Goal: Information Seeking & Learning: Find specific fact

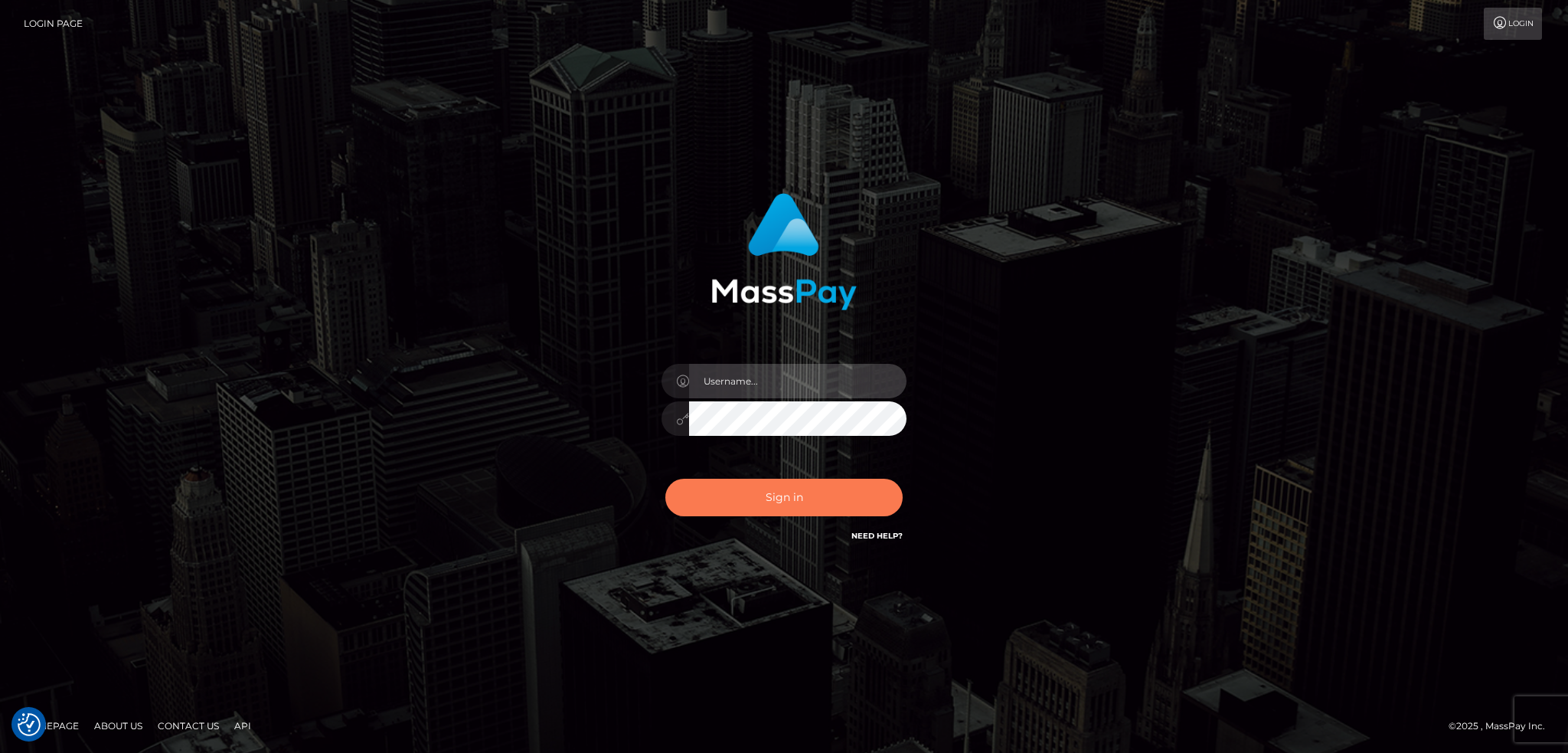
type input "alexstef"
click at [765, 496] on button "Sign in" at bounding box center [784, 497] width 238 height 38
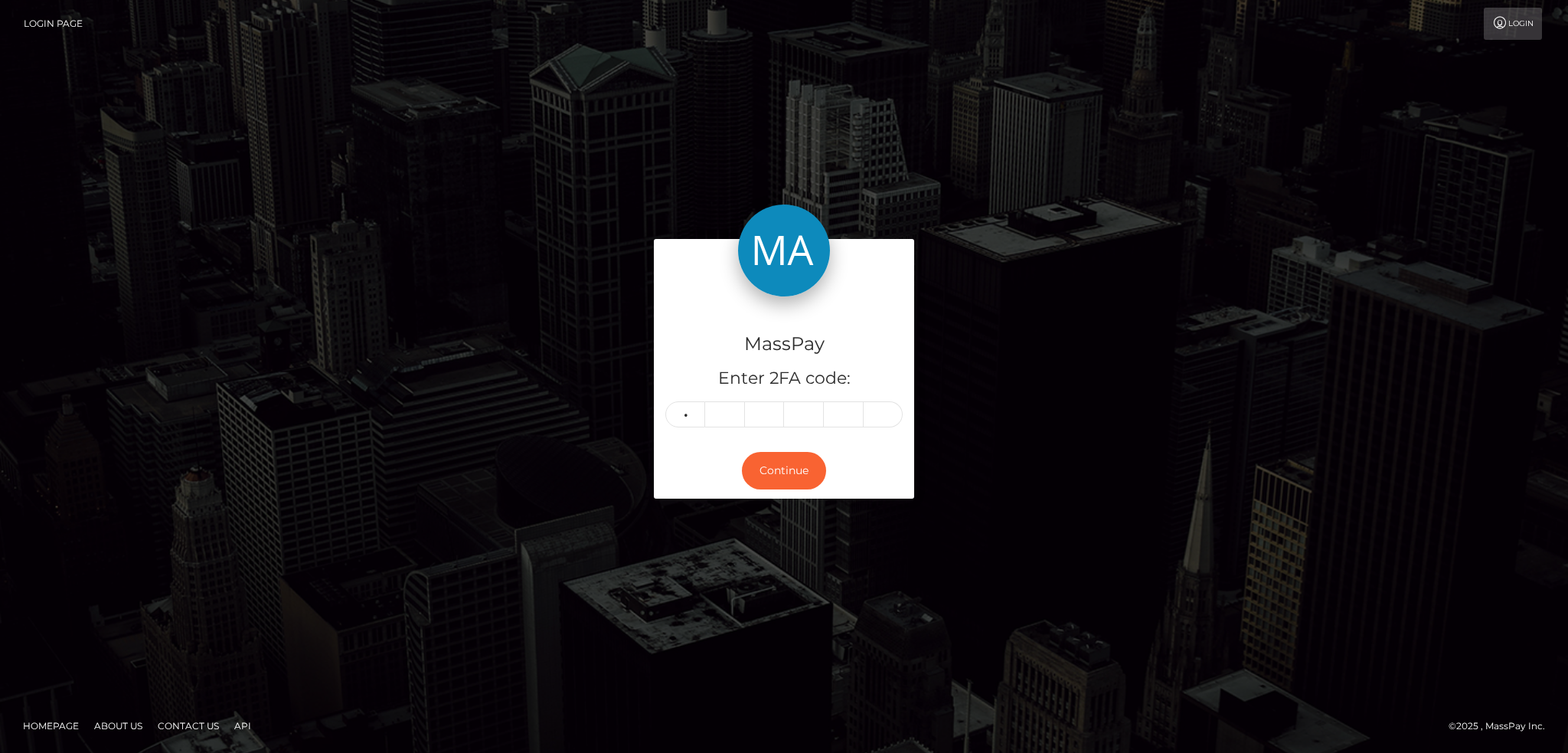
type input "3"
type input "8"
type input "5"
type input "9"
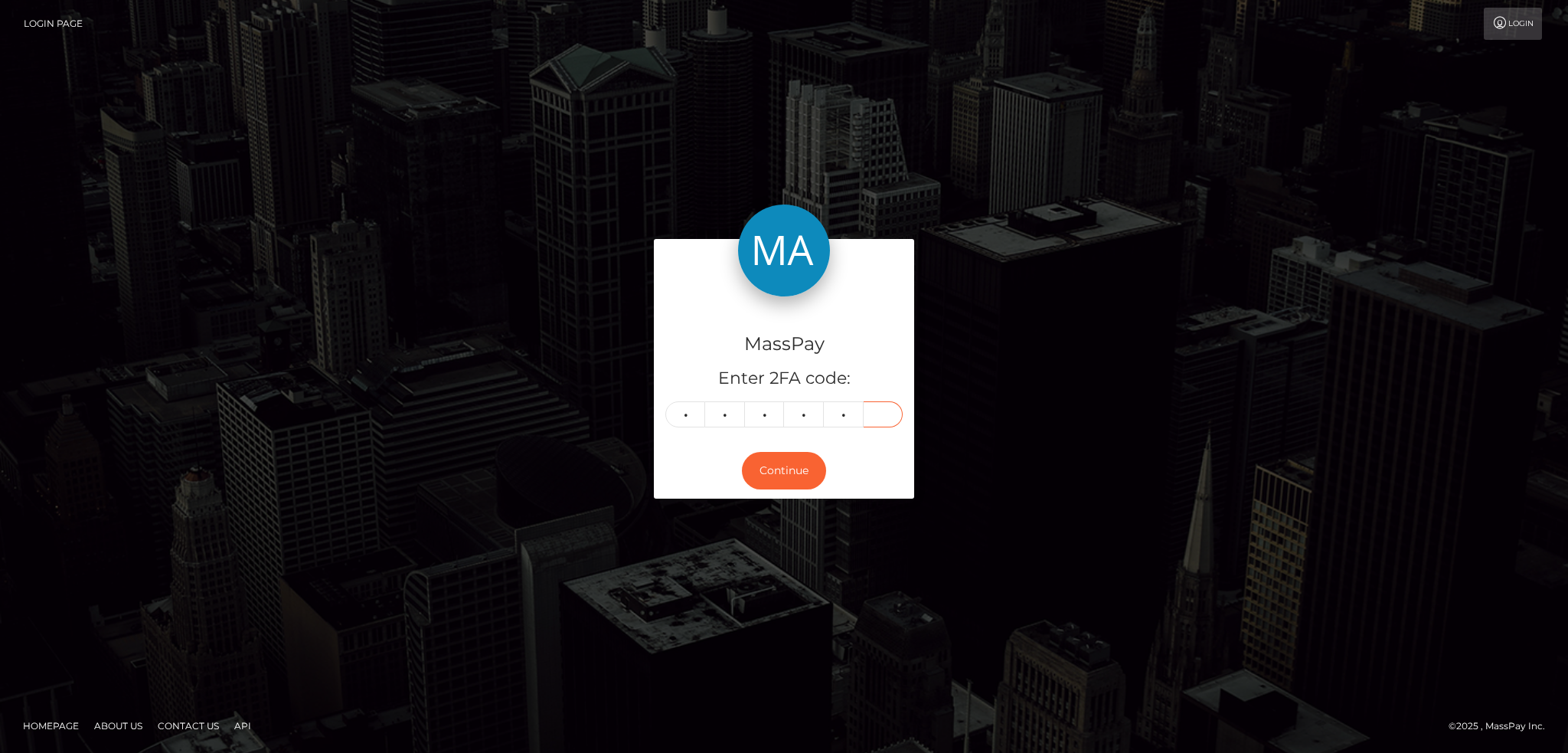
type input "0"
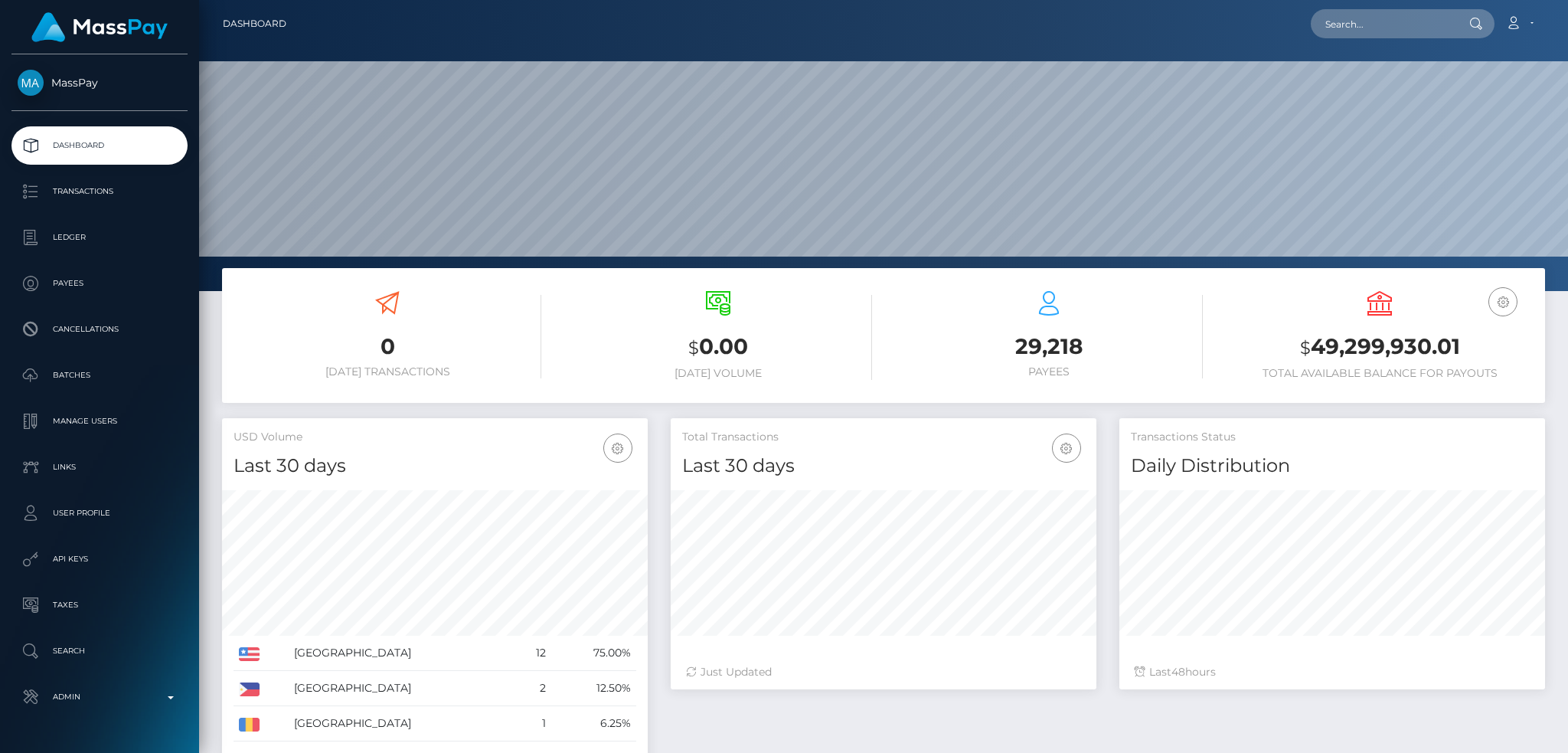
scroll to position [272, 425]
click at [1370, 15] on input "text" at bounding box center [1383, 24] width 144 height 29
paste input "poact_g62TLyHxDwmp"
type input "poact_g62TLyHxDwmp"
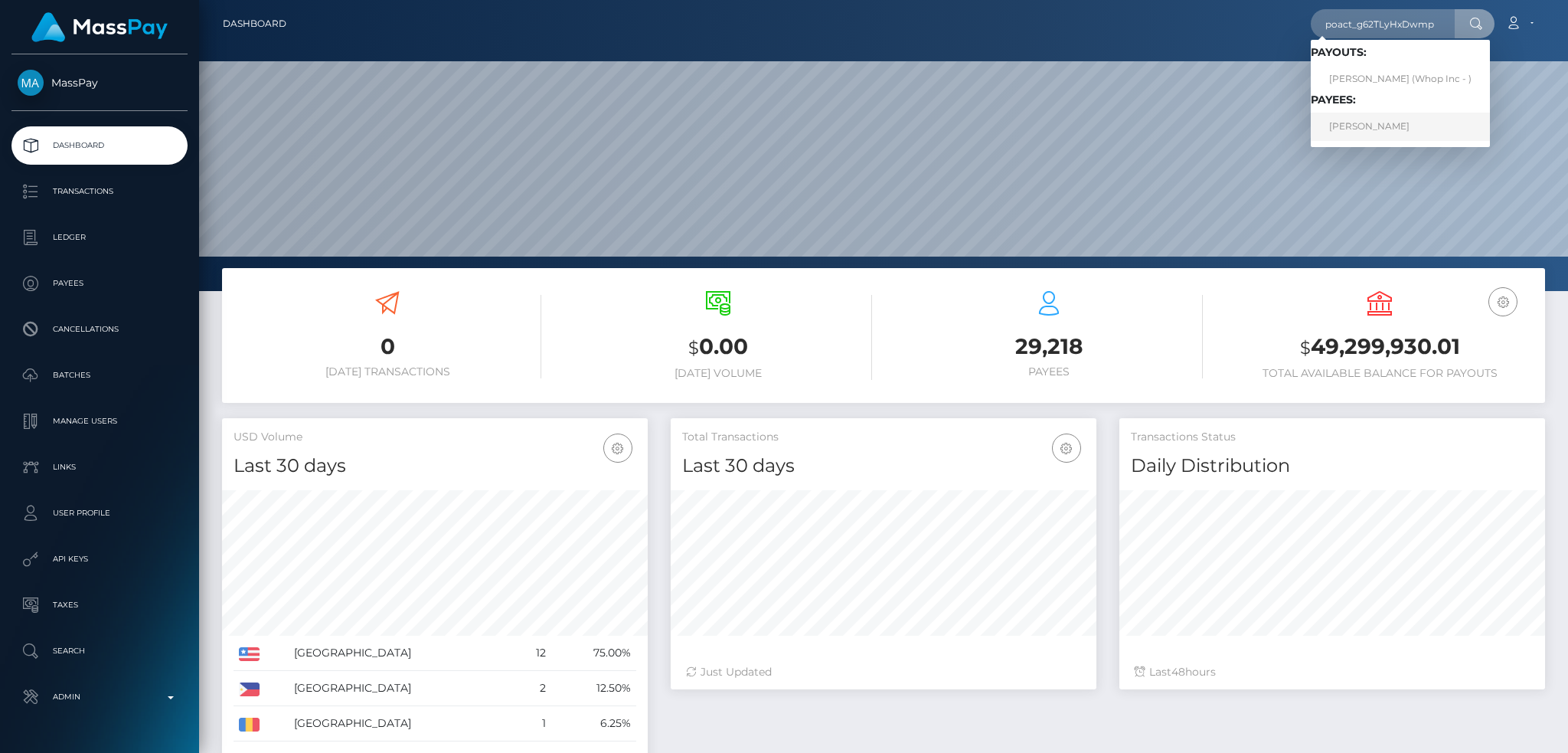
click at [1386, 134] on link "SUZETE BRITO DIAS" at bounding box center [1400, 126] width 179 height 28
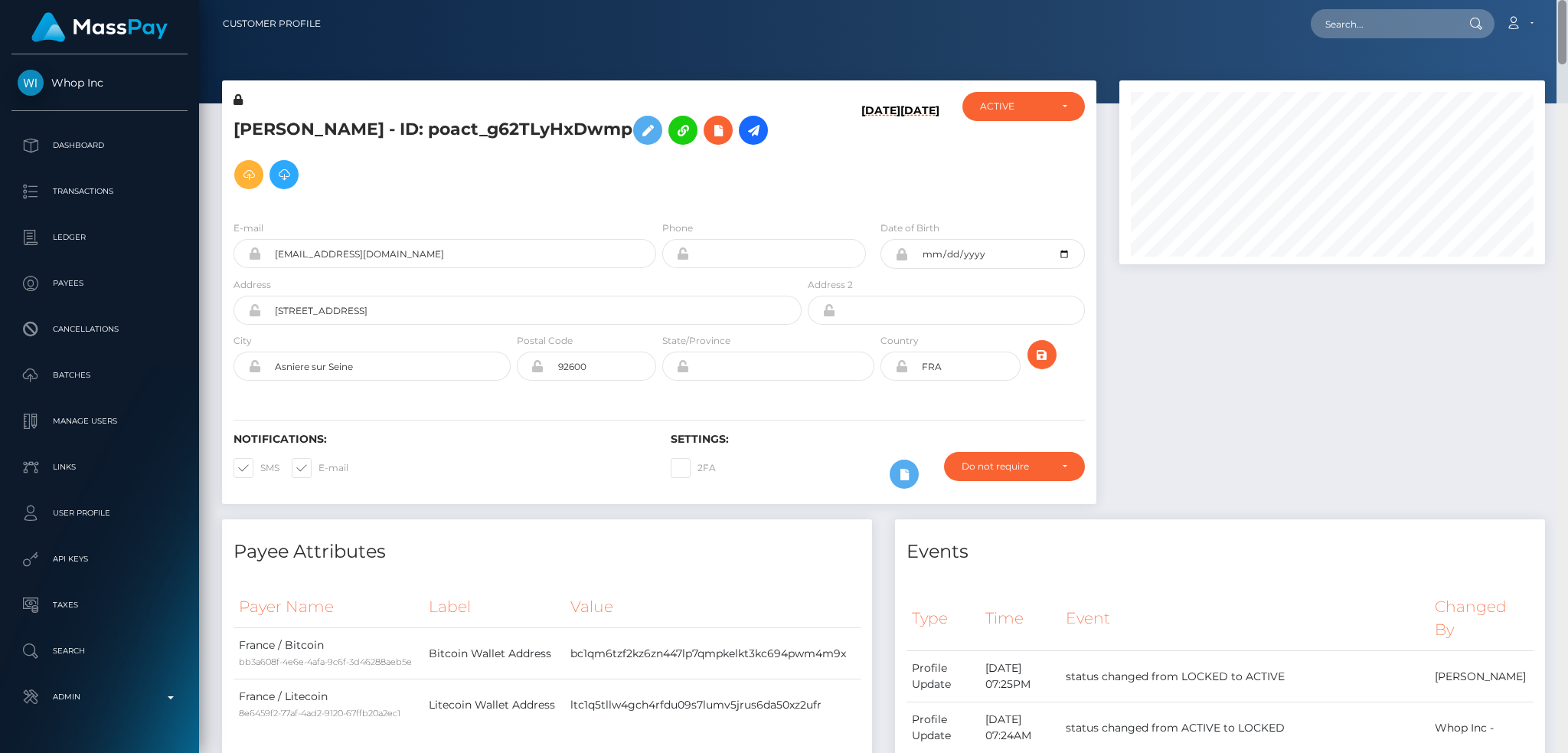
drag, startPoint x: 1560, startPoint y: 558, endPoint x: 1551, endPoint y: -37, distance: 595.1
click at [1551, 0] on html "Whop Inc Dashboard Transactions Ledger Payees Cancellations Links" at bounding box center [784, 376] width 1568 height 753
drag, startPoint x: 1398, startPoint y: 36, endPoint x: 1350, endPoint y: 29, distance: 48.5
click at [1395, 36] on input "text" at bounding box center [1383, 24] width 144 height 29
paste input "poact_xFbA7kwgsB5v"
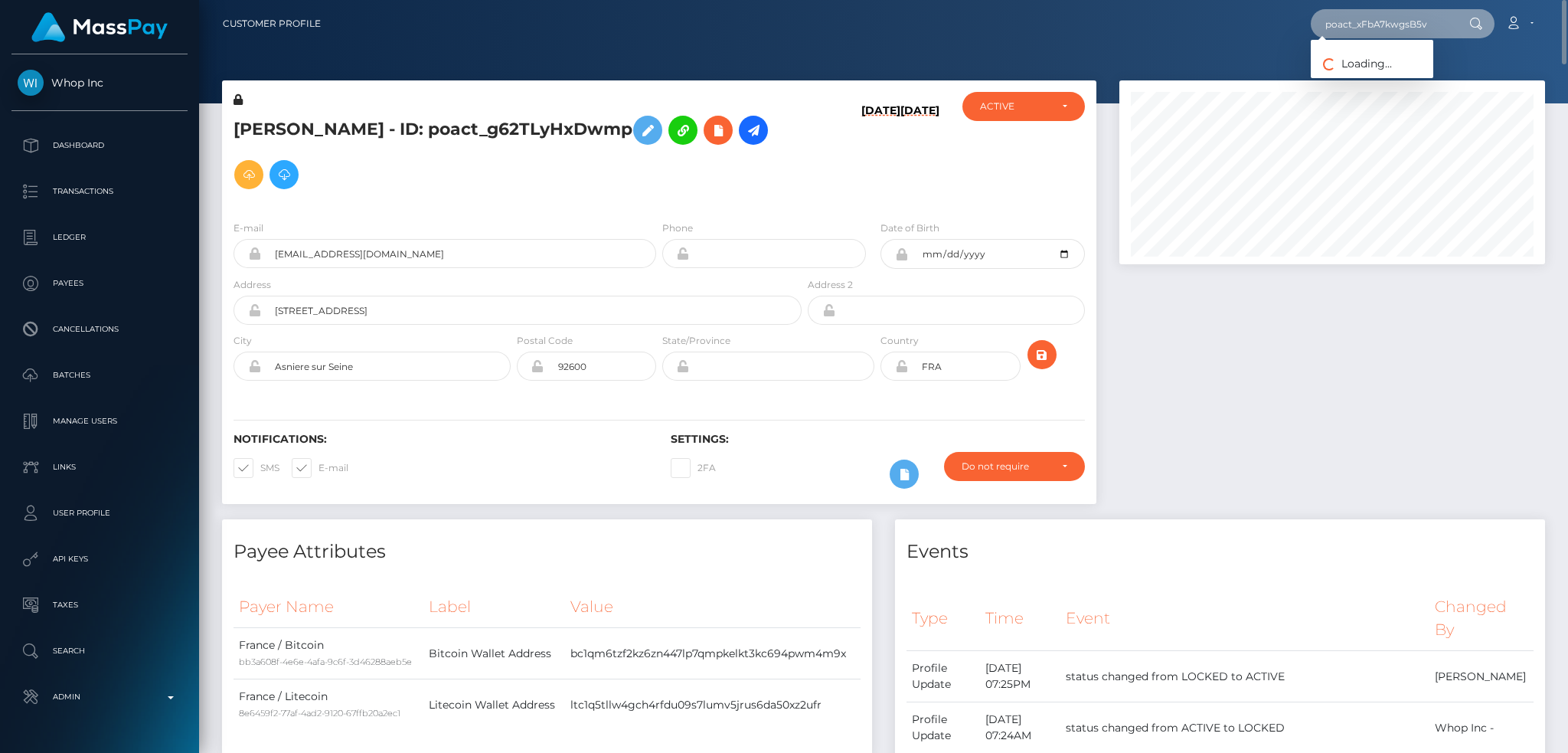
type input "poact_xFbA7kwgsB5v"
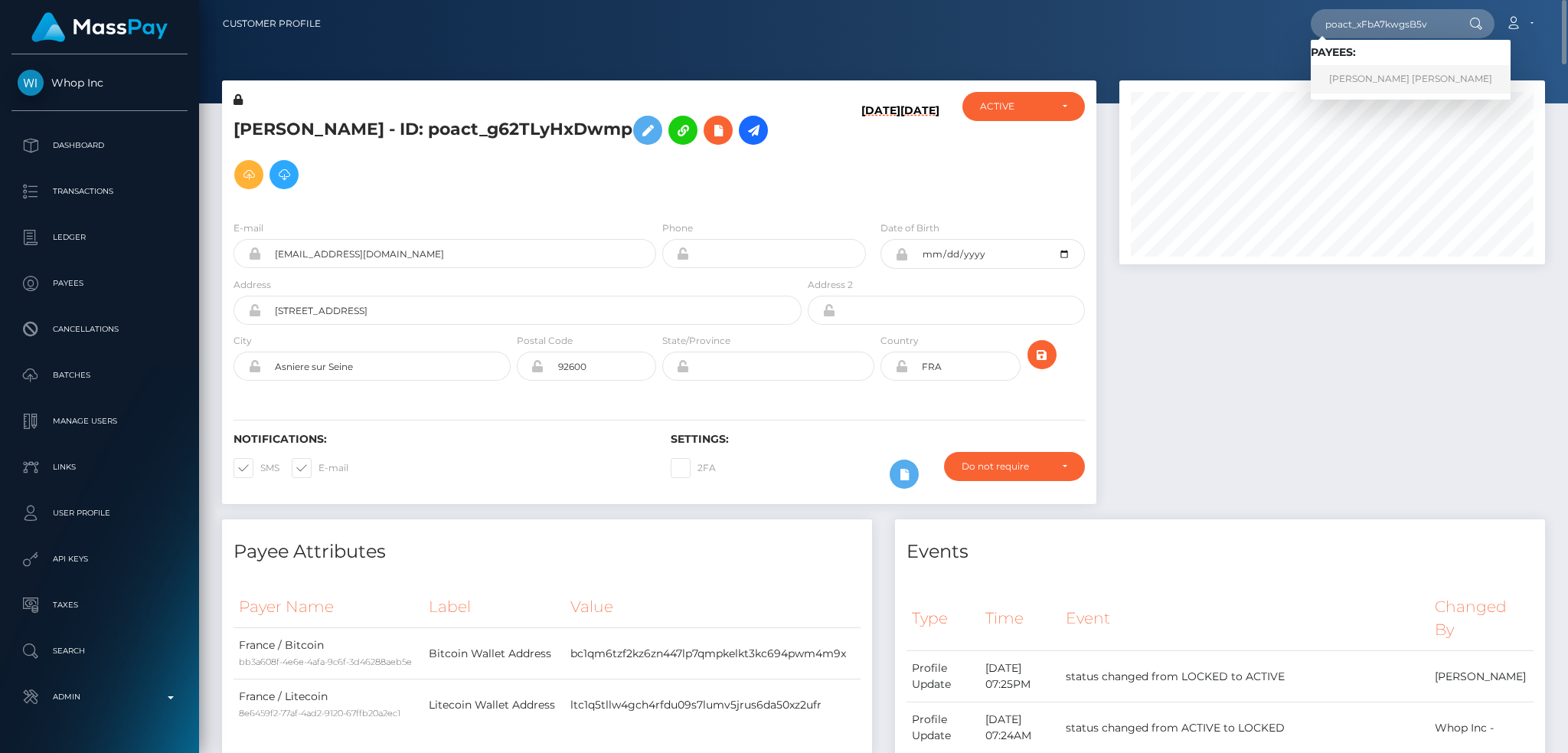
click at [1366, 81] on link "SHEDRIC ANTE GABRINO" at bounding box center [1410, 79] width 200 height 28
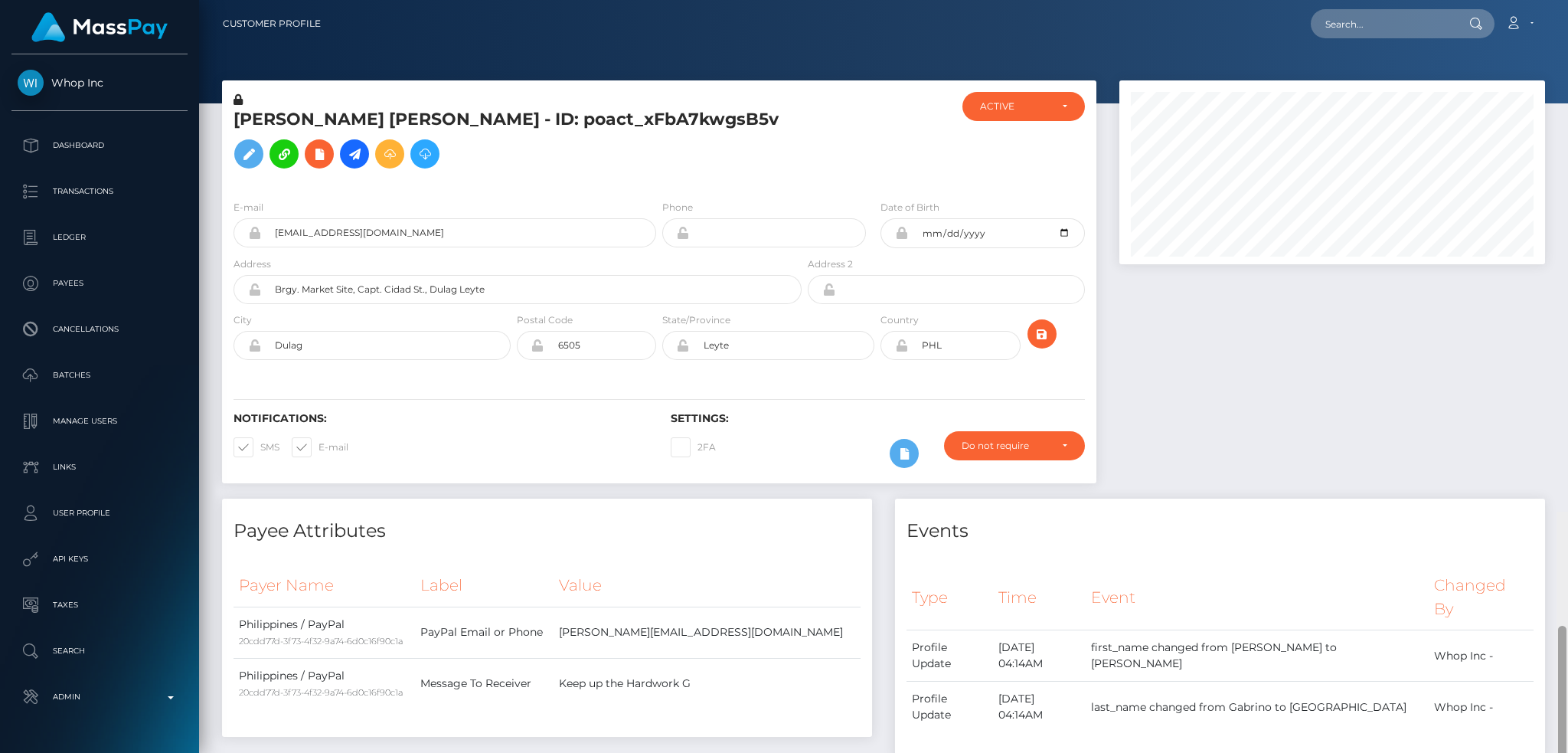
click at [1548, 0] on html "Whop Inc Dashboard Transactions Ledger Payees Cancellations Links" at bounding box center [784, 376] width 1568 height 753
click at [345, 164] on icon at bounding box center [354, 154] width 18 height 19
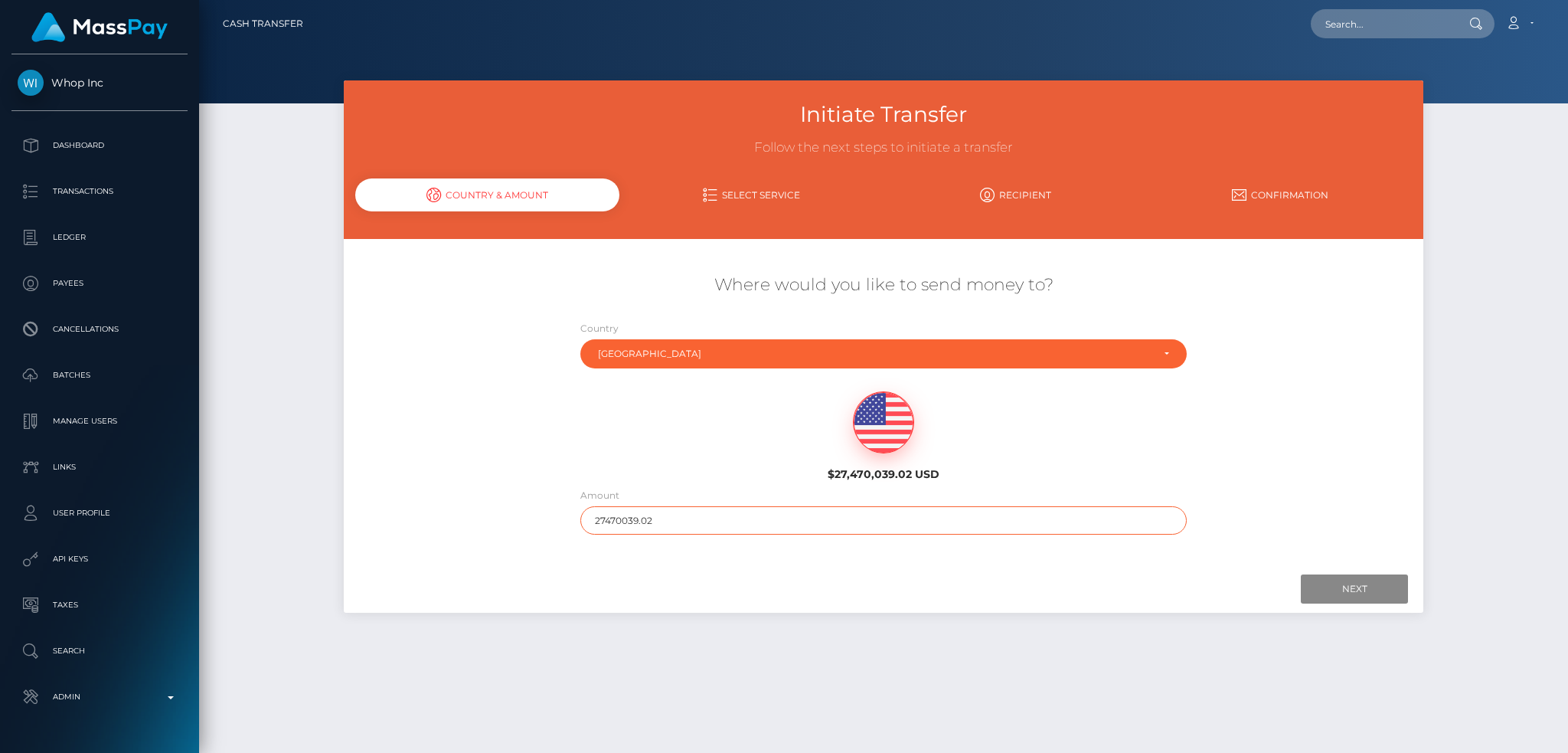
click at [721, 522] on input "27470039.02" at bounding box center [884, 520] width 607 height 28
type input "200"
click at [1322, 592] on input "Next" at bounding box center [1355, 588] width 107 height 29
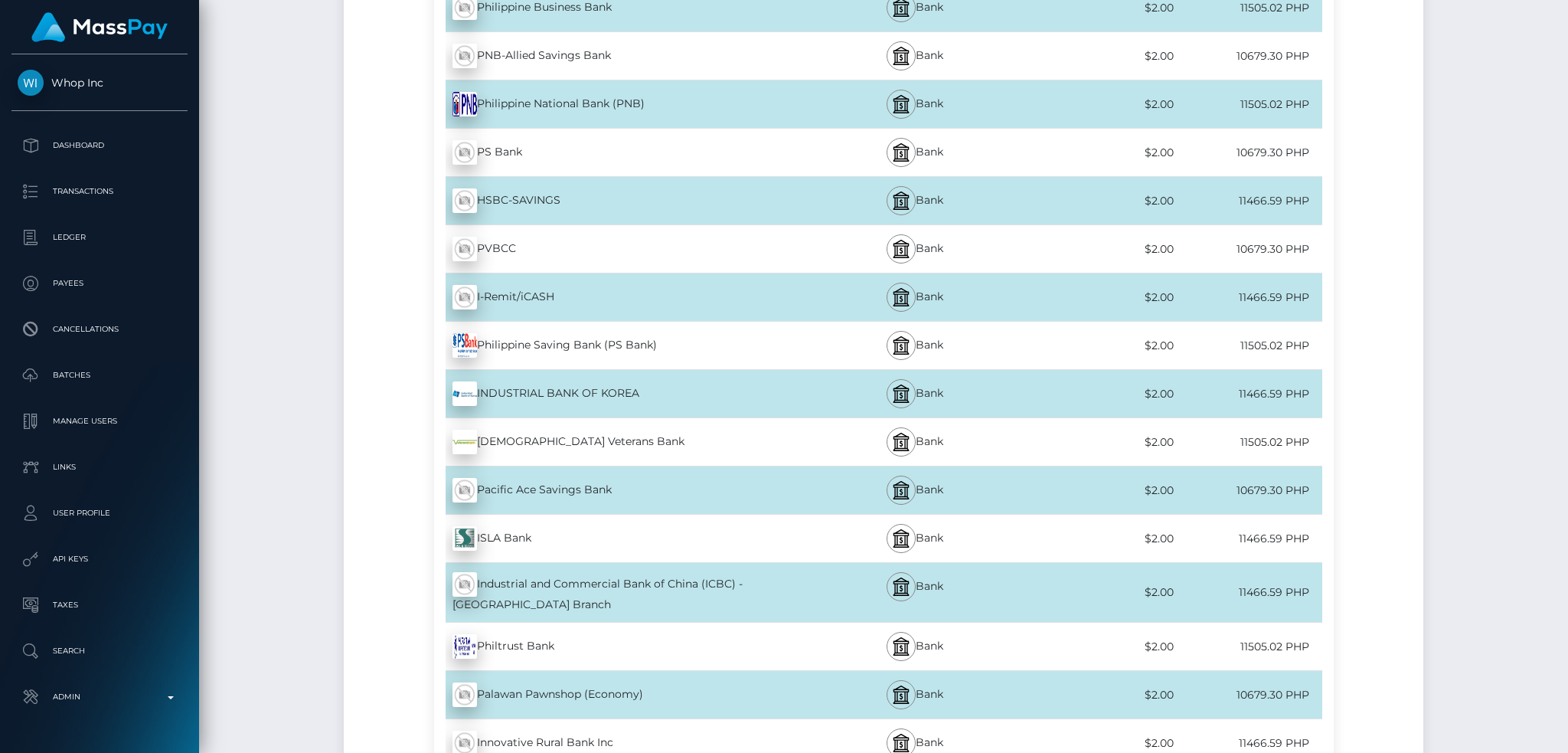
scroll to position [7452, 0]
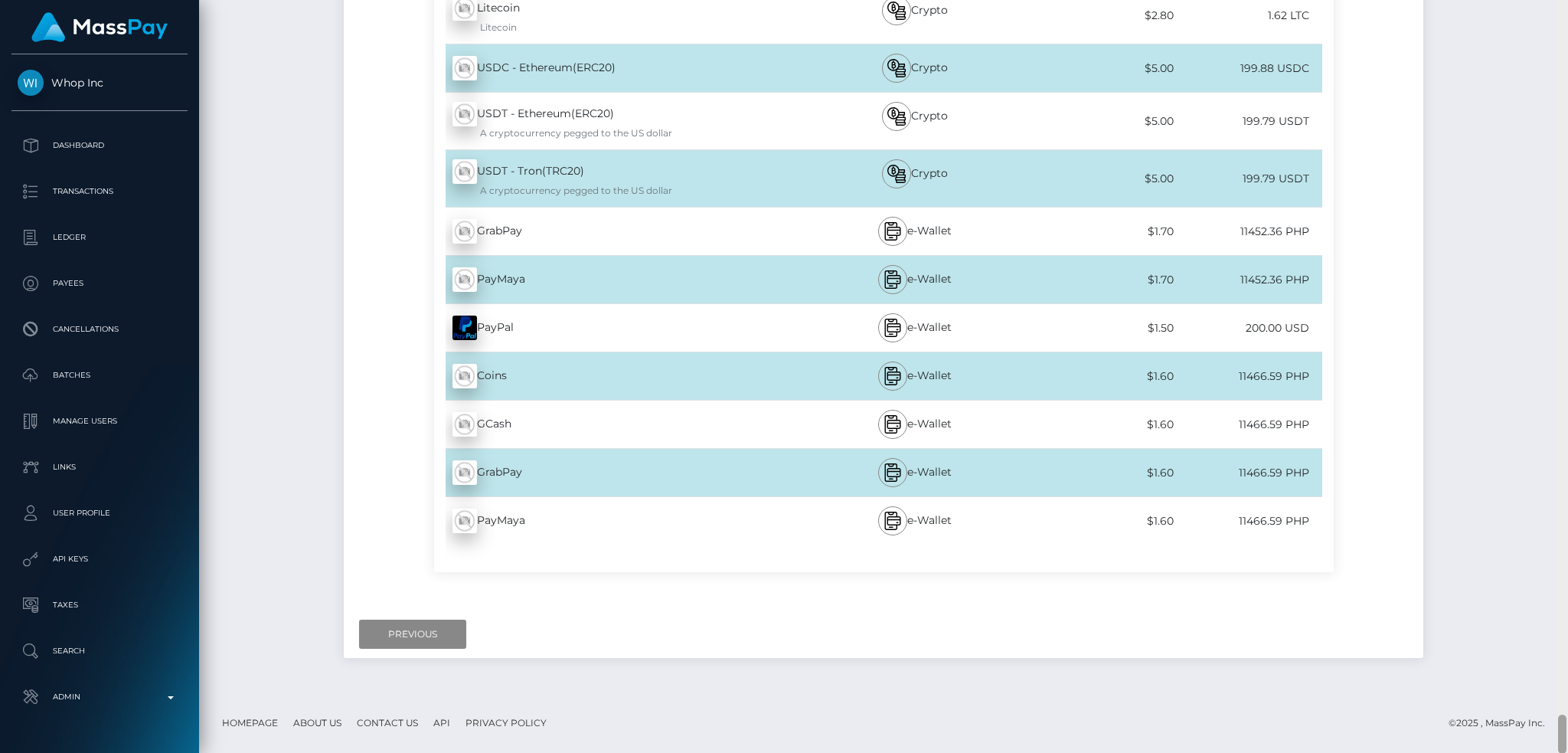
drag, startPoint x: 1564, startPoint y: 412, endPoint x: 1176, endPoint y: 598, distance: 430.3
click at [1523, 737] on div "Cash Transfer Loading... Loading..." at bounding box center [883, 376] width 1369 height 753
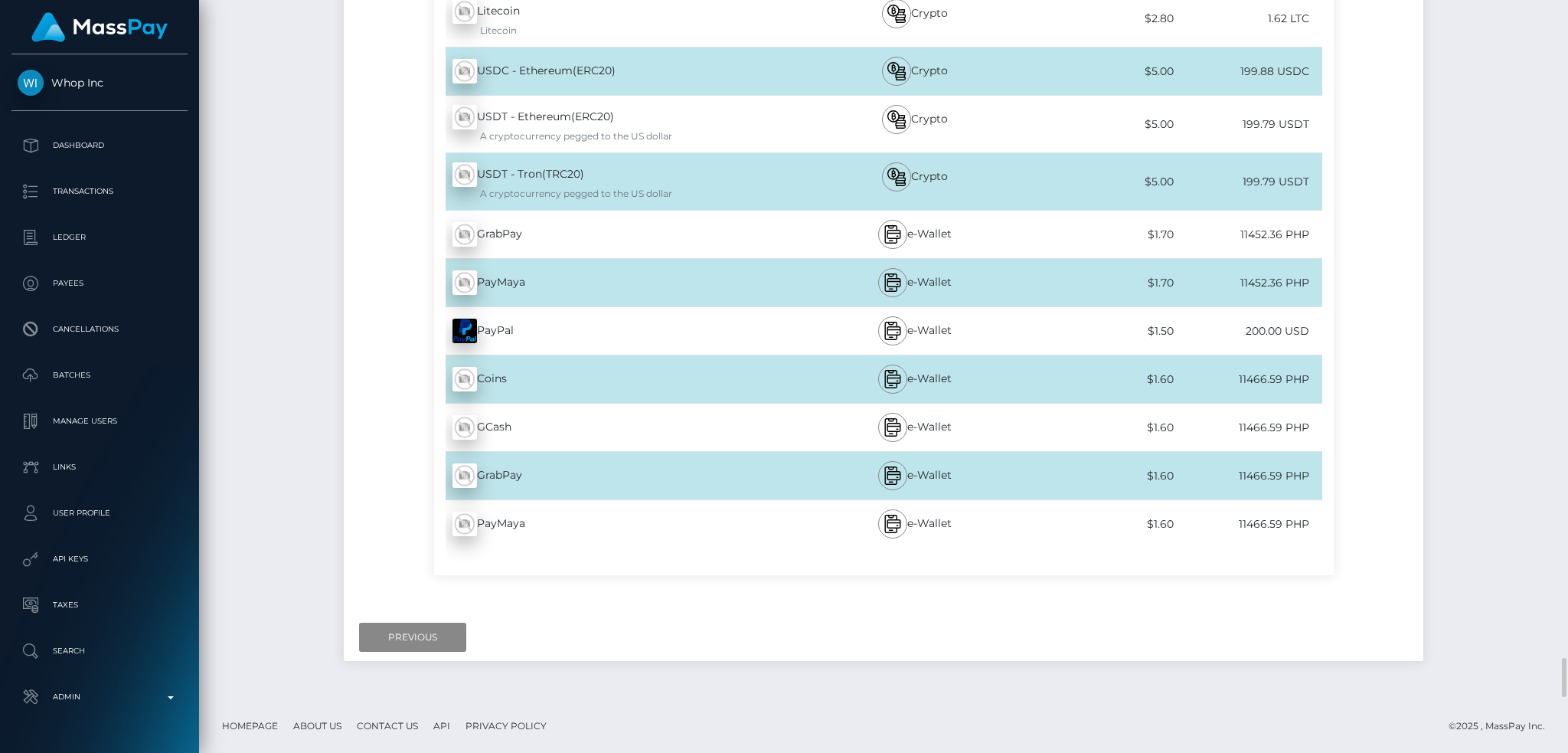
scroll to position [13706, 0]
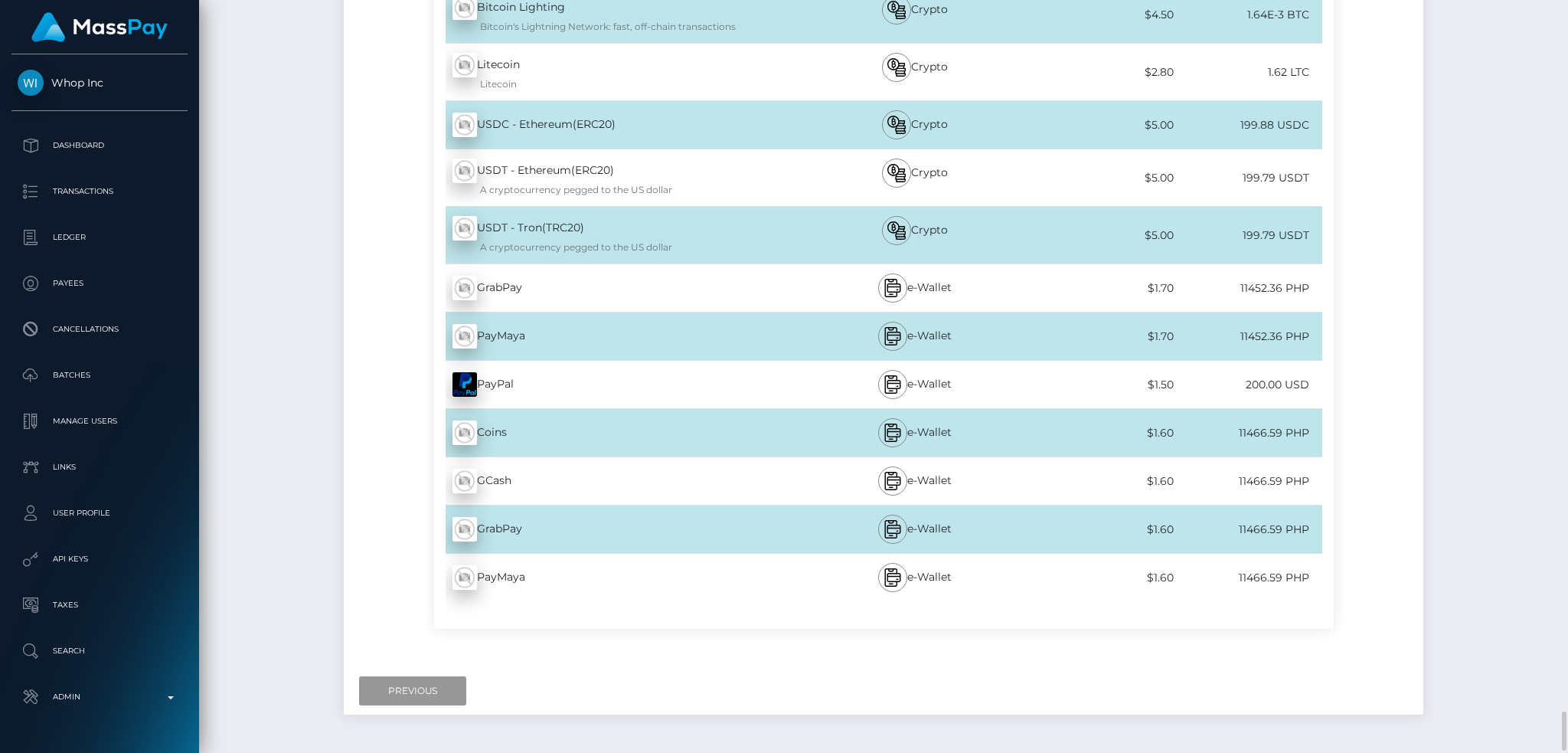
click at [429, 684] on input "Previous" at bounding box center [413, 690] width 107 height 29
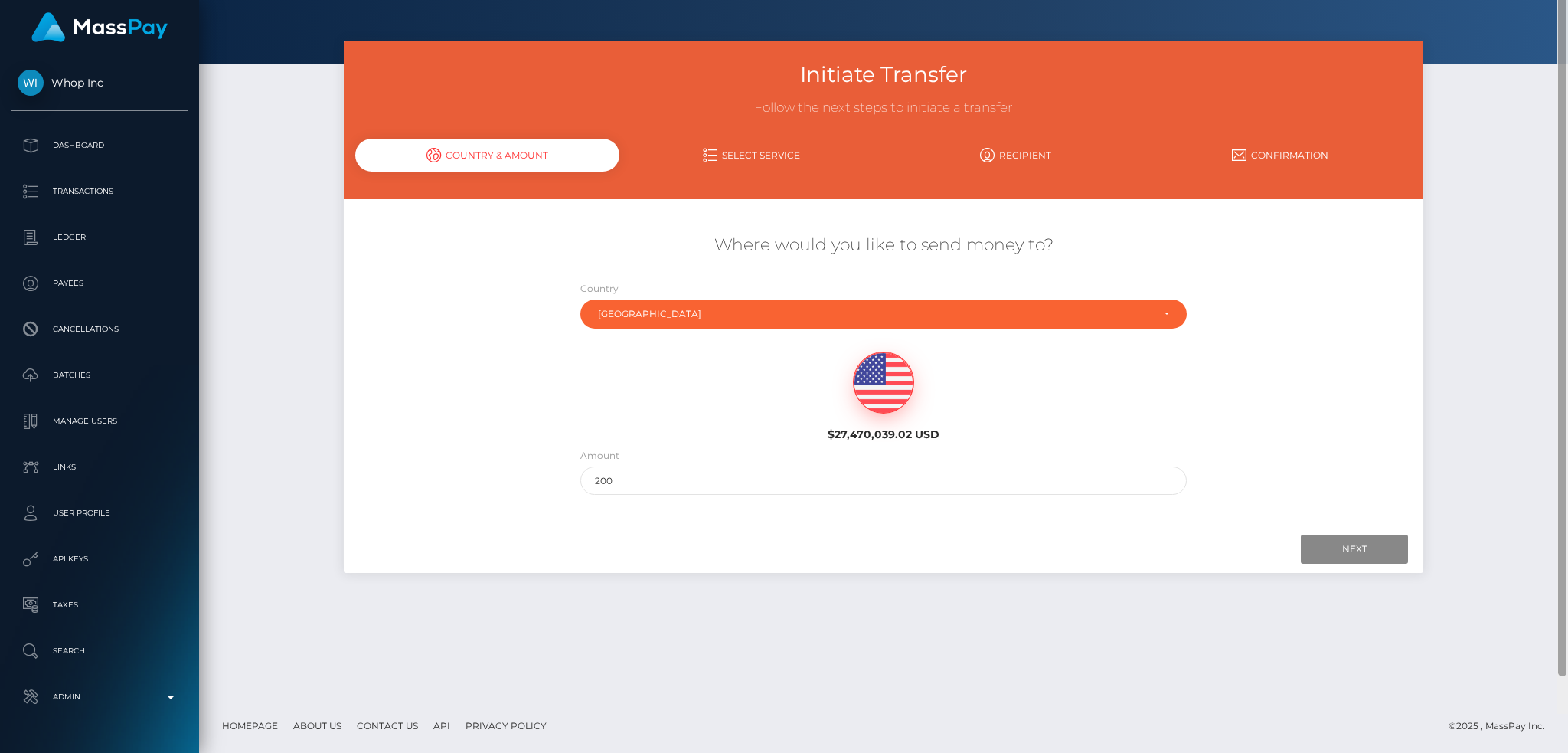
scroll to position [0, 0]
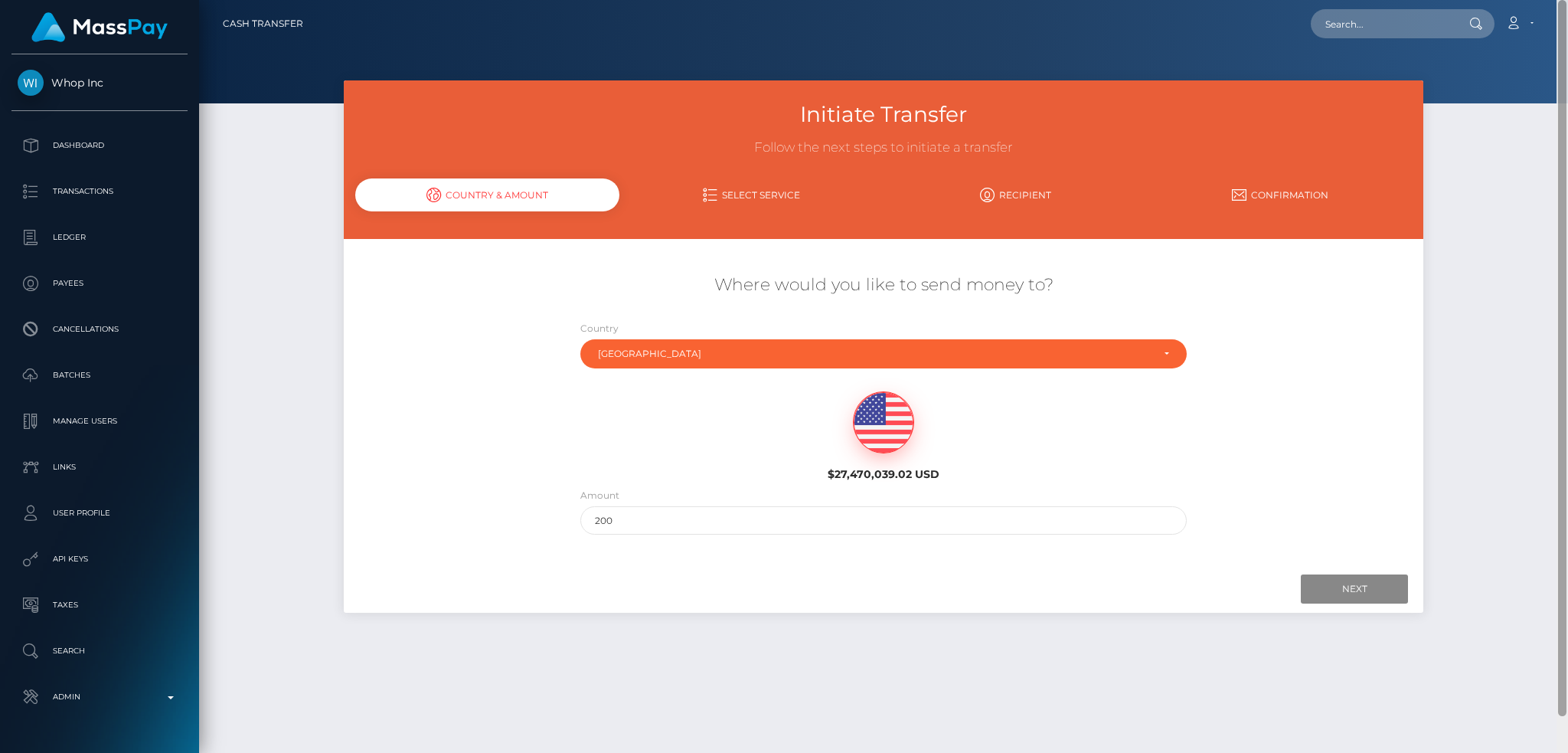
drag, startPoint x: 1562, startPoint y: 638, endPoint x: 1503, endPoint y: -89, distance: 729.4
click at [1503, 0] on html "Whop Inc Dashboard Transactions Ledger Payees Cancellations Links" at bounding box center [784, 376] width 1568 height 753
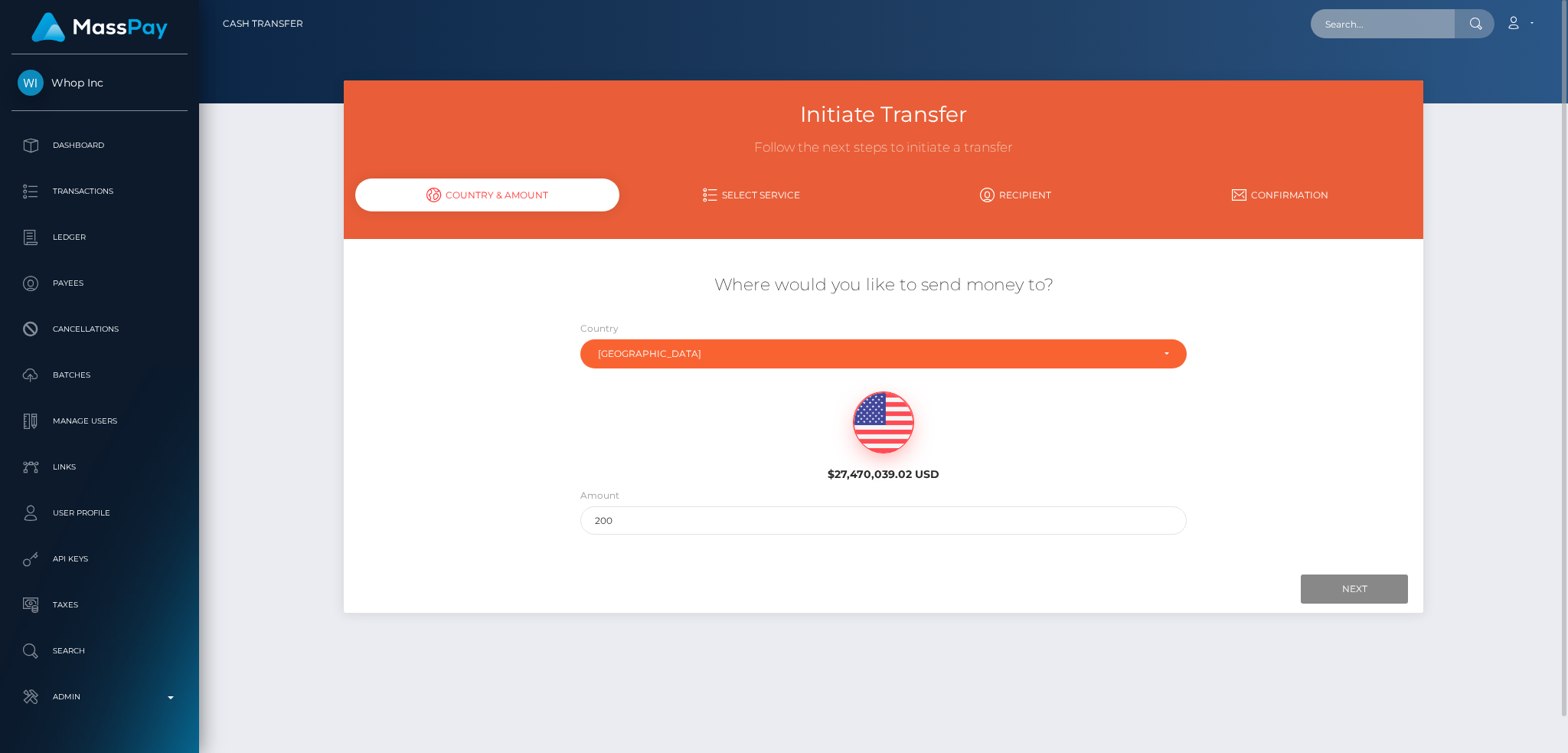
click at [1333, 29] on input "text" at bounding box center [1383, 24] width 144 height 29
paste input "poact_DgKxF3sH5mC6"
type input "poact_DgKxF3sH5mC6"
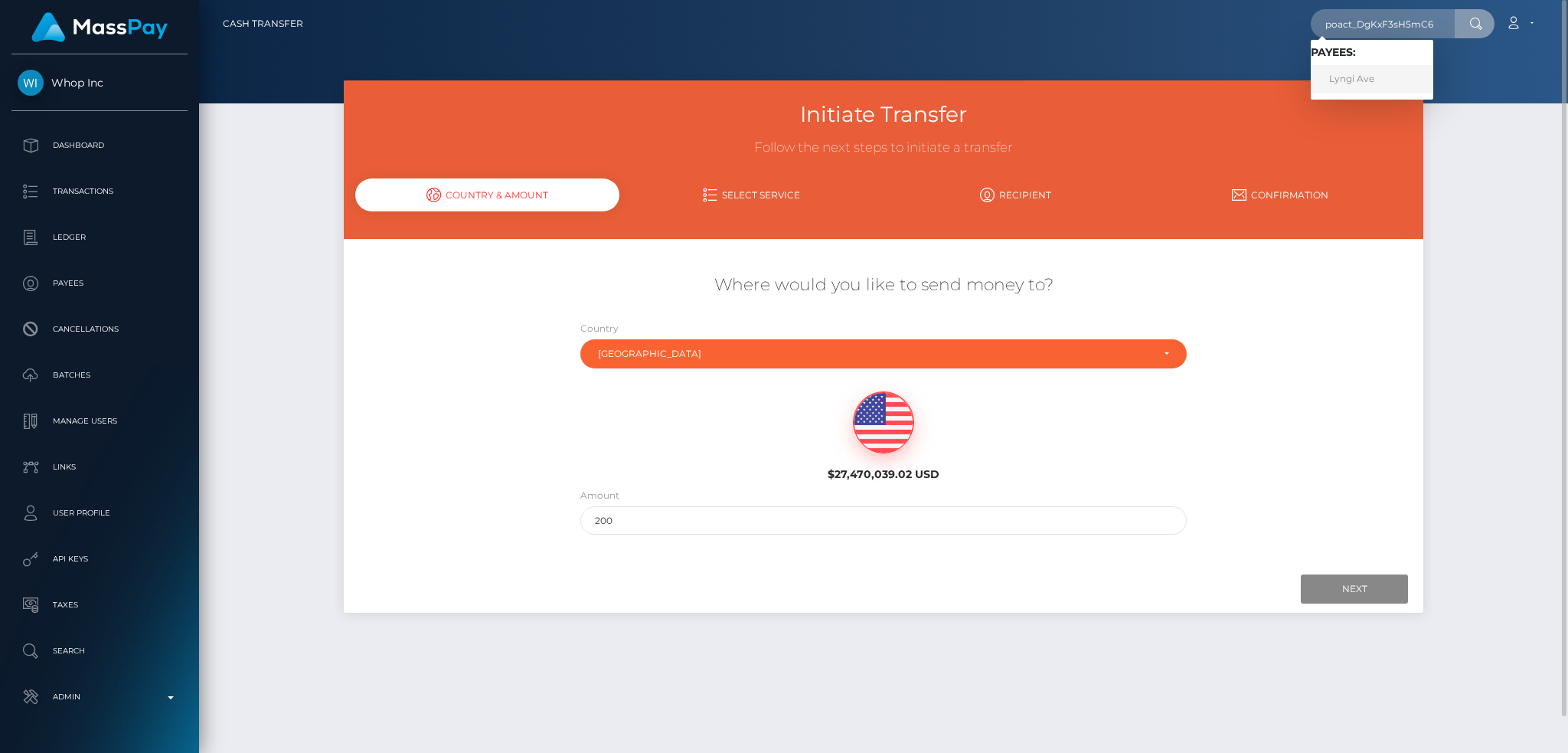
click at [1372, 75] on link "Lyngi Ave" at bounding box center [1372, 79] width 122 height 28
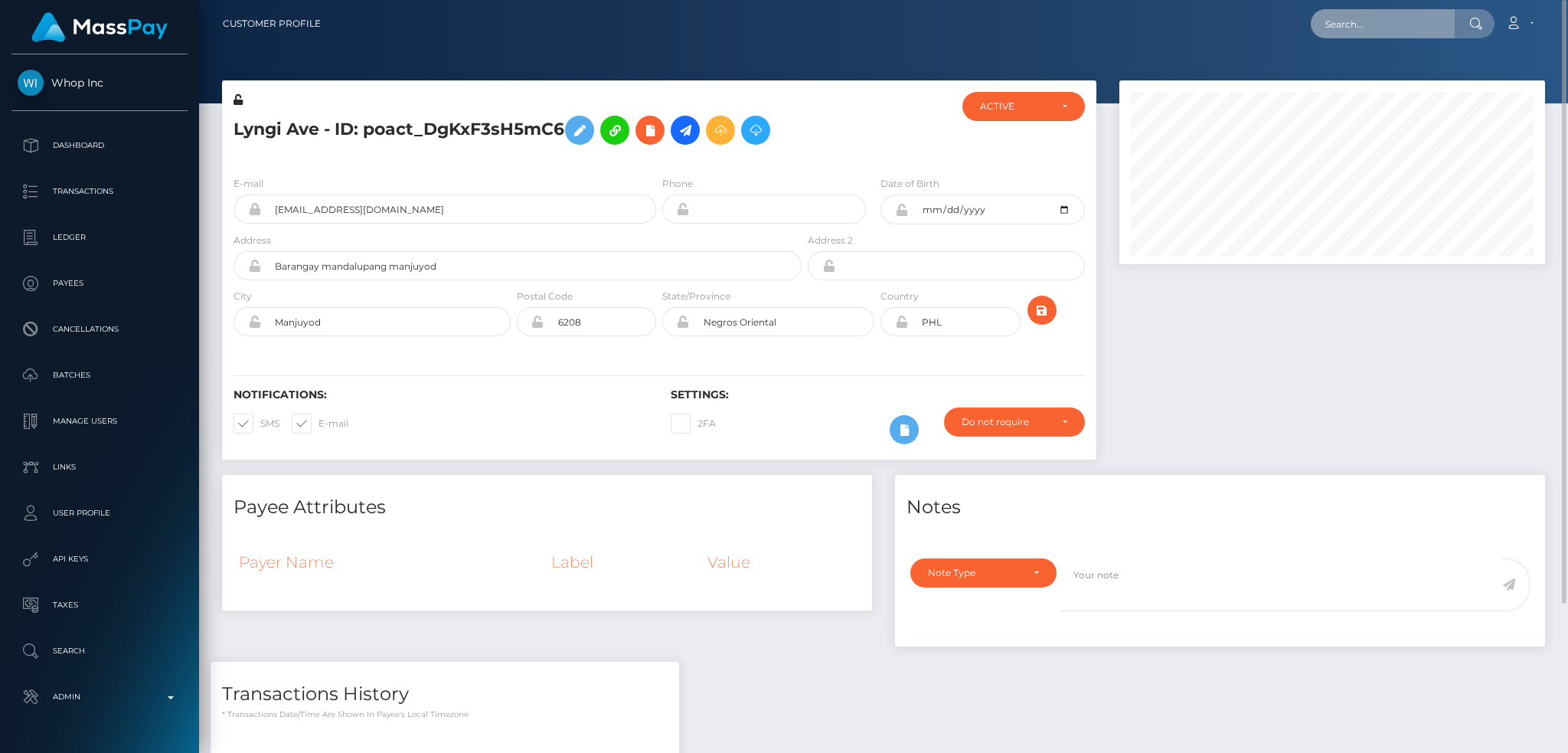
click at [1351, 22] on input "text" at bounding box center [1383, 24] width 144 height 29
paste input "poact_GpdiDKjBfCl2"
type input "poact_GpdiDKjBfCl2"
click at [1375, 83] on link "[PERSON_NAME]" at bounding box center [1372, 79] width 122 height 28
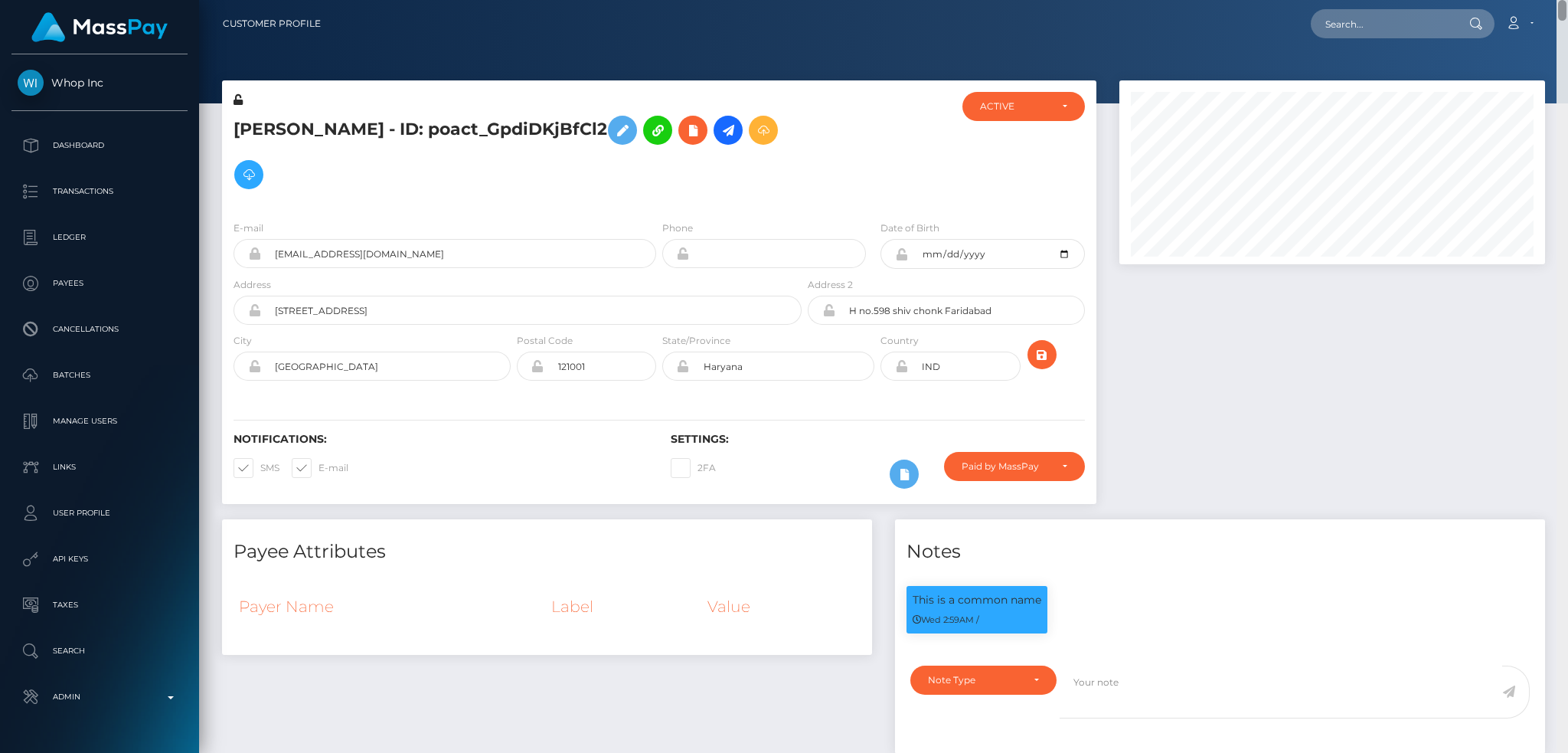
drag, startPoint x: 1563, startPoint y: 528, endPoint x: 1462, endPoint y: -27, distance: 564.1
click at [1462, 0] on html "Whop Inc Dashboard Transactions Ledger Payees Cancellations Links" at bounding box center [784, 376] width 1568 height 753
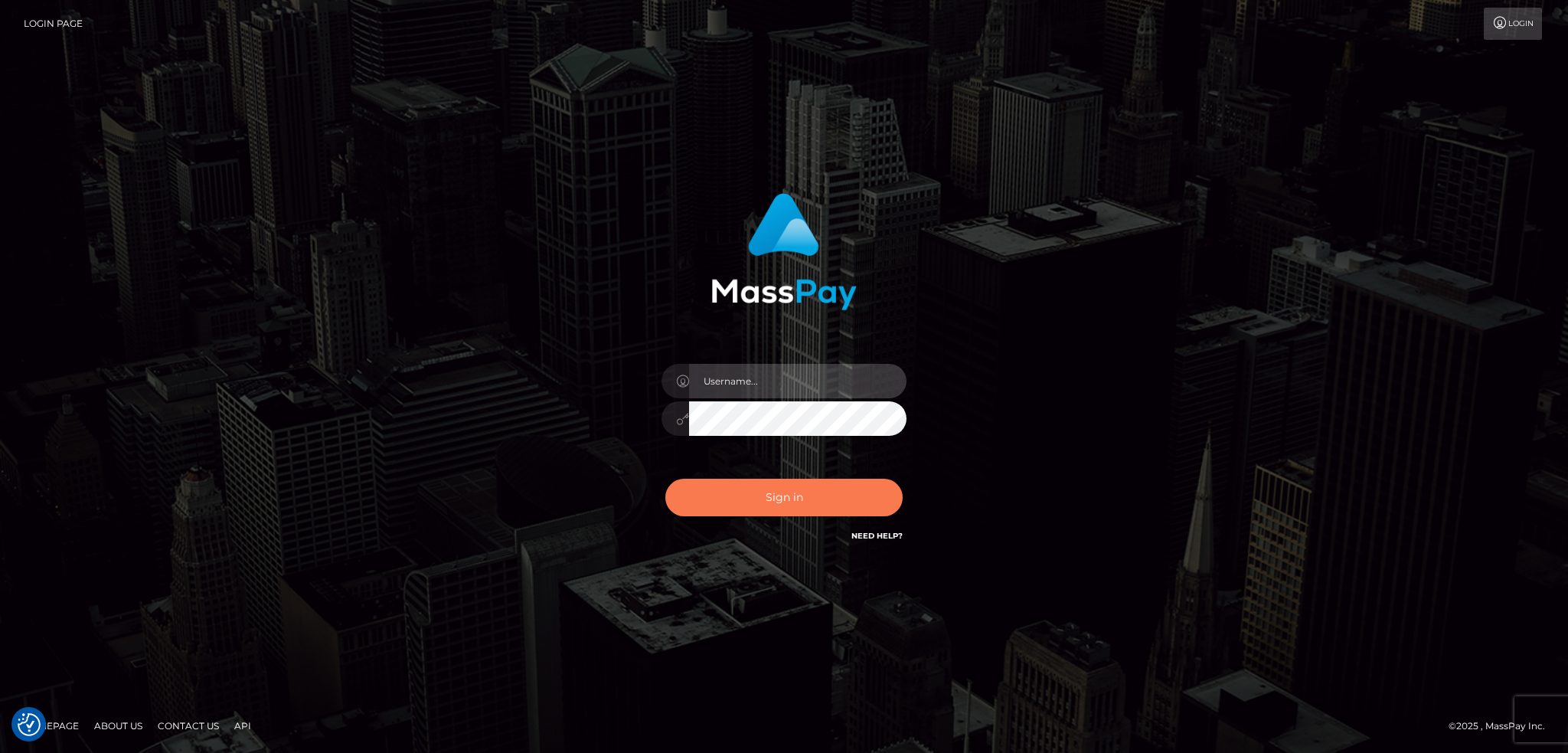
type input "alexstef"
drag, startPoint x: 782, startPoint y: 495, endPoint x: 728, endPoint y: 304, distance: 198.5
click at [782, 497] on button "Sign in" at bounding box center [784, 497] width 238 height 38
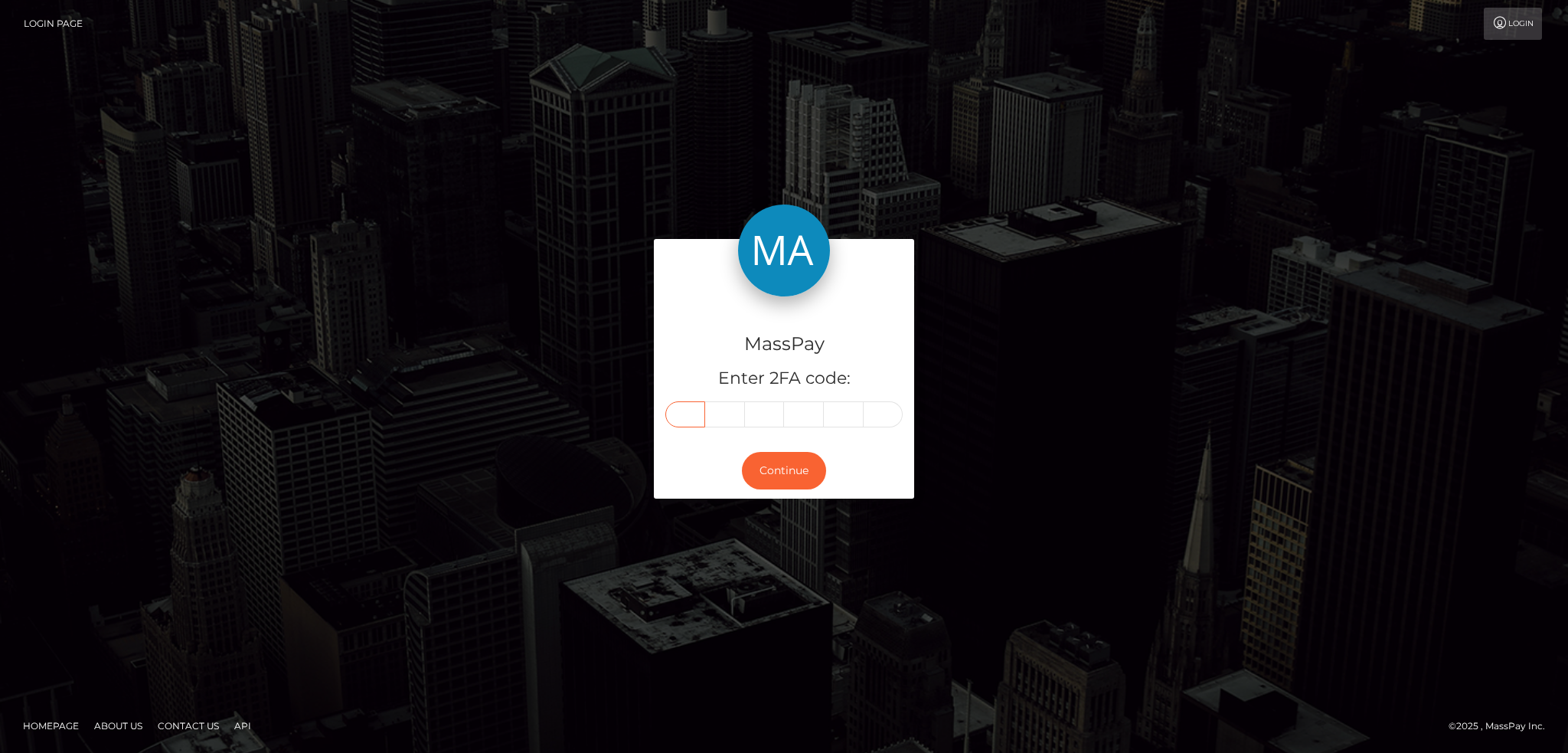
click at [694, 419] on input "text" at bounding box center [685, 414] width 40 height 26
type input "6"
type input "0"
type input "3"
type input "1"
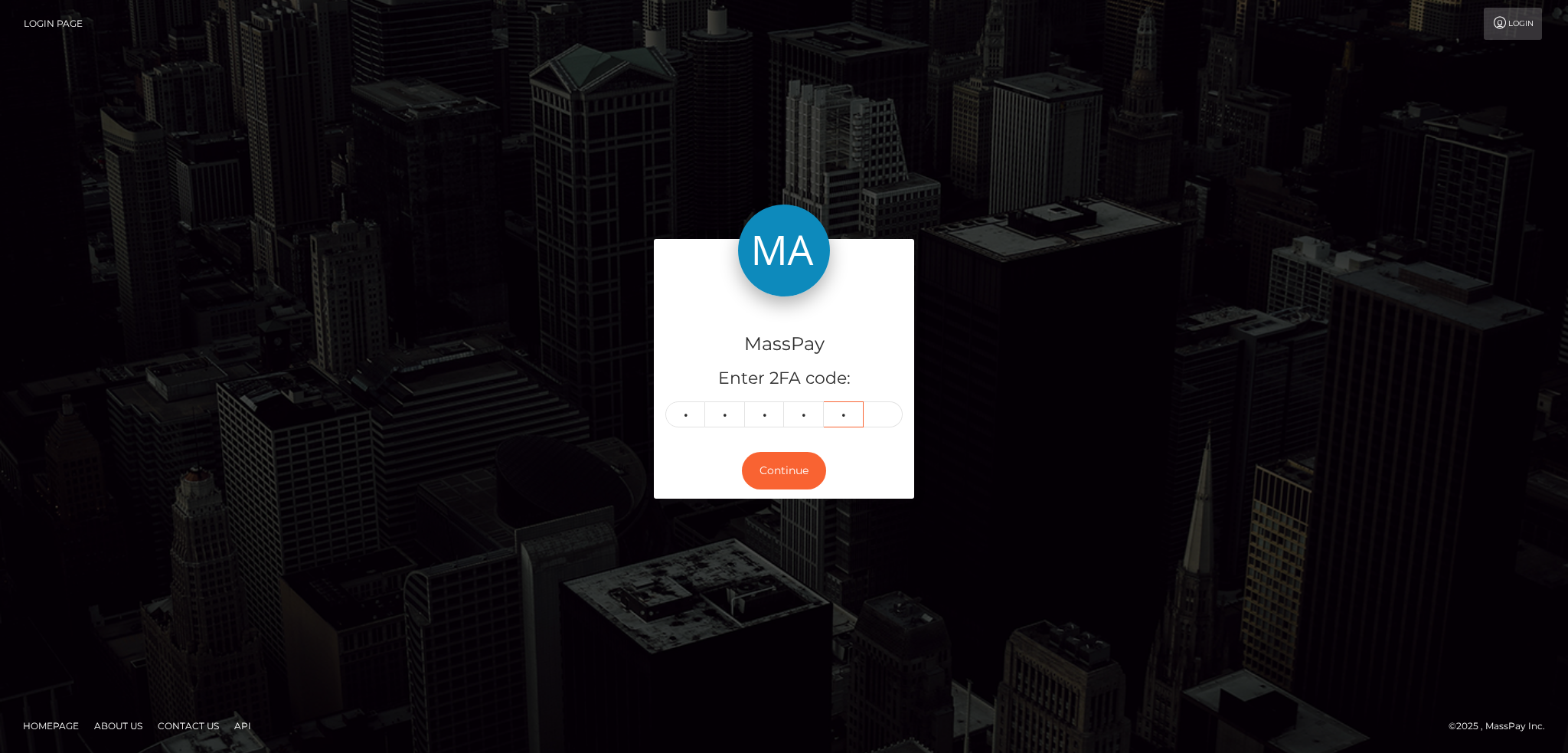
type input "0"
type input "1"
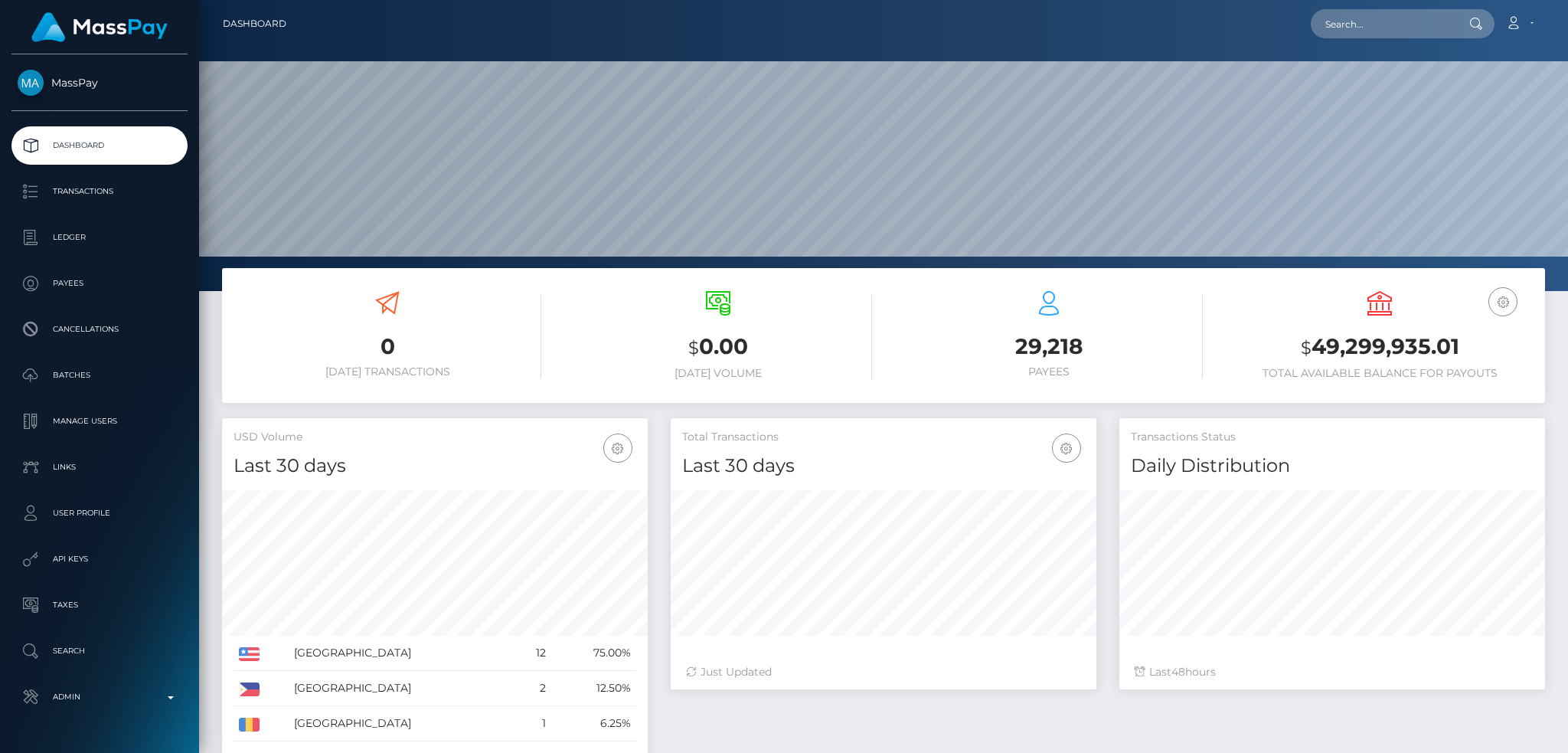
scroll to position [272, 425]
click at [1395, 30] on input "text" at bounding box center [1383, 24] width 144 height 29
paste input "pout_ZzWXkRQcN2Zno"
type input "pout_ZzWXkRQcN2Zno"
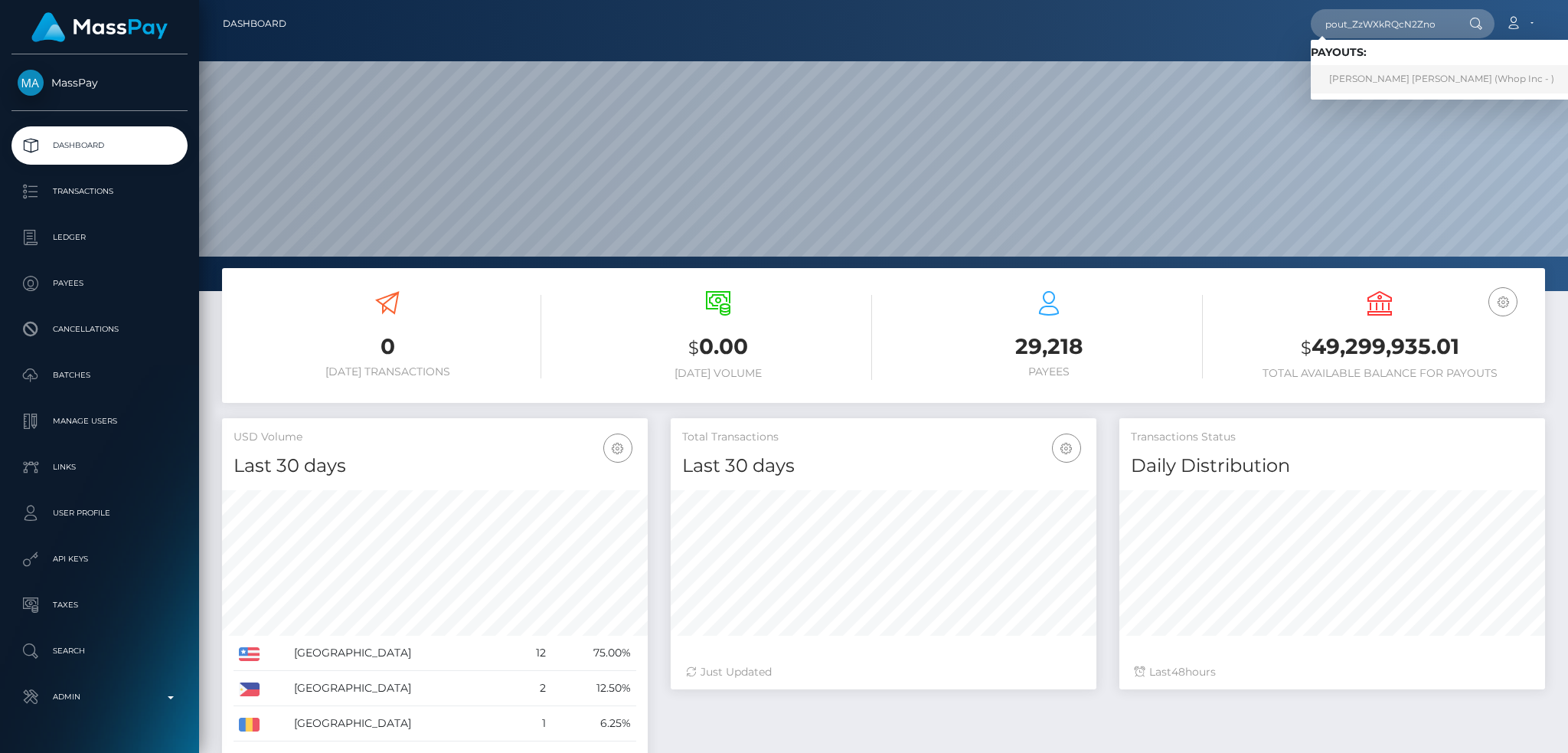
click at [1366, 75] on link "[PERSON_NAME] [PERSON_NAME] (Whop Inc - )" at bounding box center [1442, 79] width 262 height 28
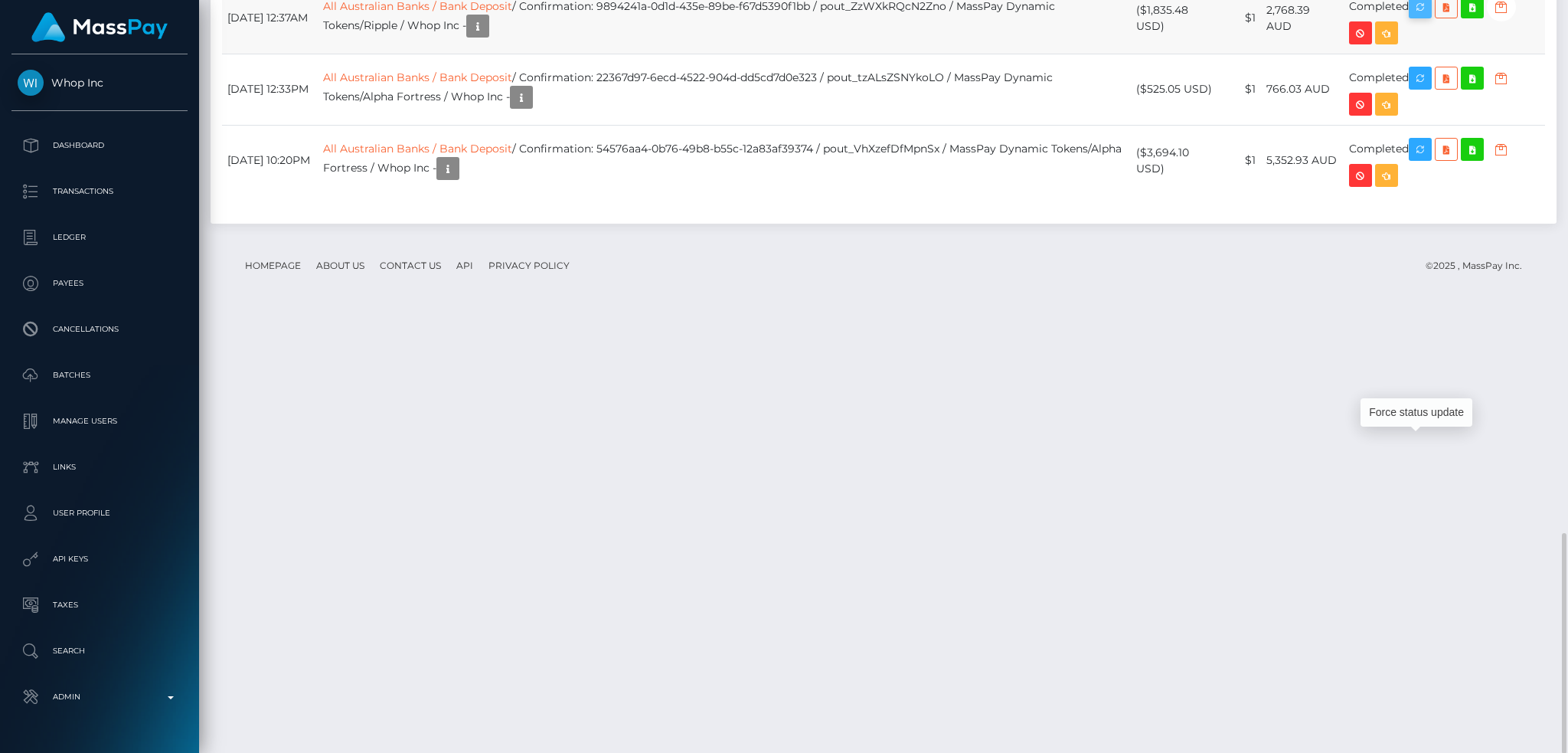
scroll to position [184, 425]
click at [1425, 16] on icon "button" at bounding box center [1420, 7] width 18 height 19
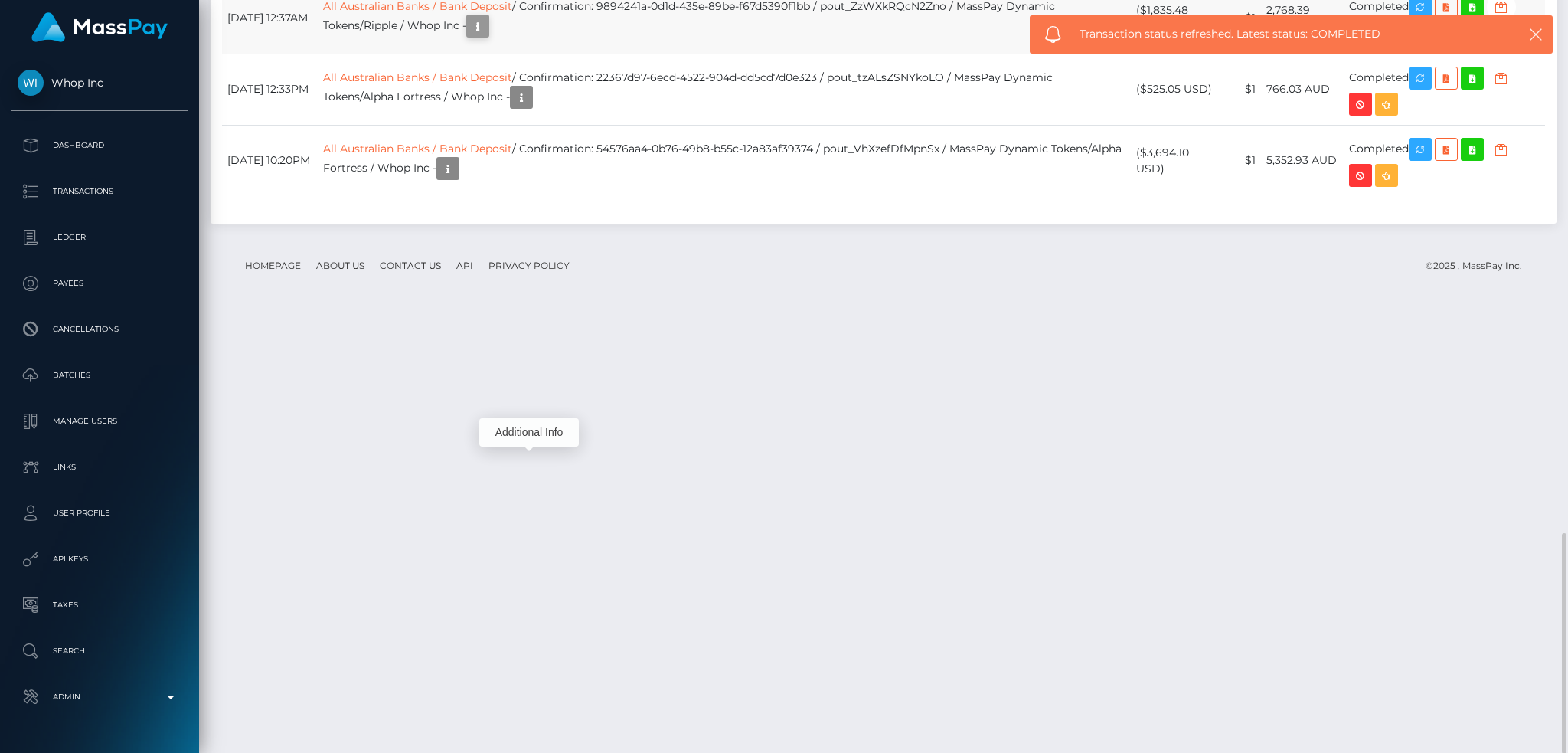
click at [487, 36] on icon "button" at bounding box center [477, 26] width 18 height 19
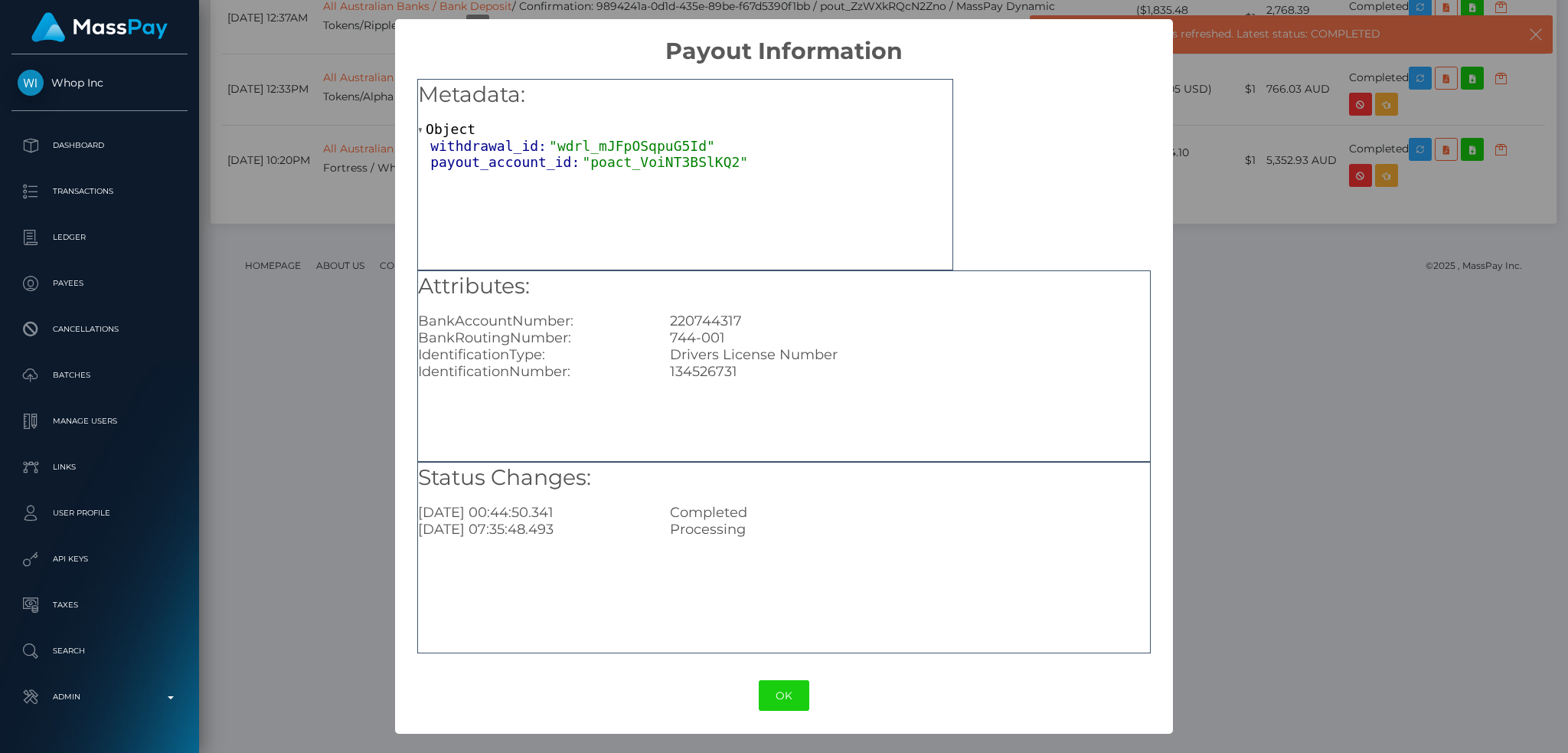
click at [357, 466] on div "× Payout Information Metadata: Object withdrawal_id: "wdrl_mJFpOSqpuG5Id" payou…" at bounding box center [784, 376] width 1568 height 753
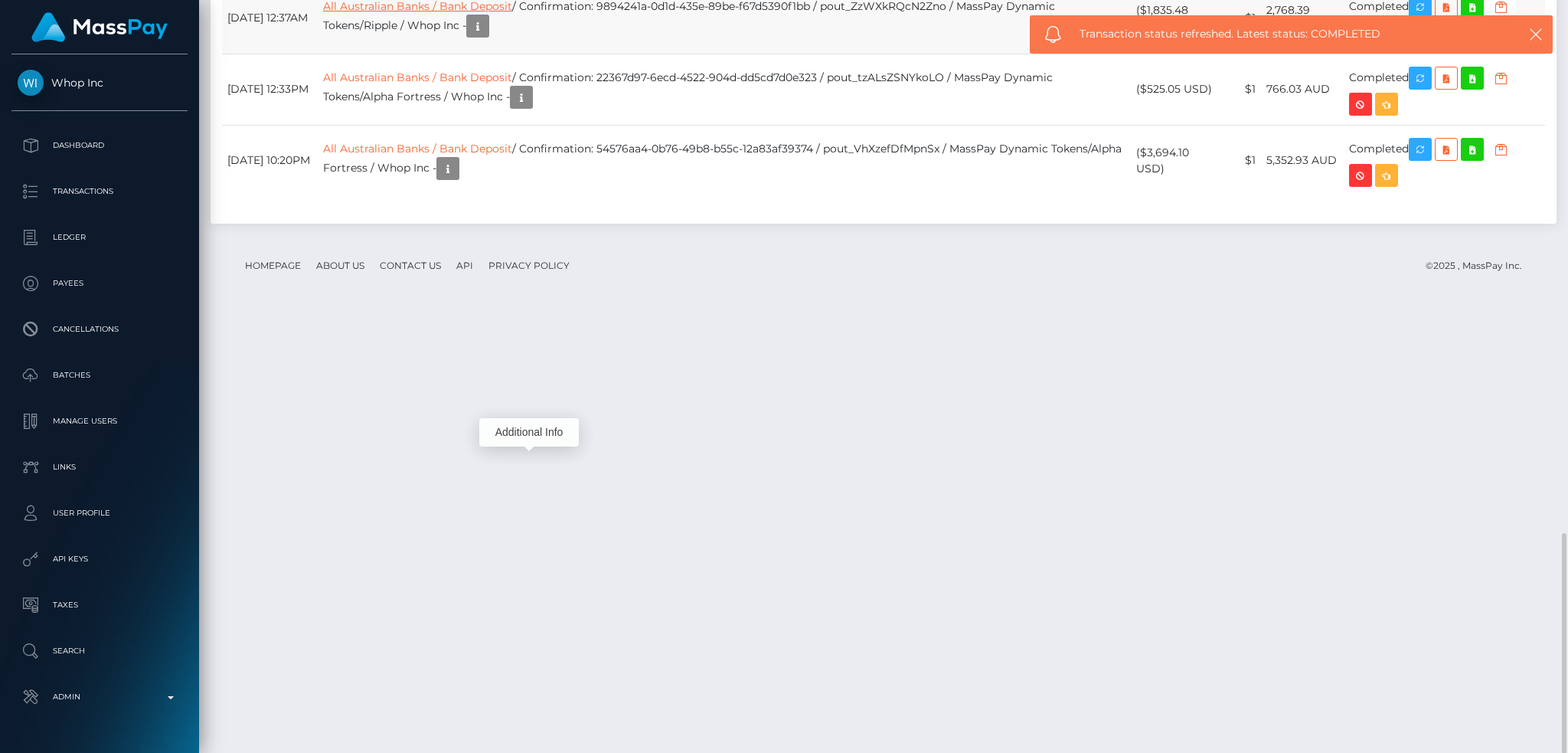
click at [442, 13] on link "All Australian Banks / Bank Deposit" at bounding box center [417, 6] width 189 height 14
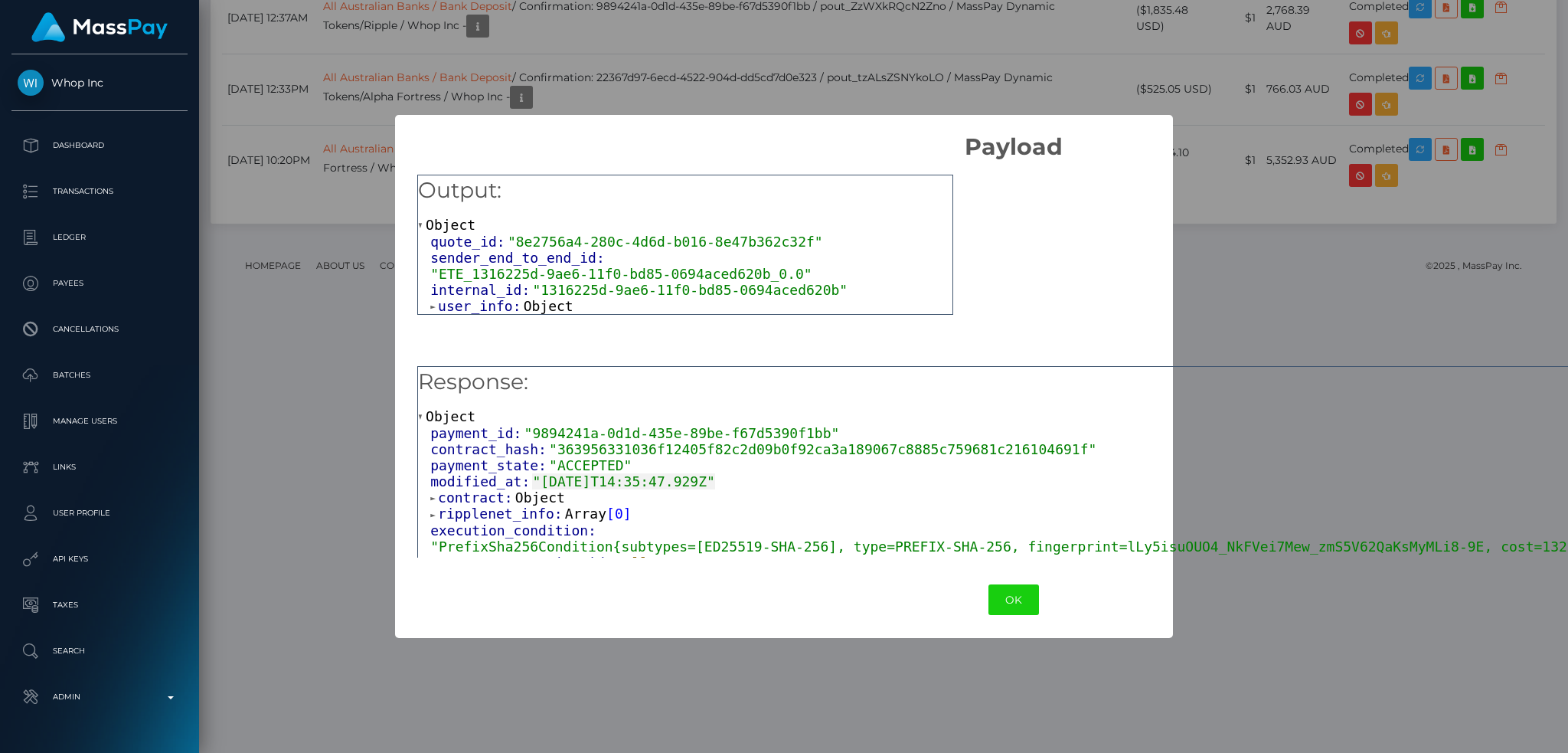
click at [766, 34] on div "× Payload Output: Object quote_id: "8e2756a4-280c-4d6d-b016-8e47b362c32f" sende…" at bounding box center [784, 376] width 1568 height 753
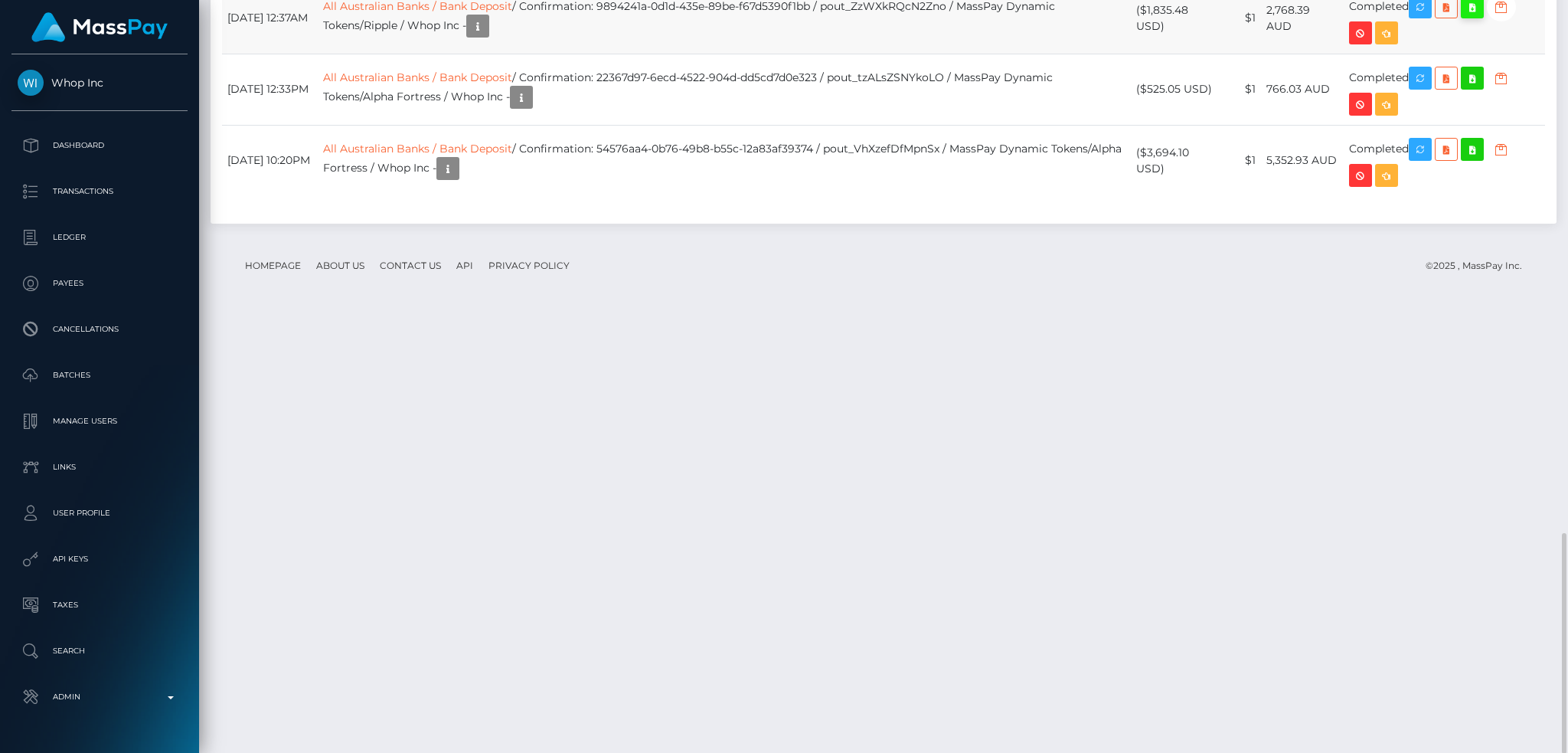
click at [1482, 16] on icon at bounding box center [1472, 7] width 18 height 19
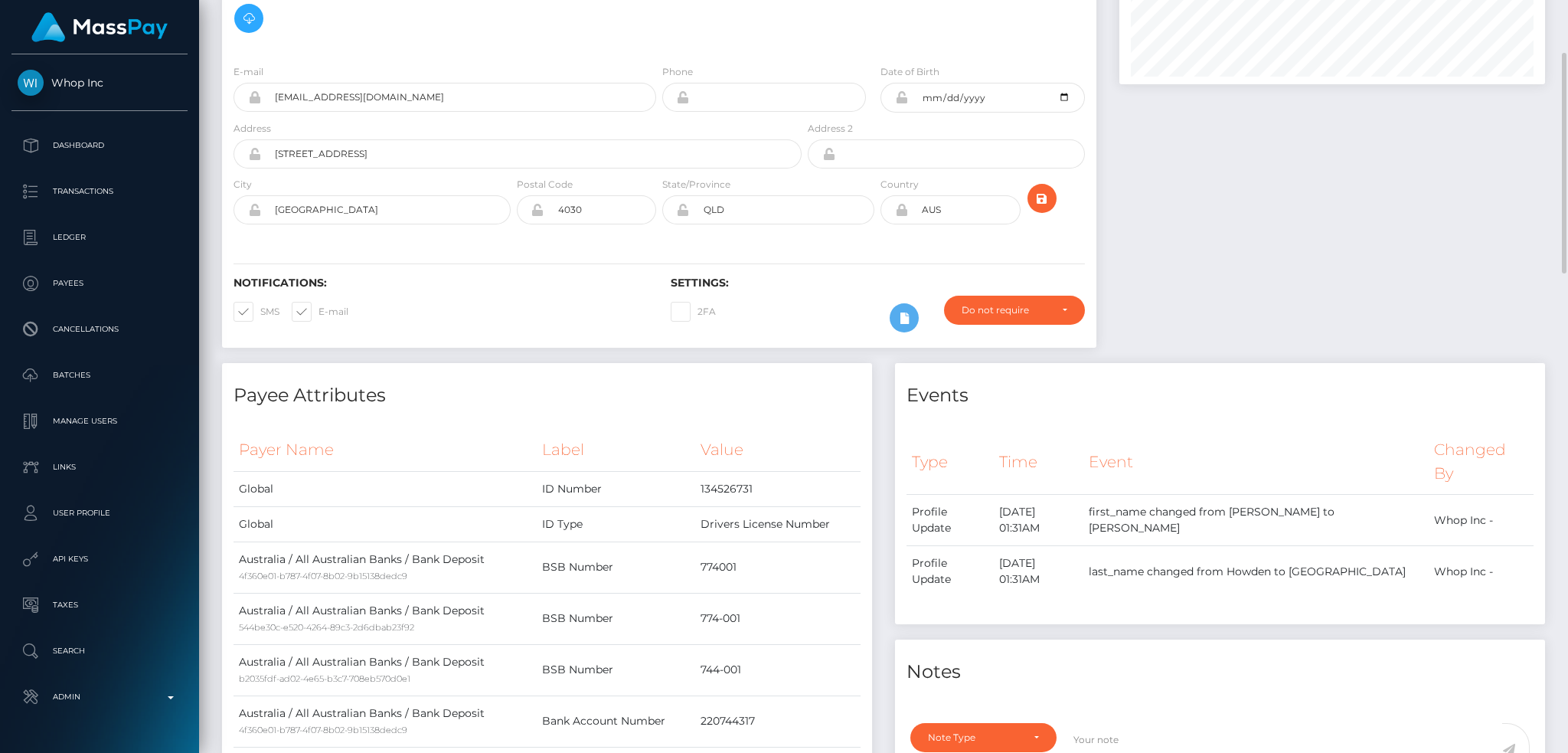
scroll to position [0, 0]
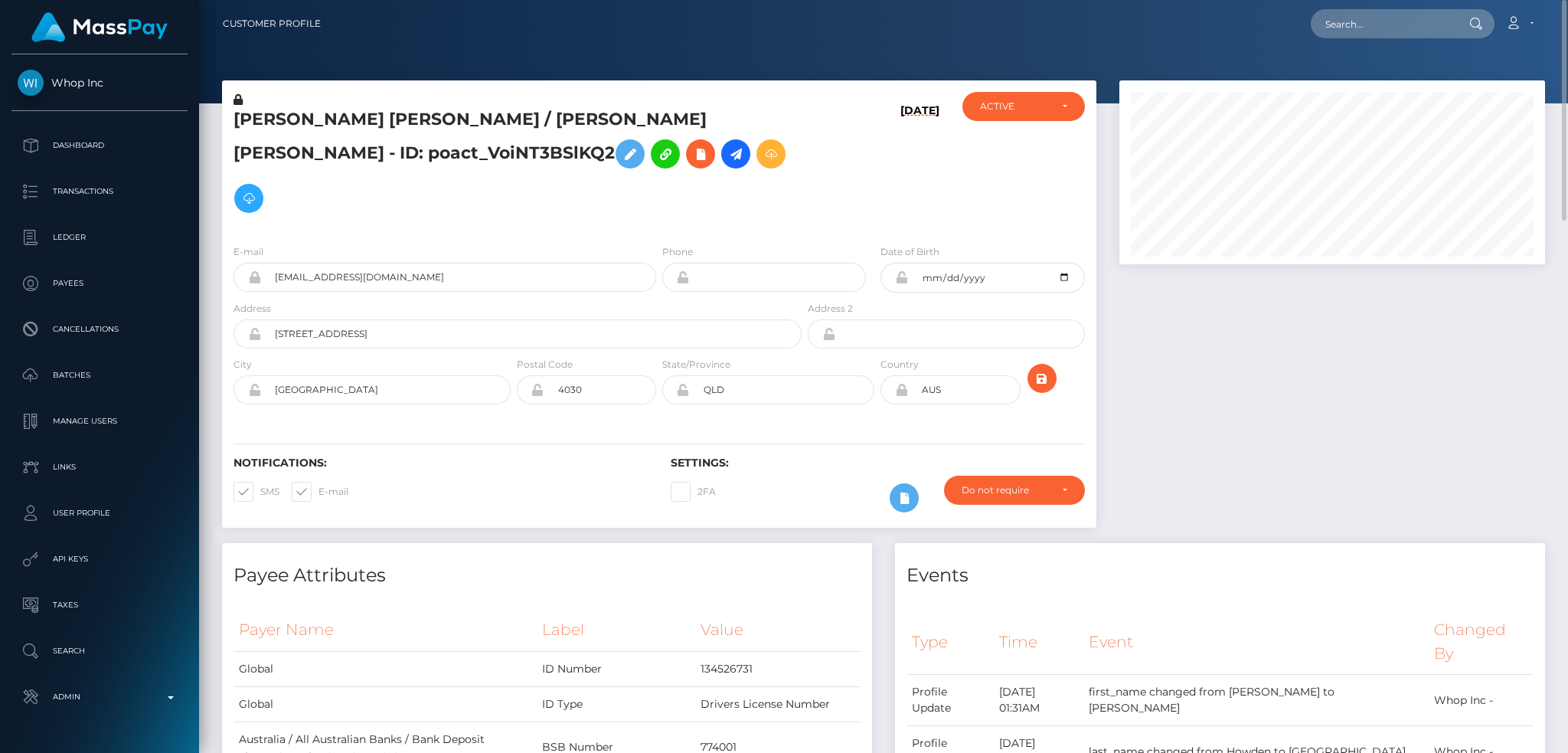
click at [1378, 41] on nav "Customer Profile Loading... Loading... Account" at bounding box center [883, 24] width 1369 height 48
click at [1362, 27] on input "text" at bounding box center [1383, 24] width 144 height 29
paste input "poact_mOeb8XZkxAWo"
type input "poact_mOeb8XZkxAWo"
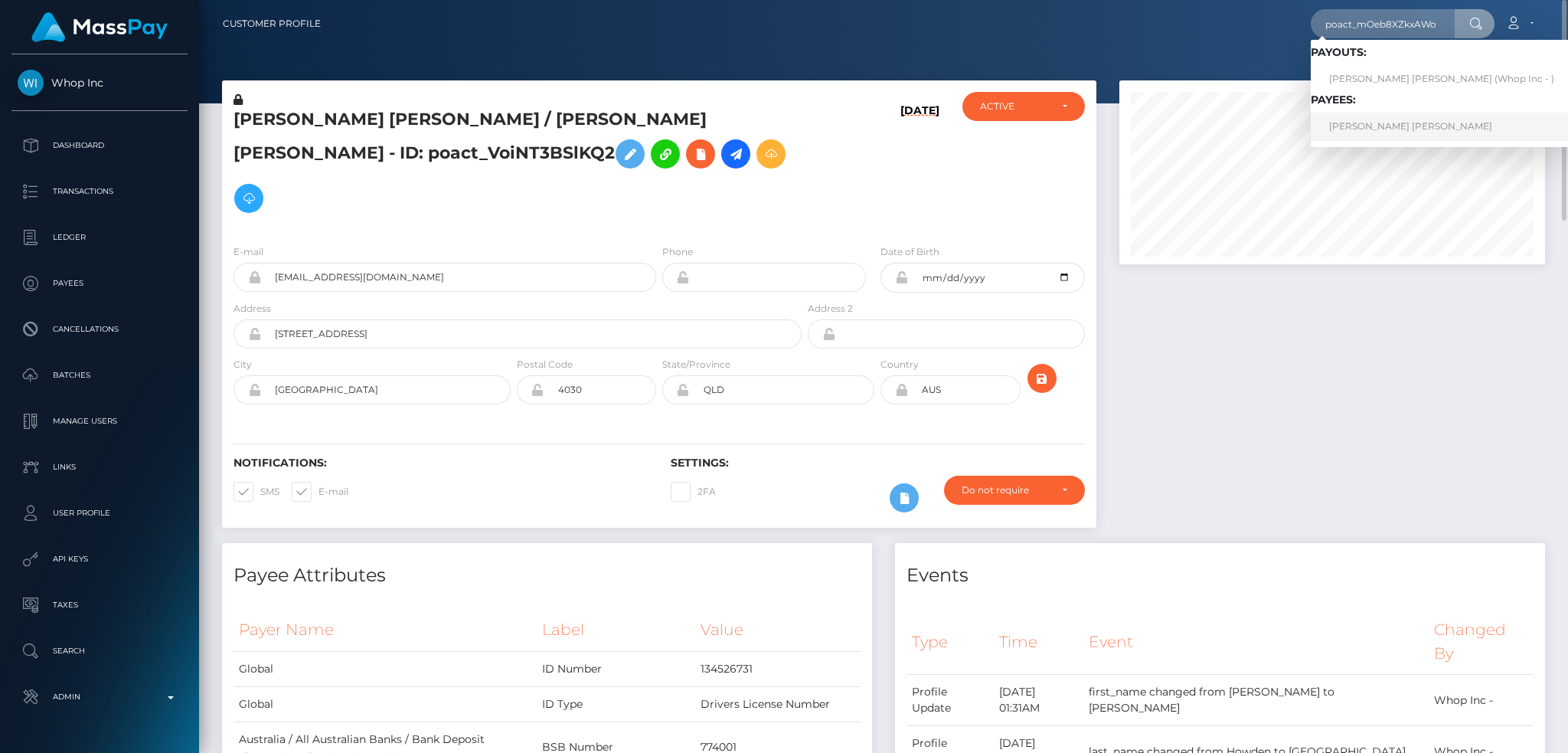
click at [1402, 124] on link "JESUS DAVID RIPOLL PINEDA" at bounding box center [1442, 126] width 262 height 28
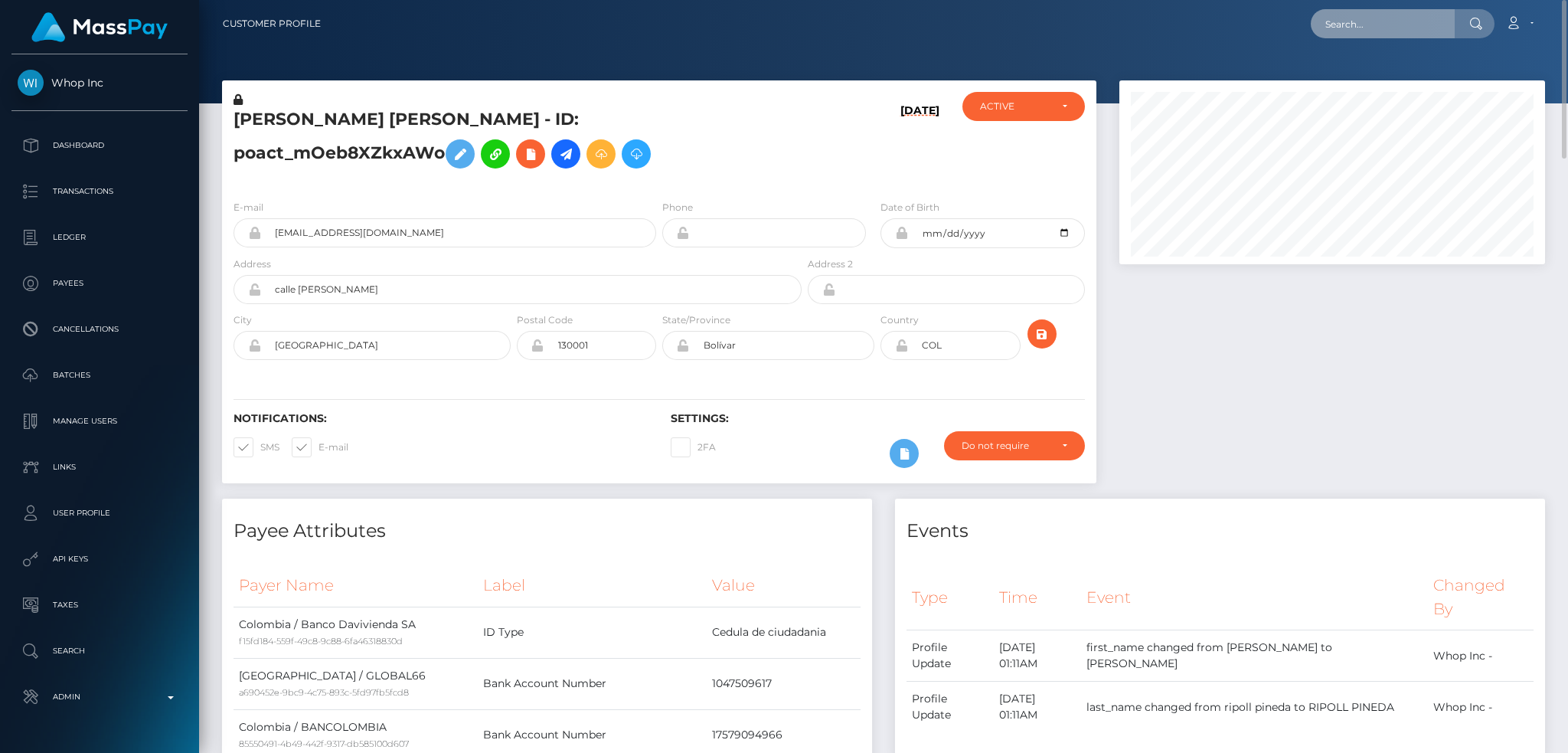
click at [1368, 27] on input "text" at bounding box center [1383, 24] width 144 height 29
paste input "pout_pwnsCwjbulbTA"
type input "pout_pwnsCwjbulbTA"
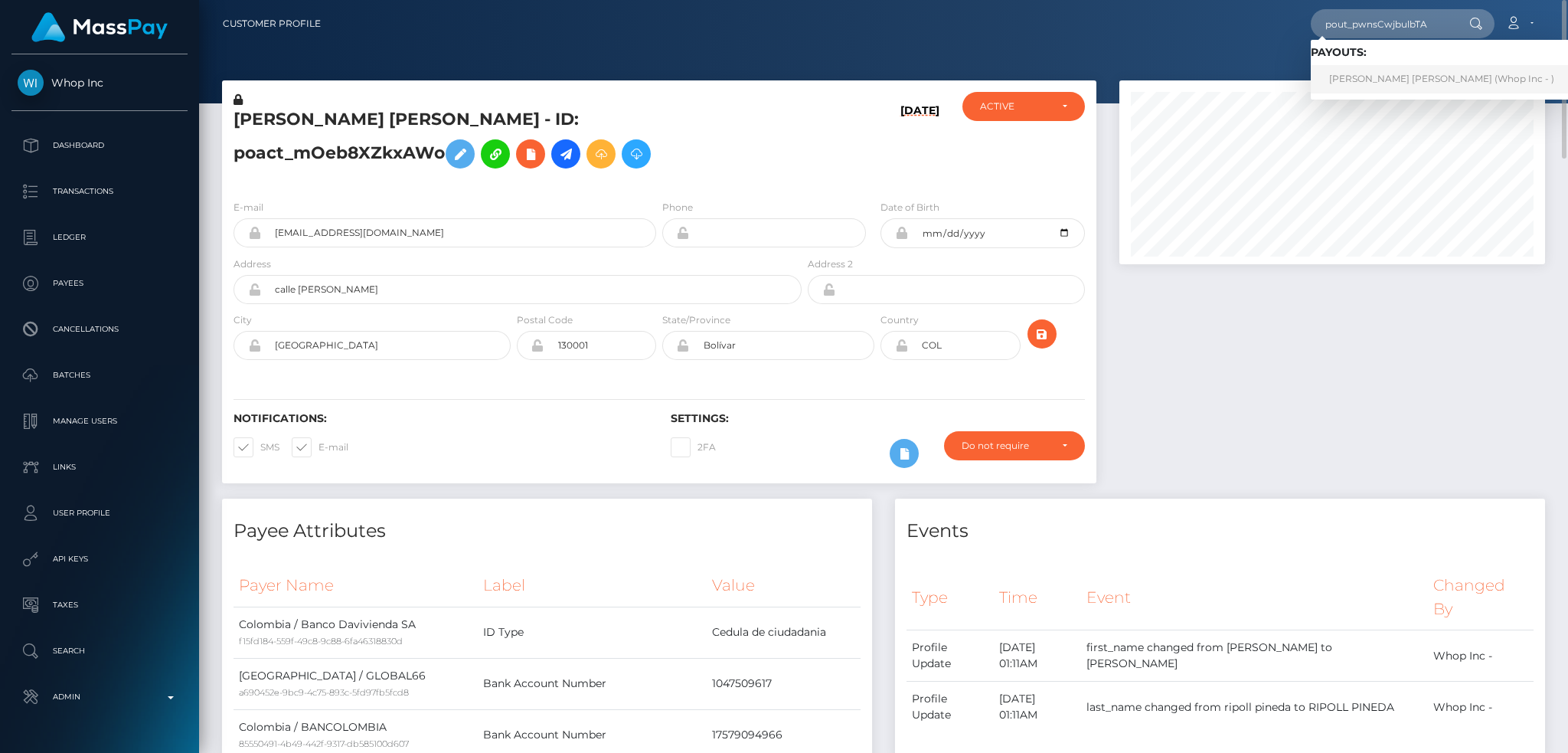
click at [1366, 78] on link "[PERSON_NAME] [PERSON_NAME] (Whop Inc - )" at bounding box center [1442, 79] width 262 height 28
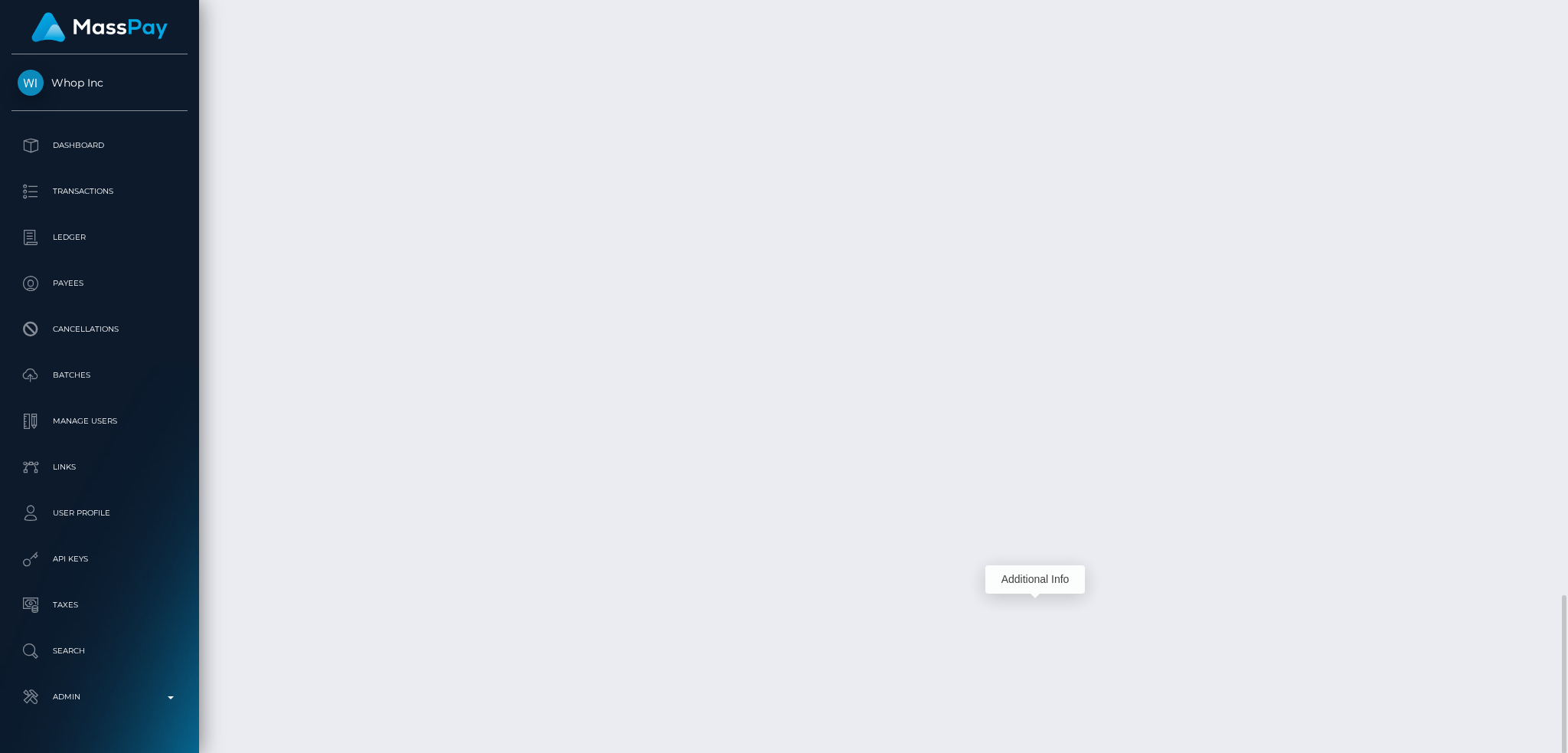
scroll to position [184, 425]
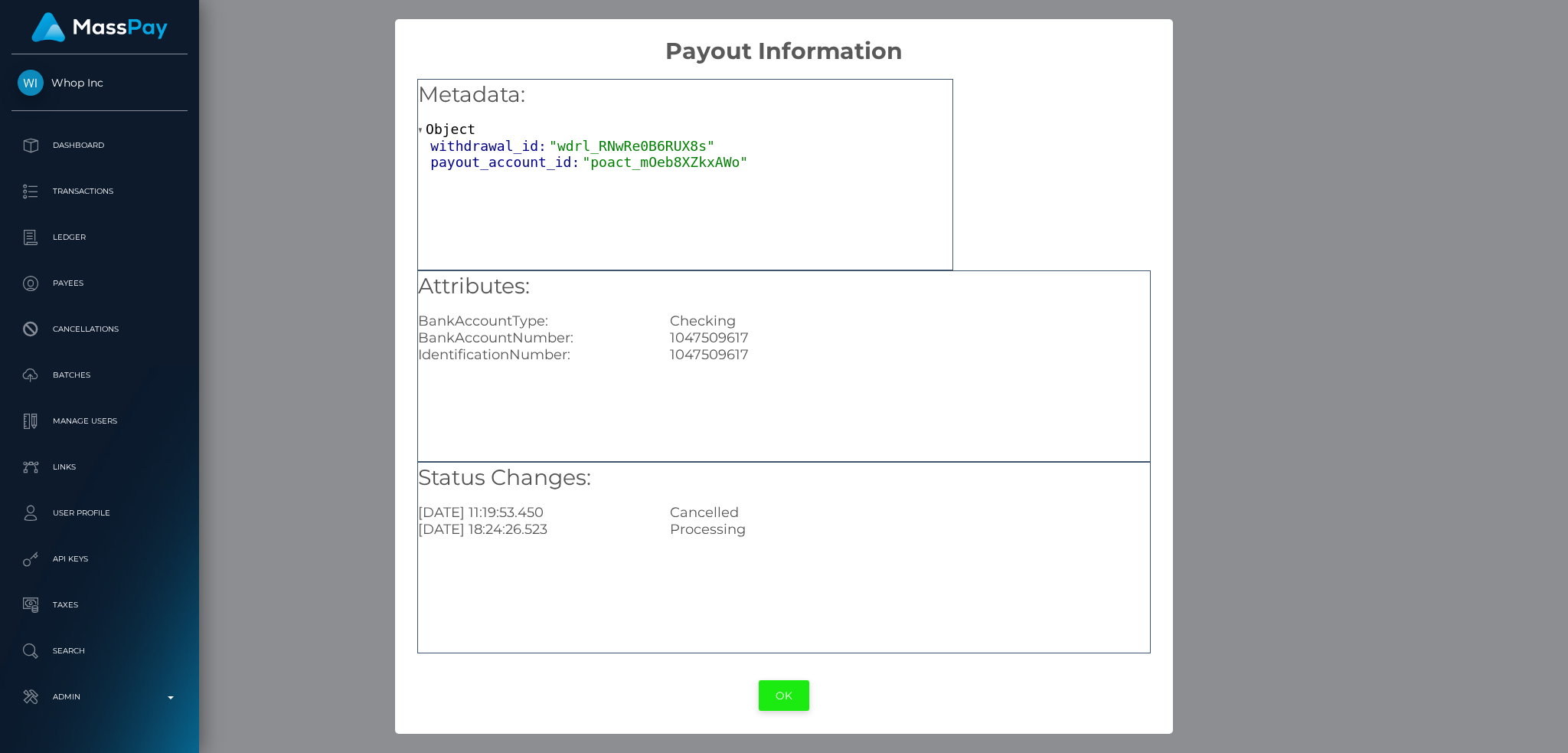
click at [773, 693] on button "OK" at bounding box center [784, 696] width 50 height 31
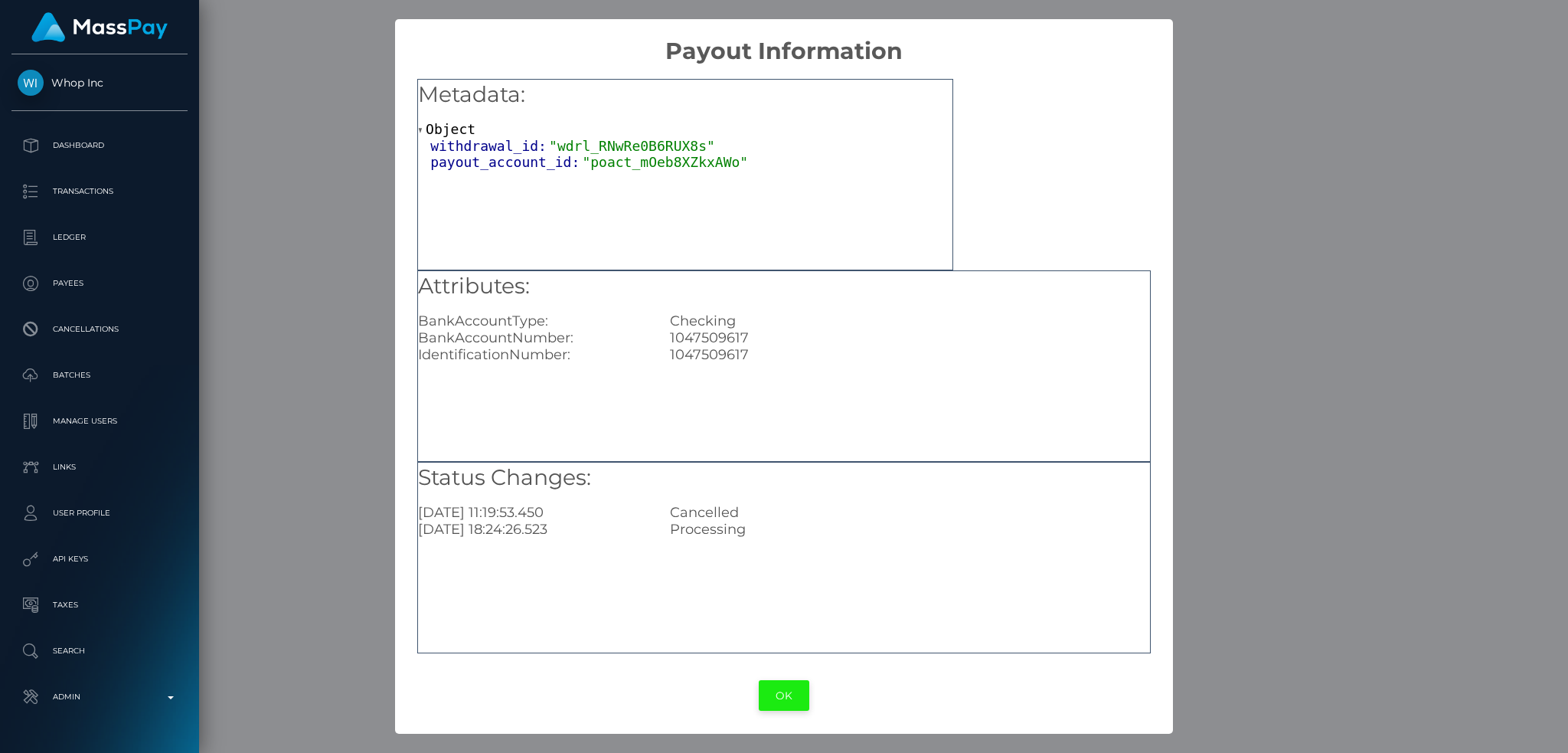
click at [791, 696] on button "OK" at bounding box center [784, 696] width 50 height 31
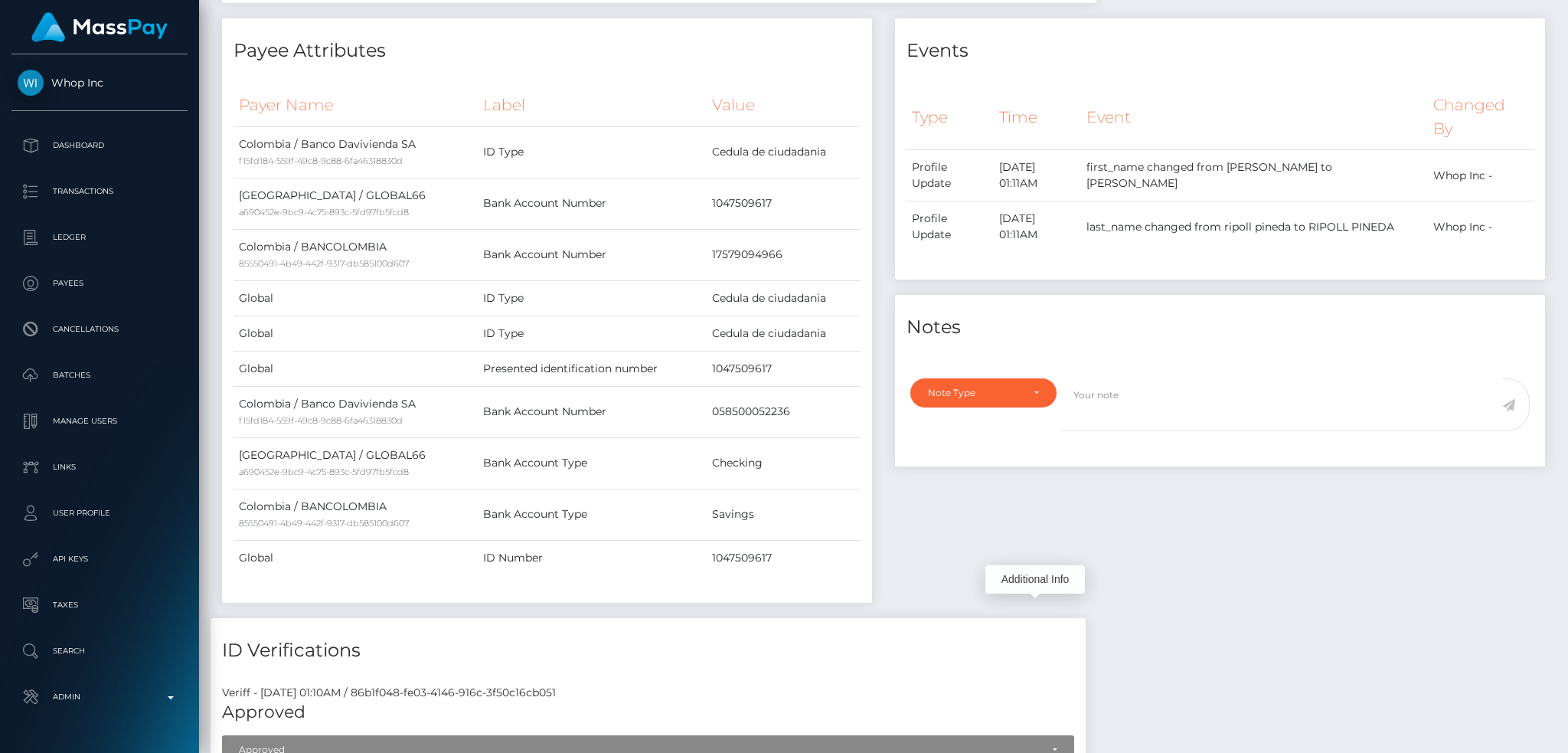
scroll to position [0, 0]
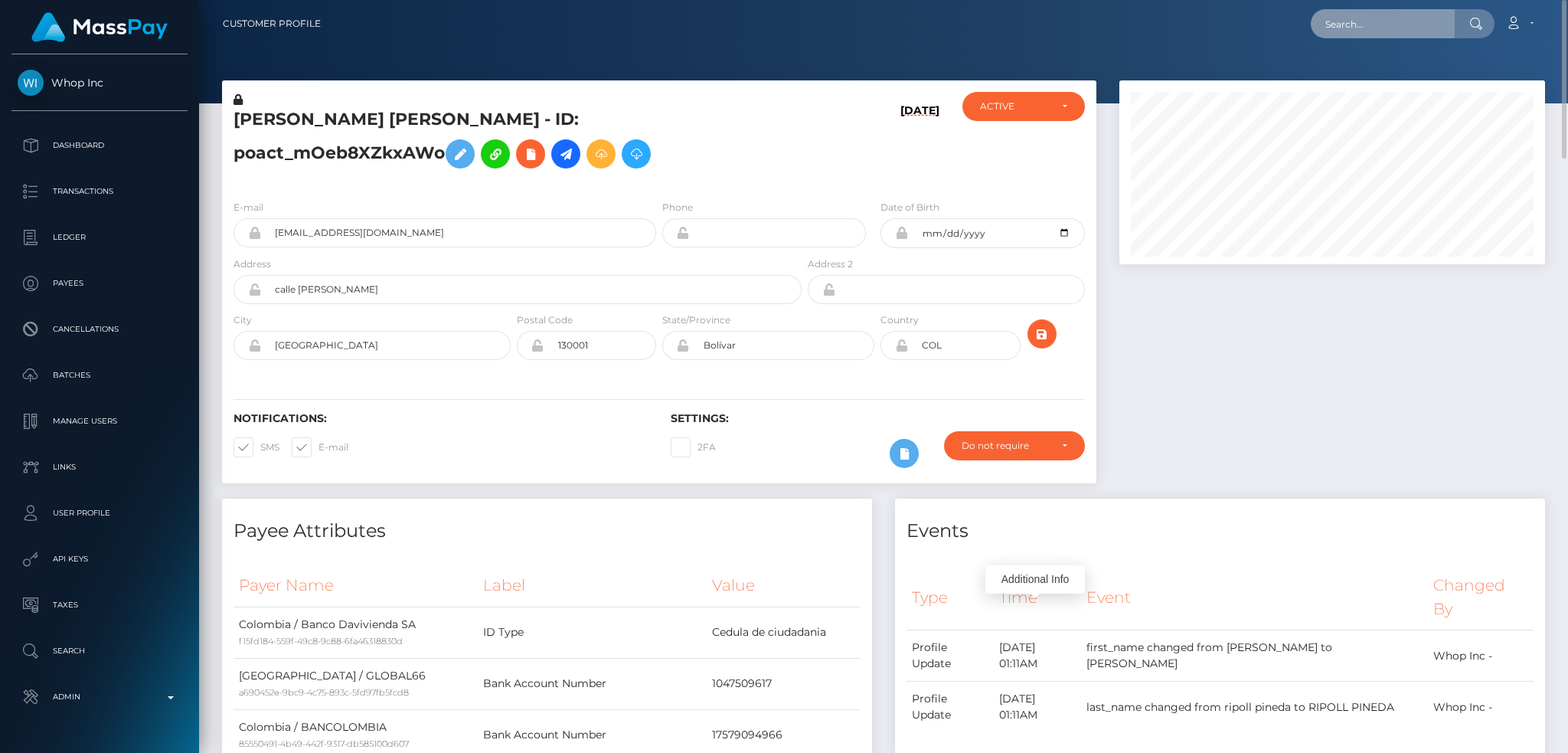
click at [1349, 31] on input "text" at bounding box center [1383, 24] width 144 height 29
paste input "a49f73cf-6874-11f0-a026-06178c1a380f"
type input "a49f73cf-6874-11f0-a026-06178c1a380f"
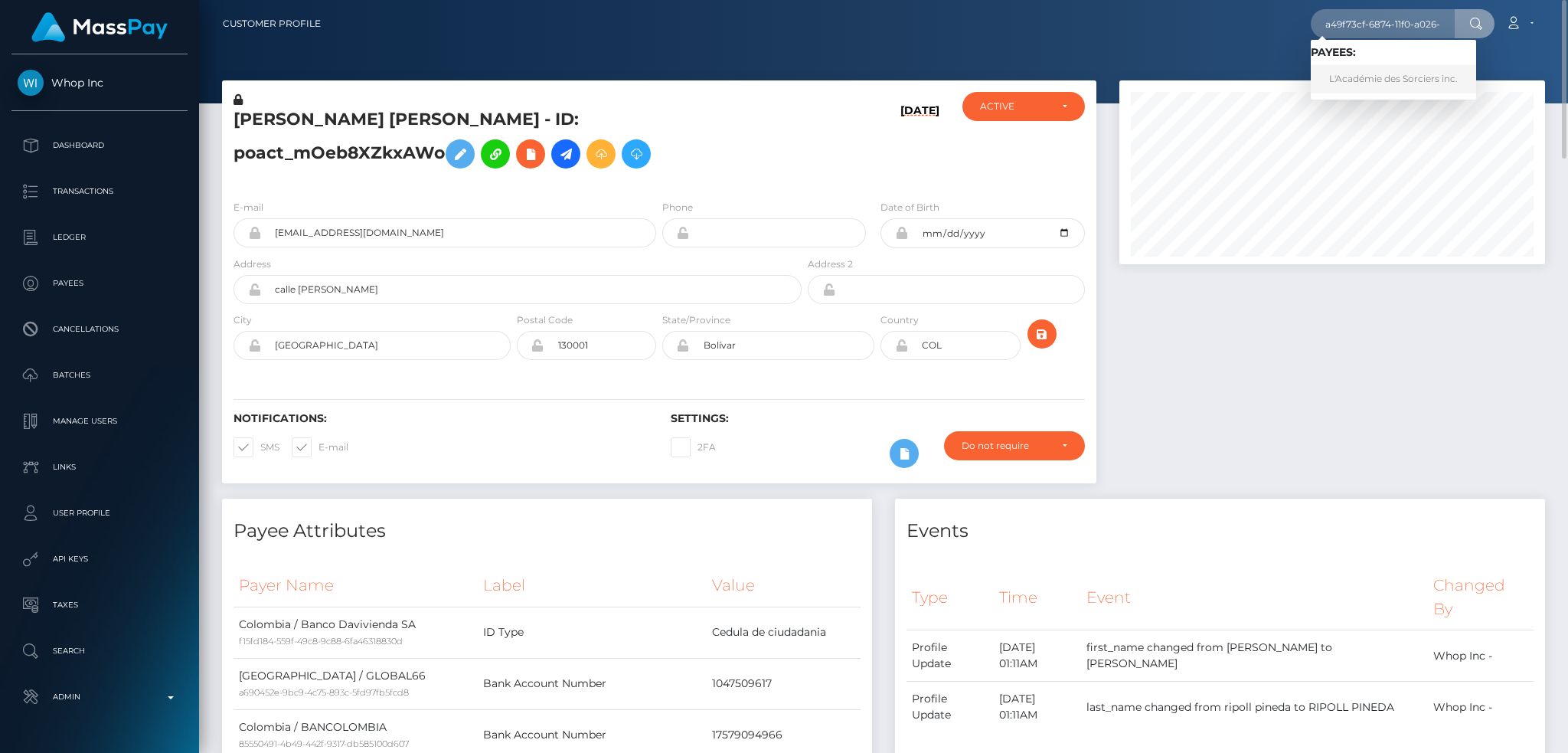
drag, startPoint x: 1366, startPoint y: 77, endPoint x: 1315, endPoint y: 90, distance: 52.6
click at [1368, 81] on link "L'Académie des Sorciers inc." at bounding box center [1393, 79] width 166 height 28
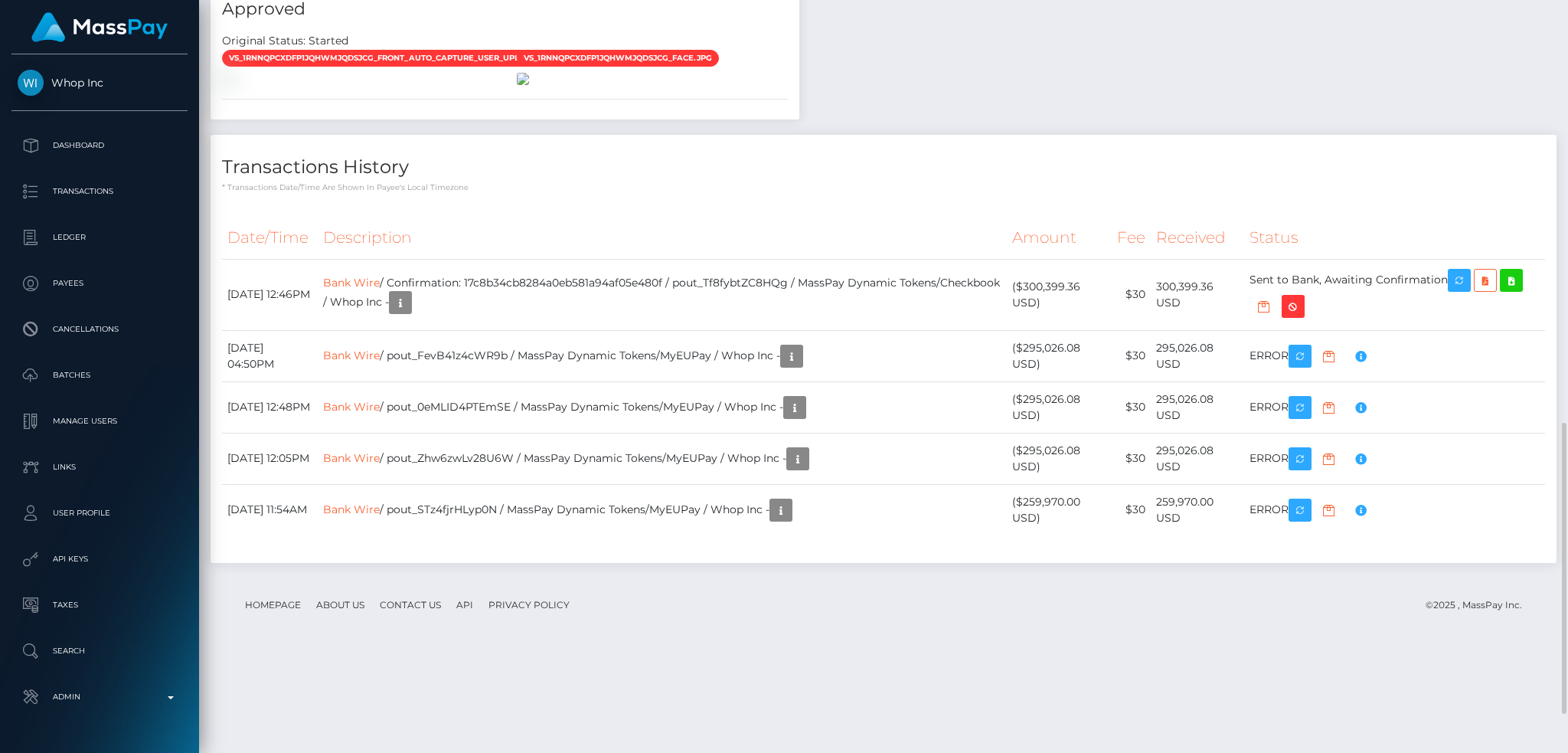
scroll to position [1193, 0]
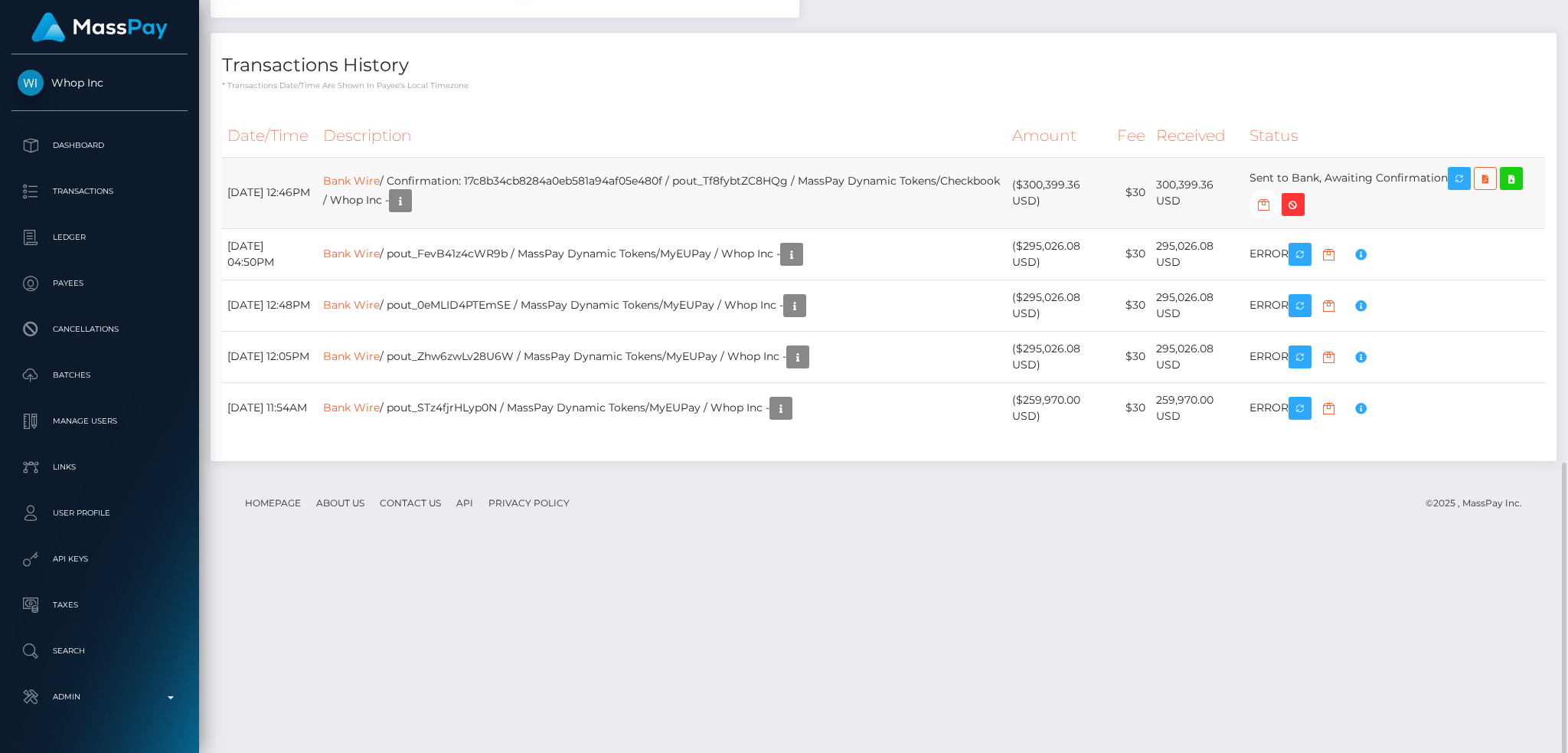
click at [615, 228] on td "Bank Wire / Confirmation: 17c8b34cb8284a0eb581a94af05e480f / pout_Tf8fybtZC8HQg…" at bounding box center [662, 192] width 689 height 71
copy td "17c8b34cb8284a0eb581a94af05e480f"
click at [409, 210] on icon "button" at bounding box center [400, 201] width 18 height 19
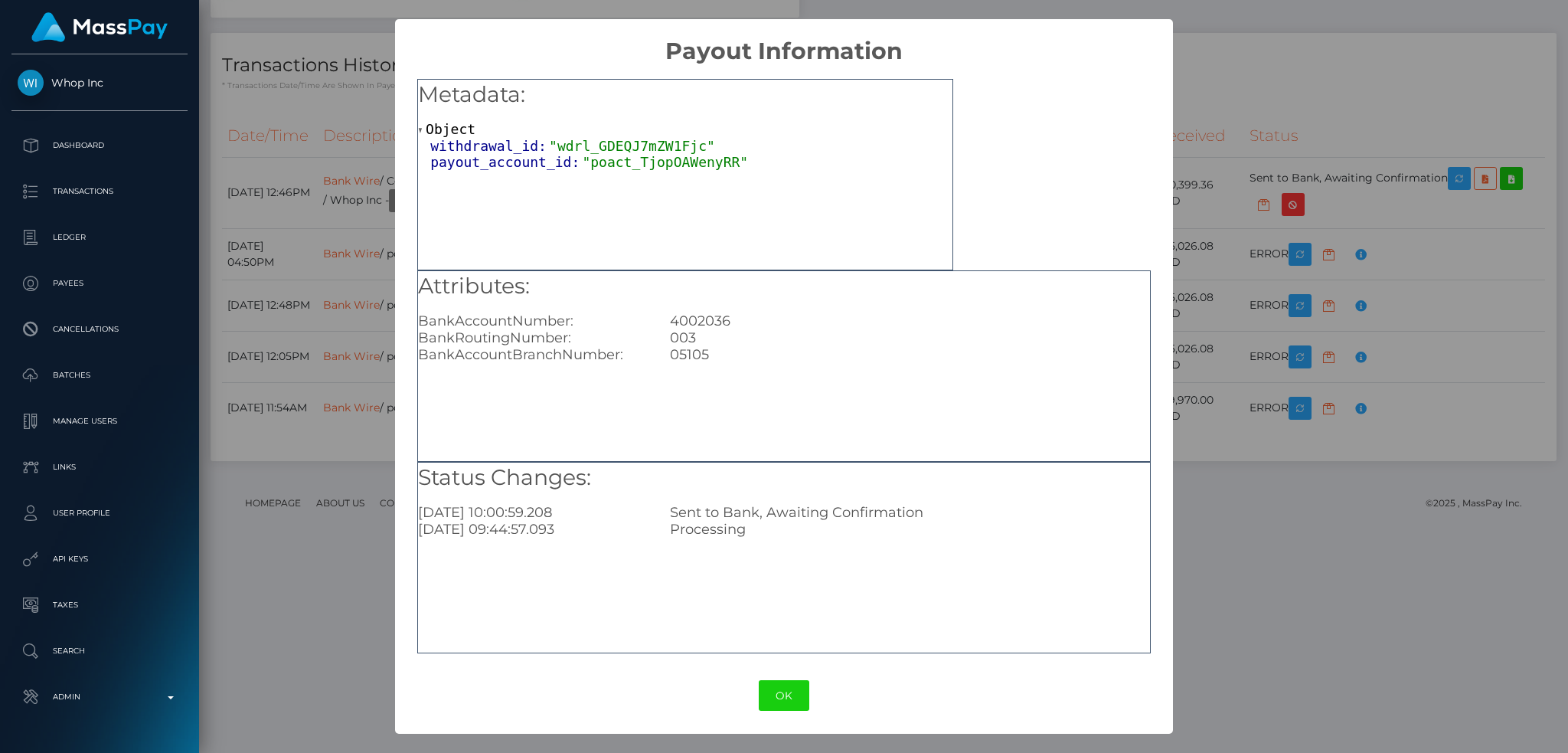
click at [704, 321] on div "4002036" at bounding box center [910, 320] width 503 height 16
copy div "4002036"
click at [676, 337] on div "003" at bounding box center [910, 337] width 503 height 16
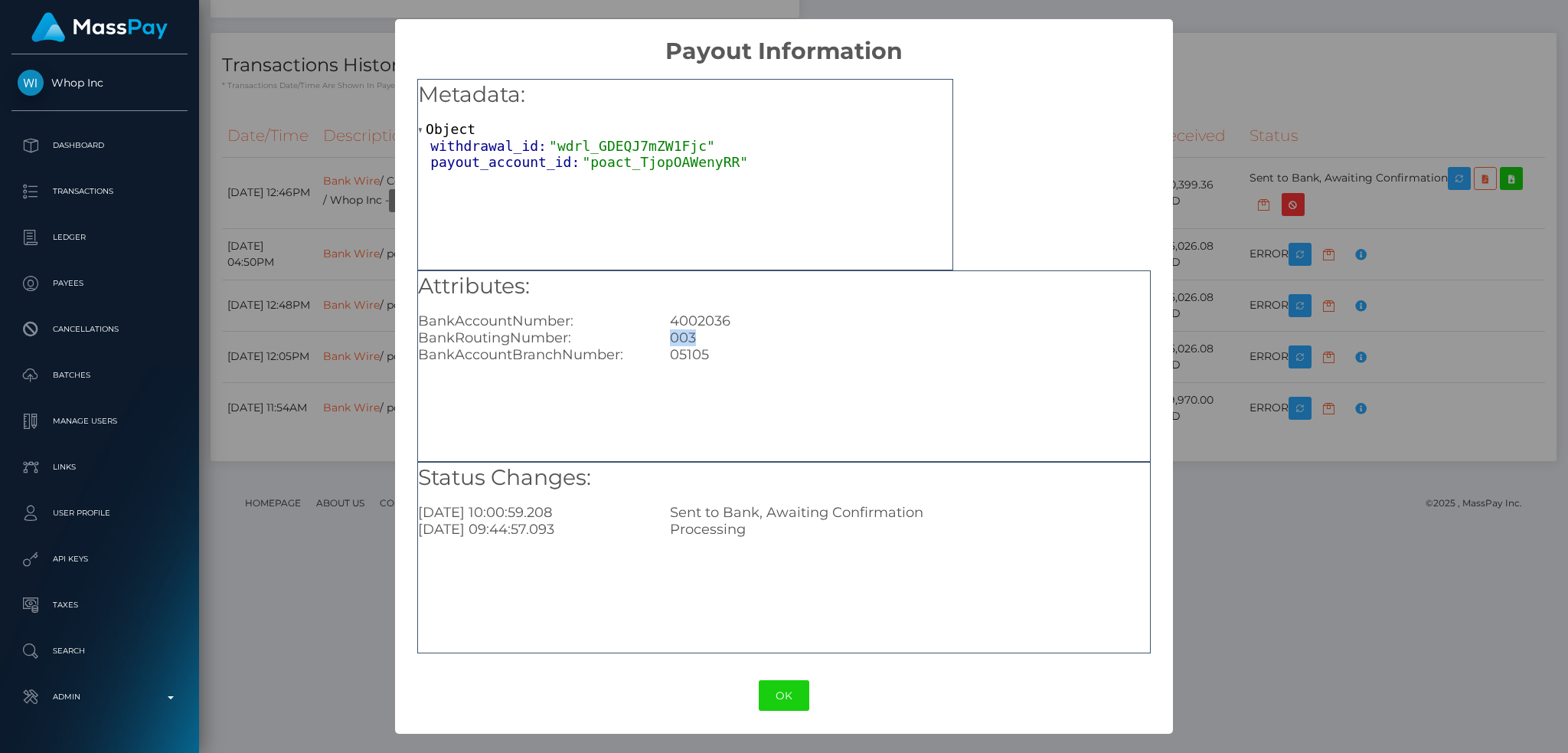
copy div "003"
click at [702, 347] on div "05105" at bounding box center [910, 354] width 503 height 16
copy div "05105"
drag, startPoint x: 1277, startPoint y: 233, endPoint x: 1287, endPoint y: 298, distance: 65.8
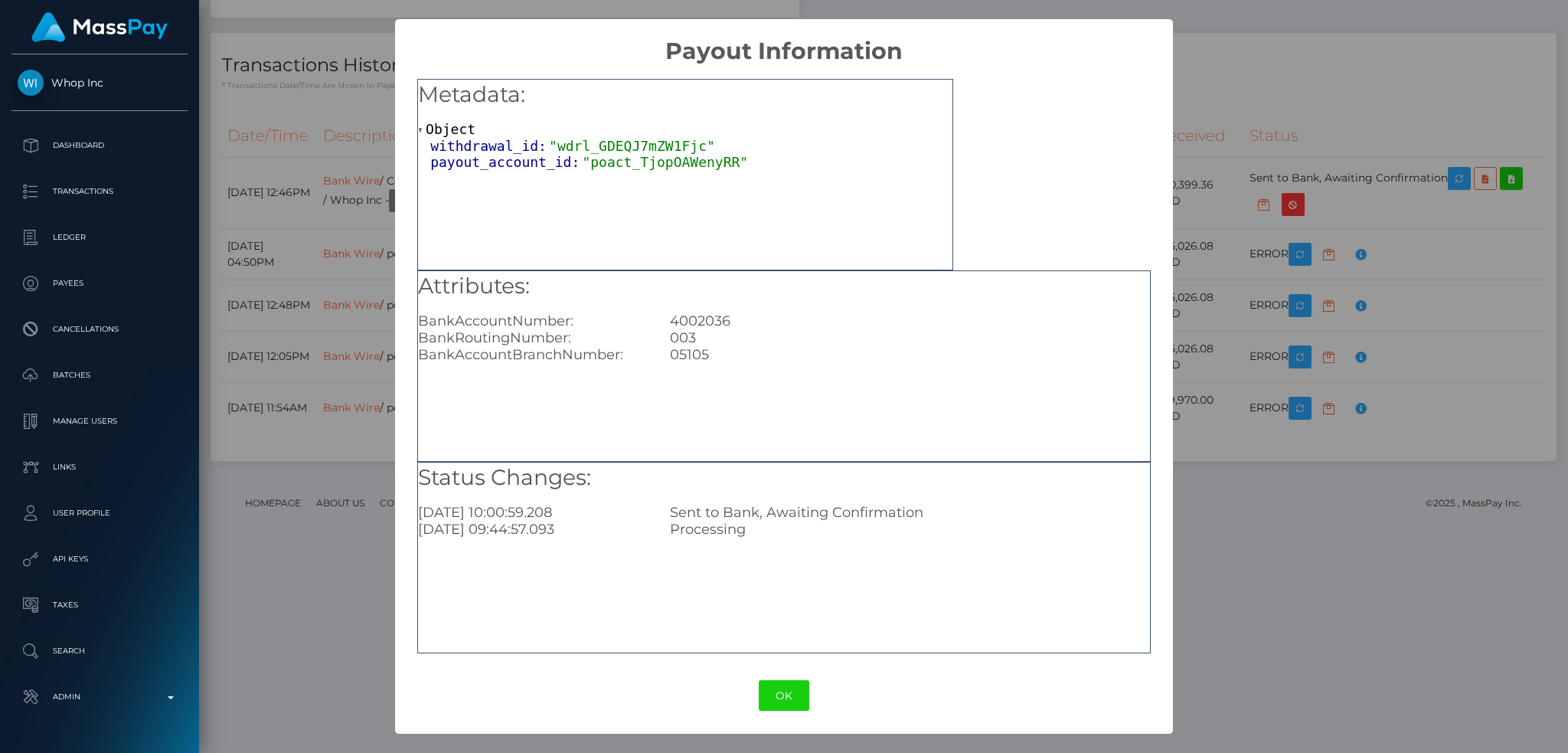
click at [1281, 237] on div "× Payout Information Metadata: Object withdrawal_id: "wdrl_GDEQJ7mZW1Fjc" payou…" at bounding box center [784, 376] width 1568 height 753
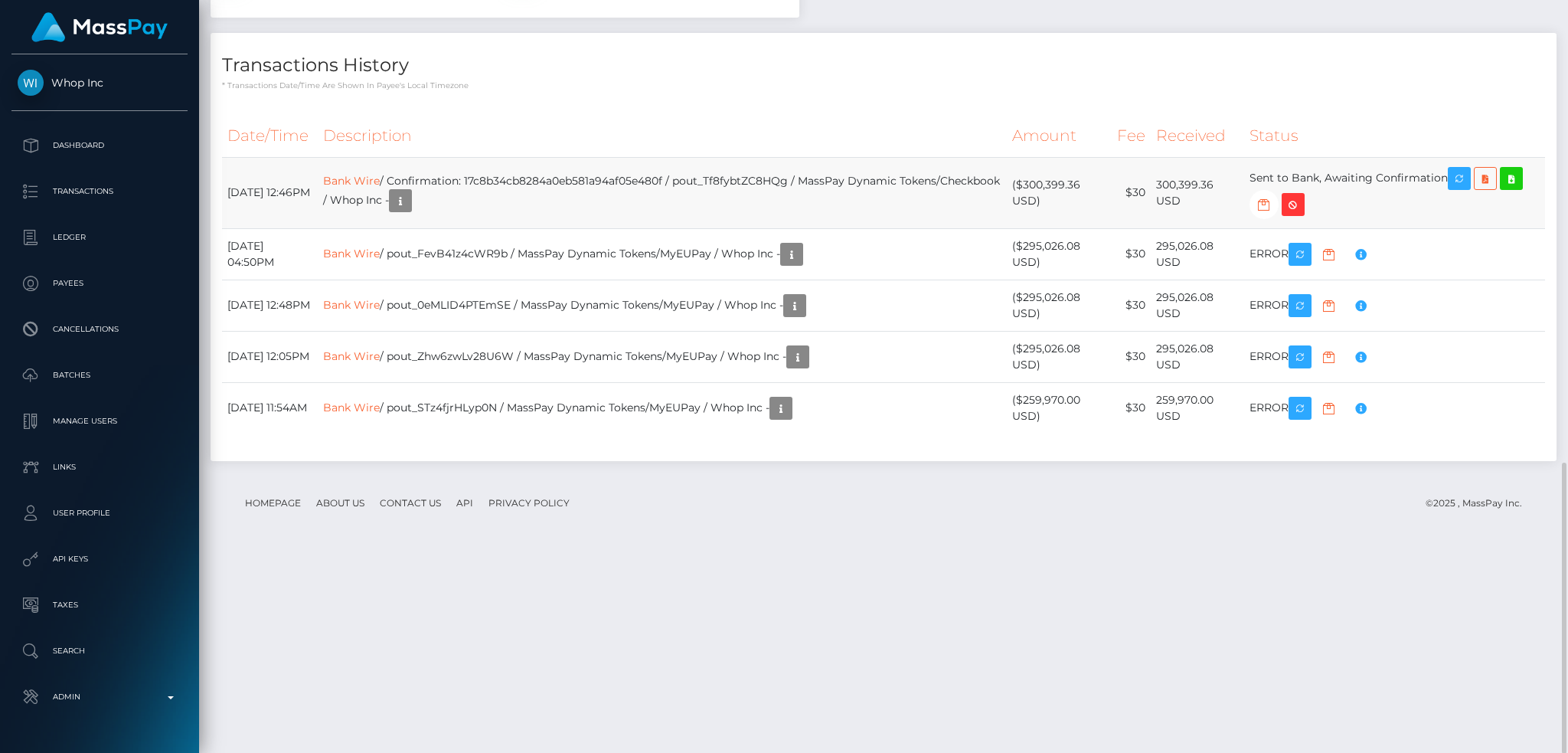
drag, startPoint x: 1170, startPoint y: 383, endPoint x: 1193, endPoint y: 398, distance: 27.5
click at [1193, 228] on td "300,399.36 USD" at bounding box center [1197, 192] width 93 height 71
copy td "300,399.36 USD"
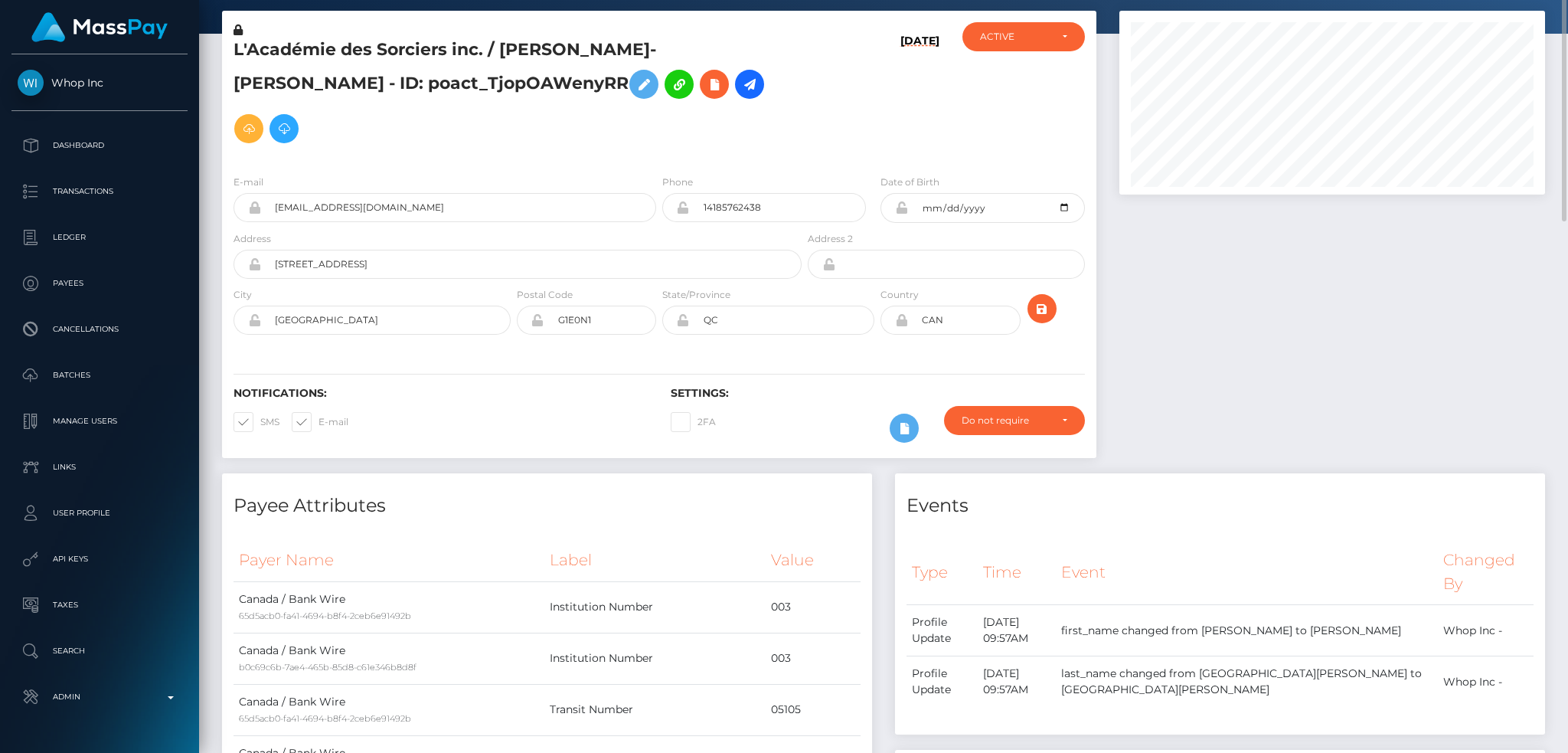
scroll to position [0, 0]
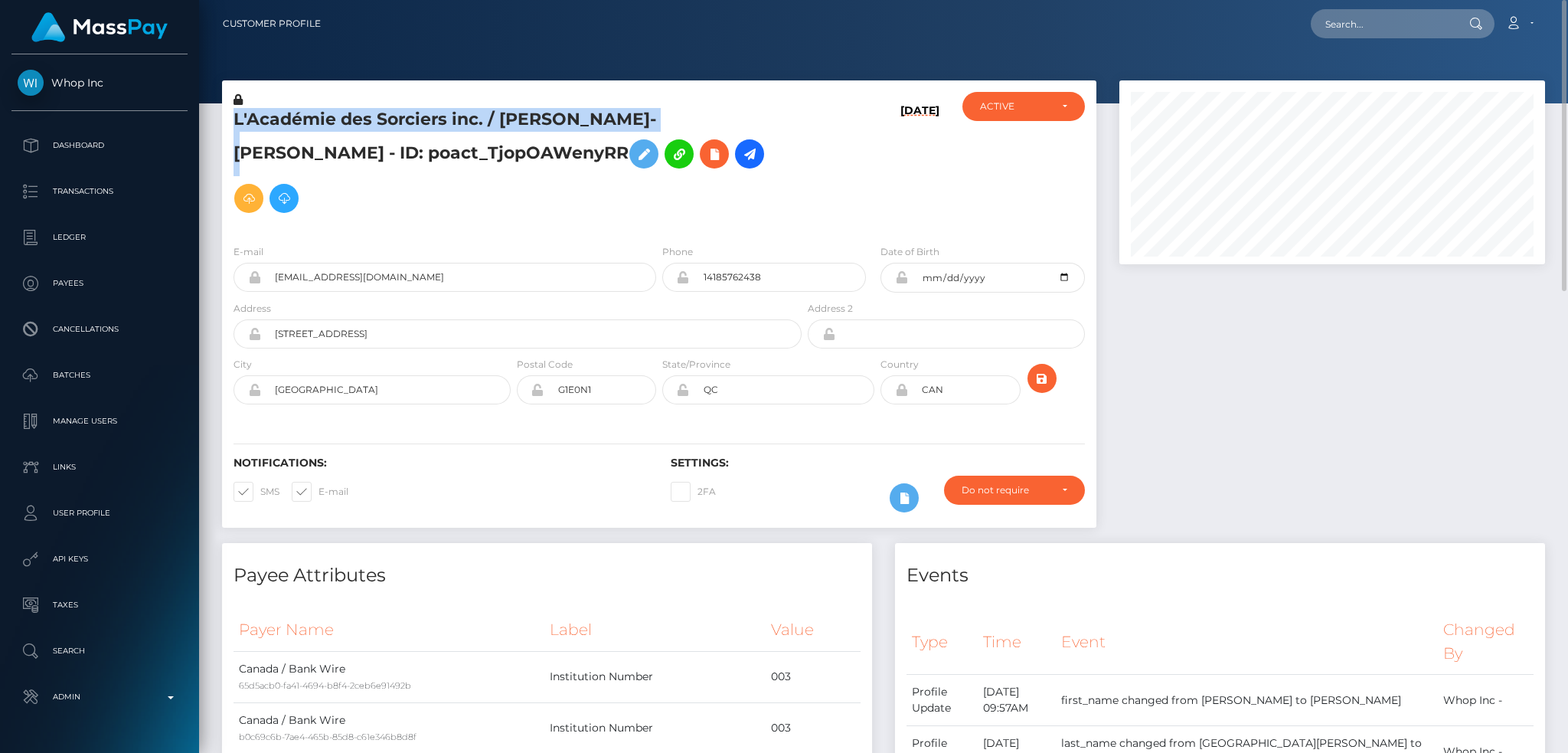
drag, startPoint x: 653, startPoint y: 115, endPoint x: 235, endPoint y: 125, distance: 418.1
click at [235, 125] on h5 "L'Académie des Sorciers inc. / RAPHAËL ST-CYR - ID: poact_TjopOAWenyRR" at bounding box center [514, 164] width 560 height 112
copy h5 "L'Académie des Sorciers inc. / RAPHAËL ST-CYR"
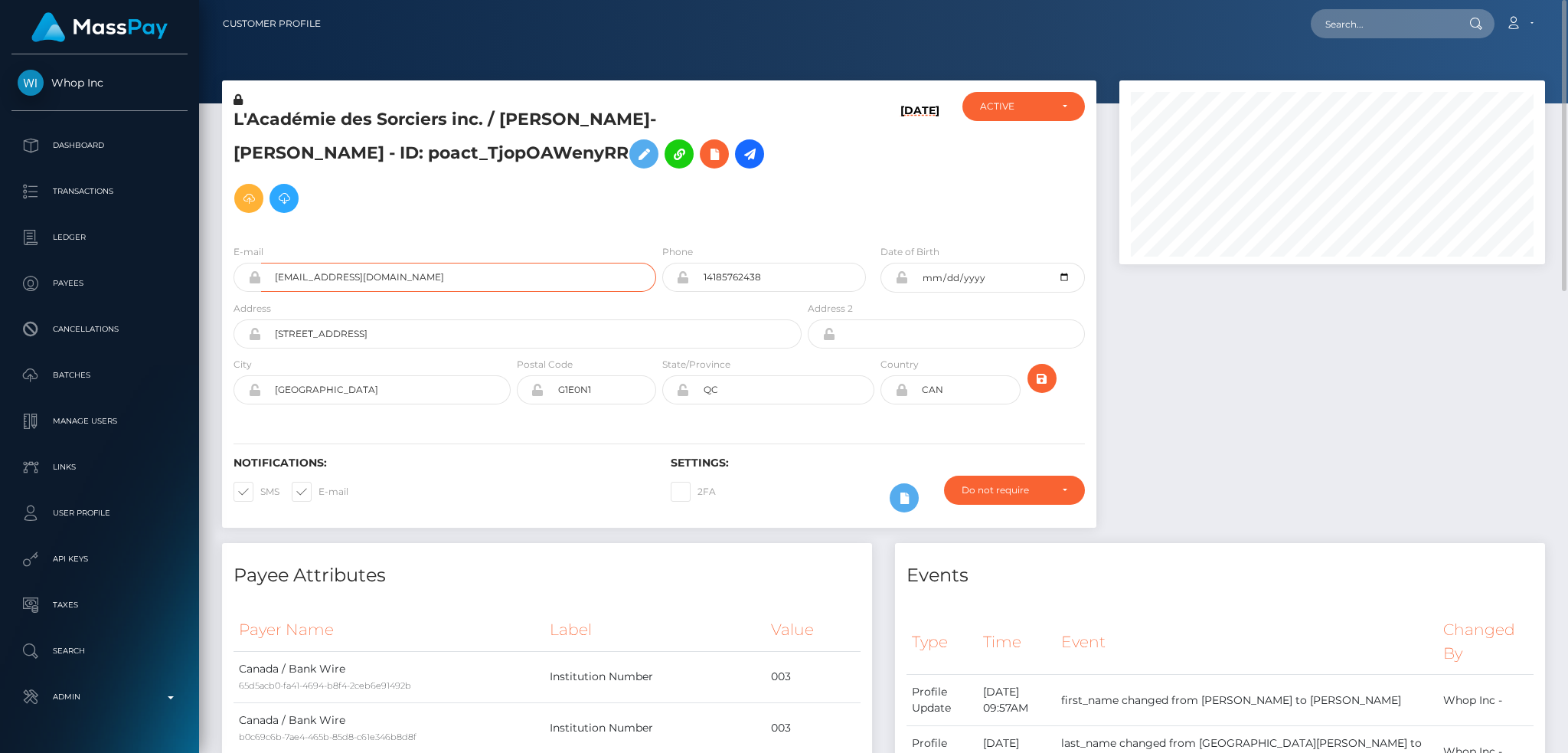
click at [458, 263] on input "support@wizardacademy.io" at bounding box center [459, 277] width 395 height 29
click at [1362, 24] on input "text" at bounding box center [1383, 24] width 144 height 29
paste input "62ebe95c8d37466b8c3c0e40bbc988d4"
type input "62ebe95c8d37466b8c3c0e40bbc988d4"
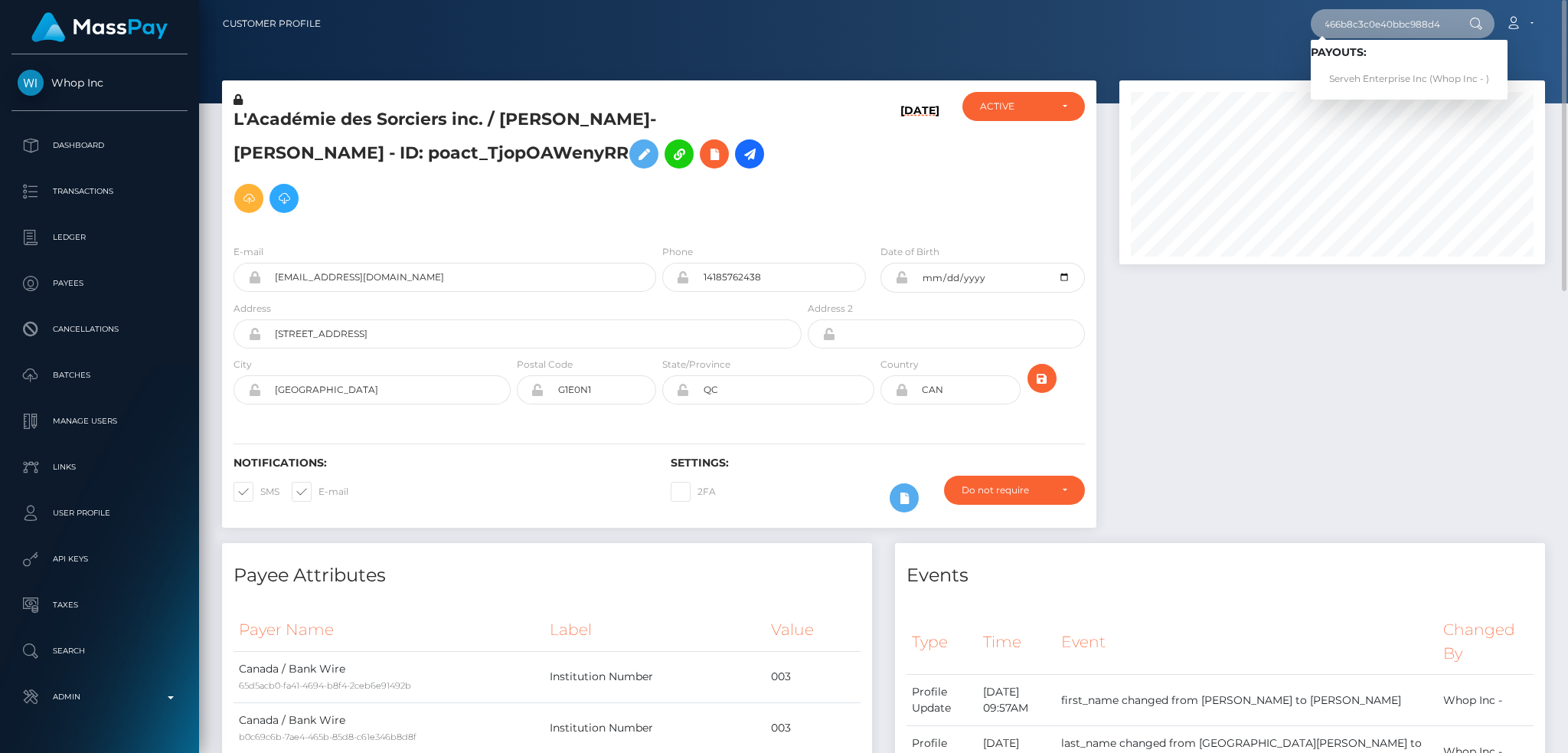
scroll to position [0, 0]
click at [1377, 73] on link "Serveh Enterprise Inc (Whop Inc - )" at bounding box center [1409, 79] width 197 height 28
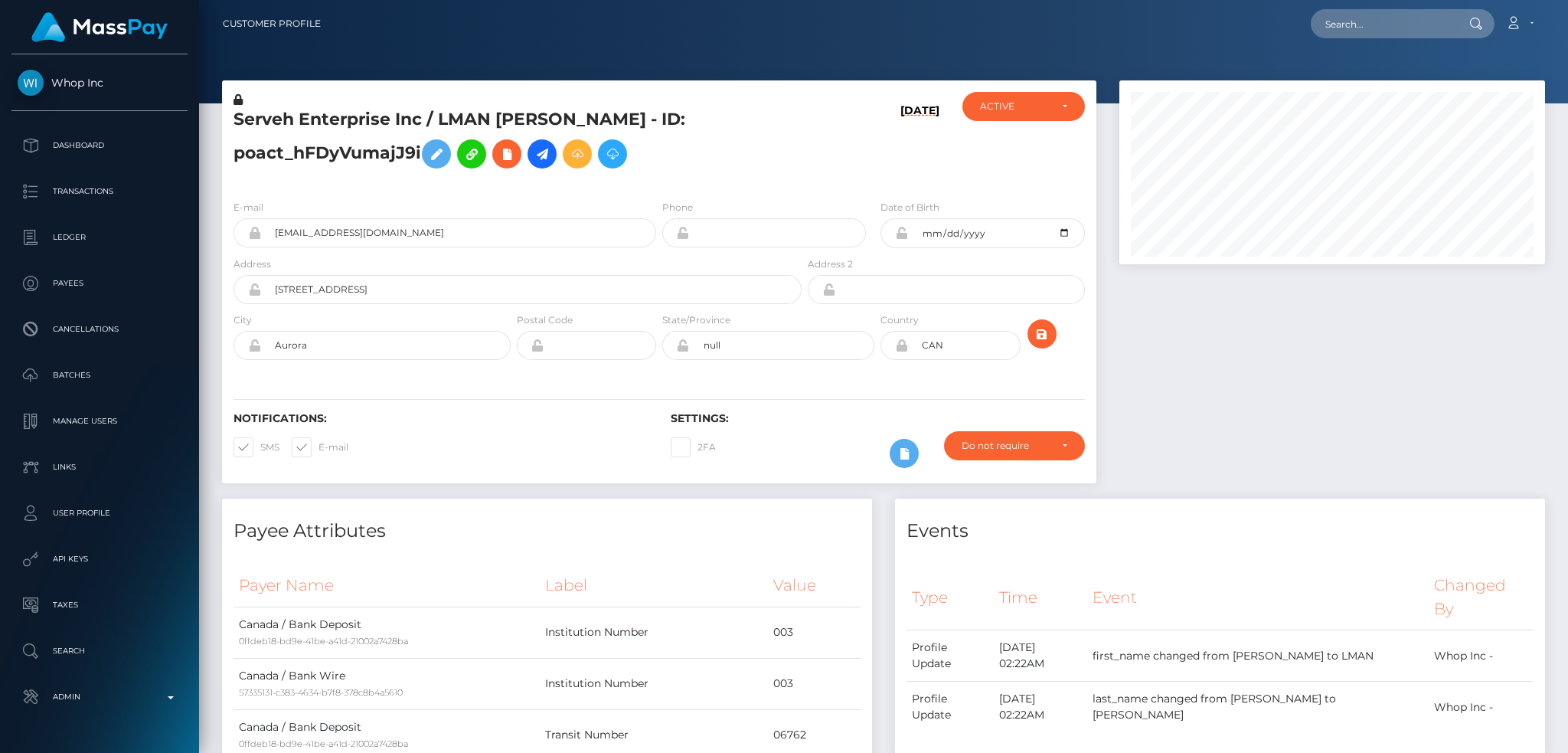
scroll to position [184, 425]
drag, startPoint x: 252, startPoint y: 122, endPoint x: 565, endPoint y: 128, distance: 313.1
click at [565, 128] on h5 "Serveh Enterprise Inc / LMAN SHAFIEI - ID: poact_hFDyVumajJ9i" at bounding box center [514, 142] width 560 height 68
copy h5 "Serveh Enterprise Inc / LMAN SHAFIEI"
click at [467, 220] on input "iman@odinsezc.com" at bounding box center [459, 232] width 395 height 29
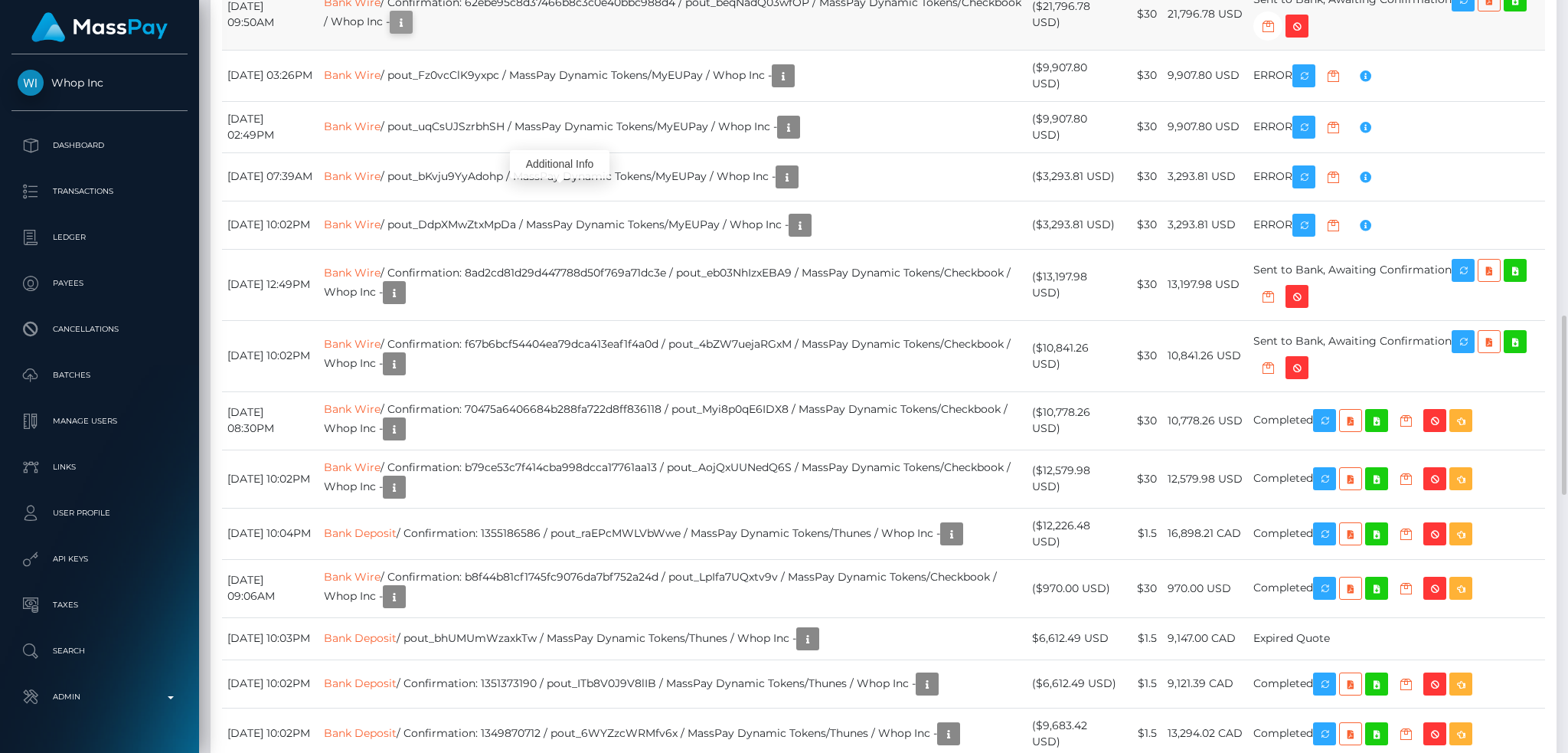
click at [410, 32] on icon "button" at bounding box center [401, 23] width 18 height 19
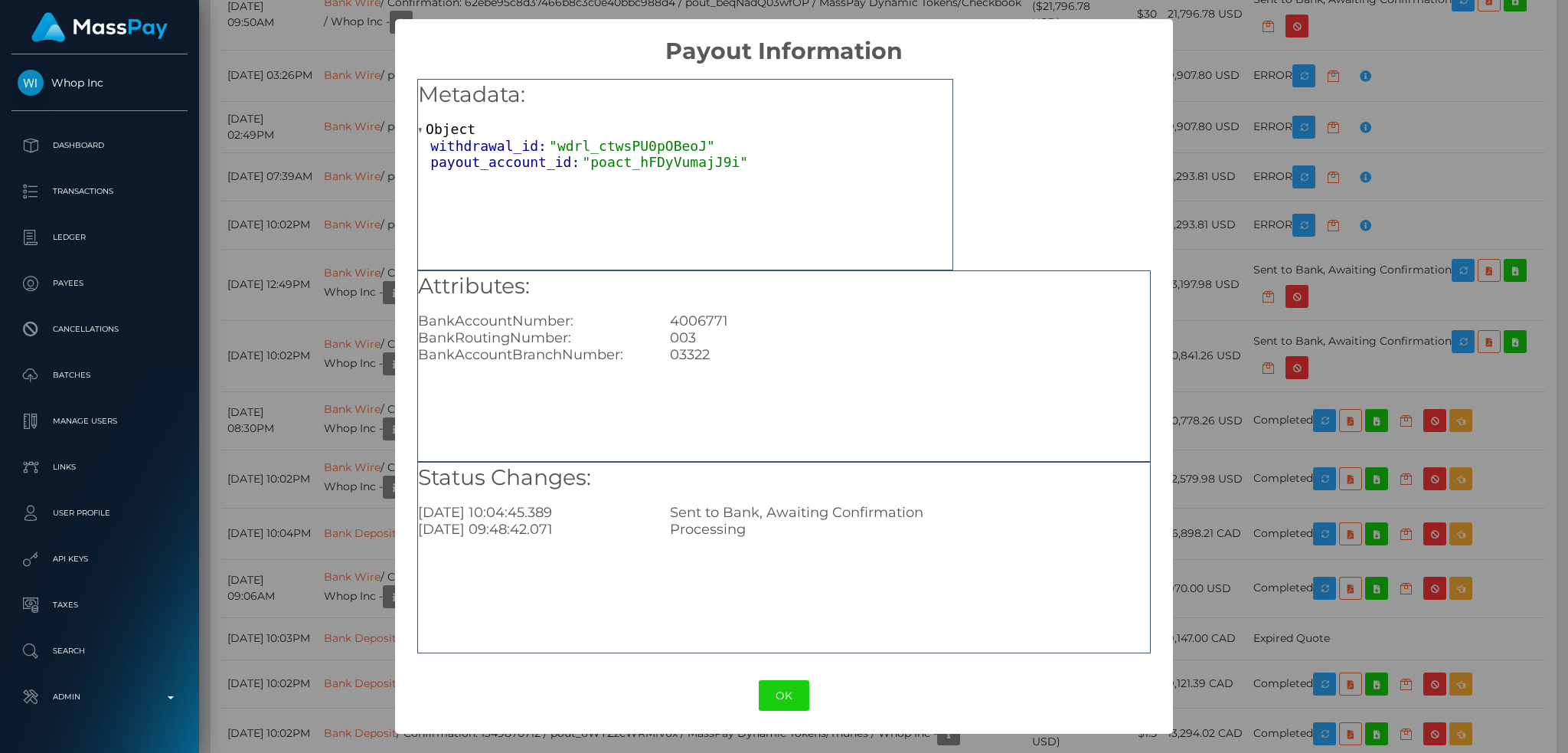
click at [701, 318] on div "4006771" at bounding box center [910, 320] width 503 height 16
copy div "4006771"
click at [675, 333] on div "003" at bounding box center [910, 337] width 503 height 16
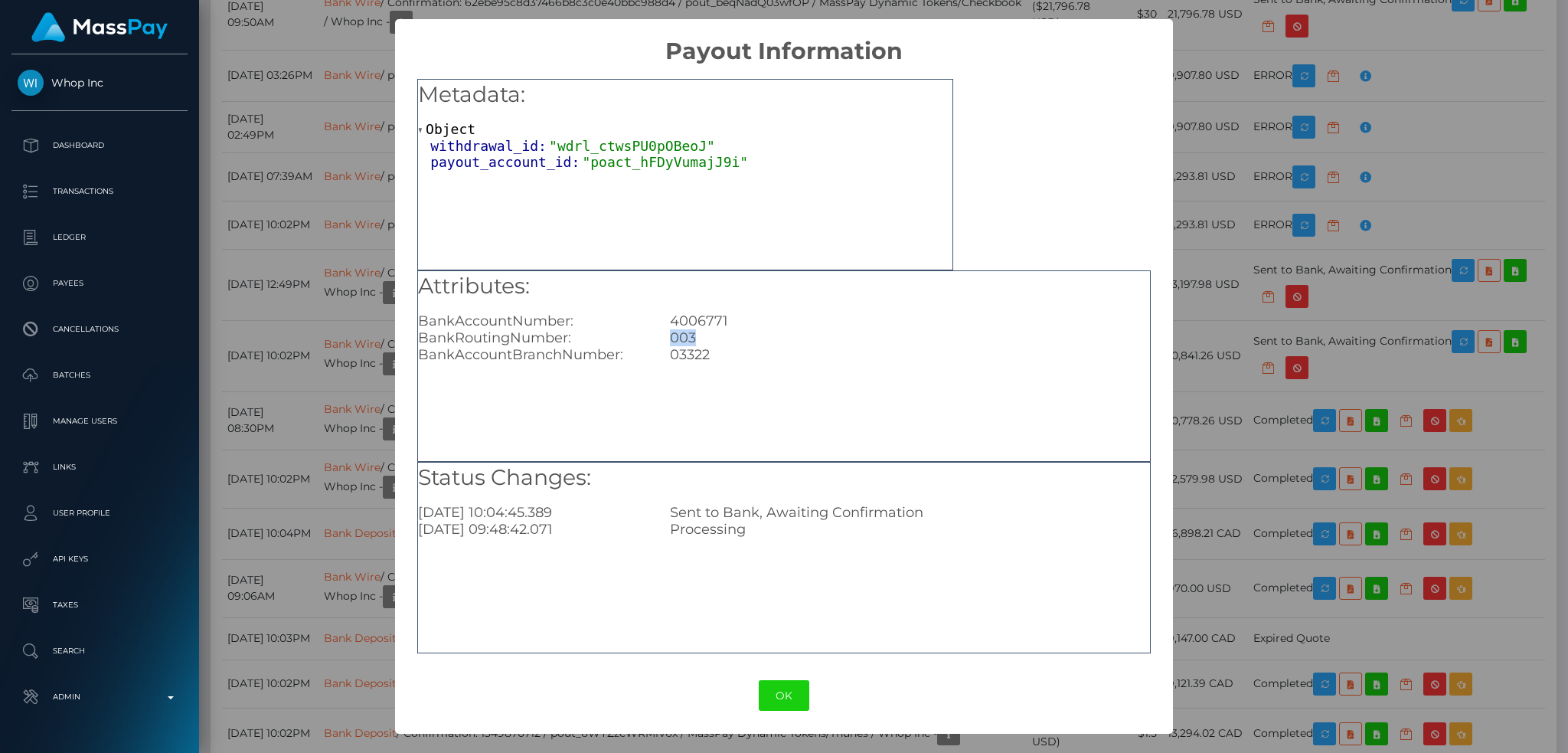
copy div "003"
click at [695, 363] on div "Attributes: BankAccountNumber: 4006771 BankRoutingNumber: 003 BankAccountBranch…" at bounding box center [784, 366] width 733 height 191
click at [696, 355] on div "03322" at bounding box center [910, 354] width 503 height 16
copy div "03322"
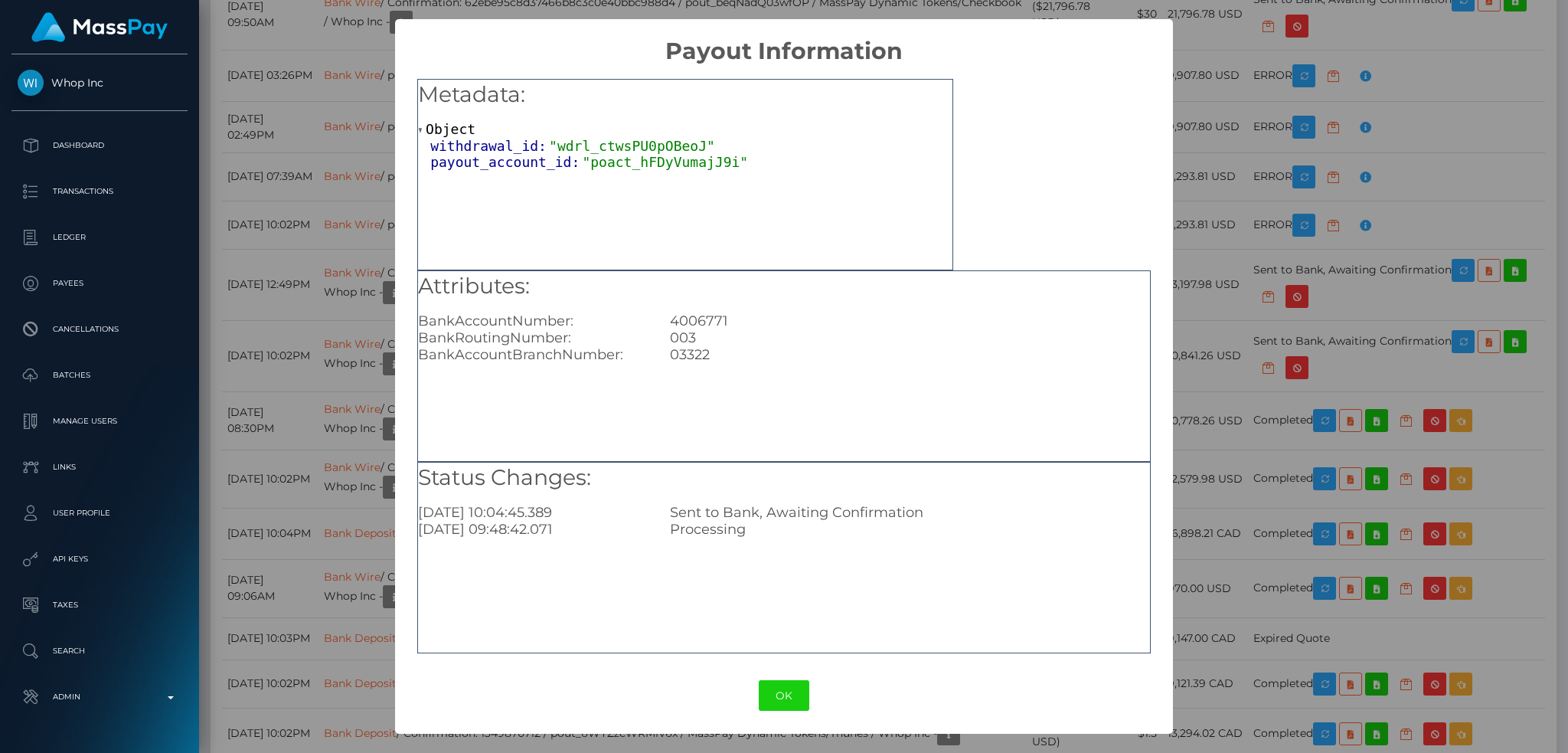
click at [1192, 324] on div "× Payout Information Metadata: Object withdrawal_id: "wdrl_ctwsPU0pOBeoJ" payou…" at bounding box center [784, 376] width 1568 height 753
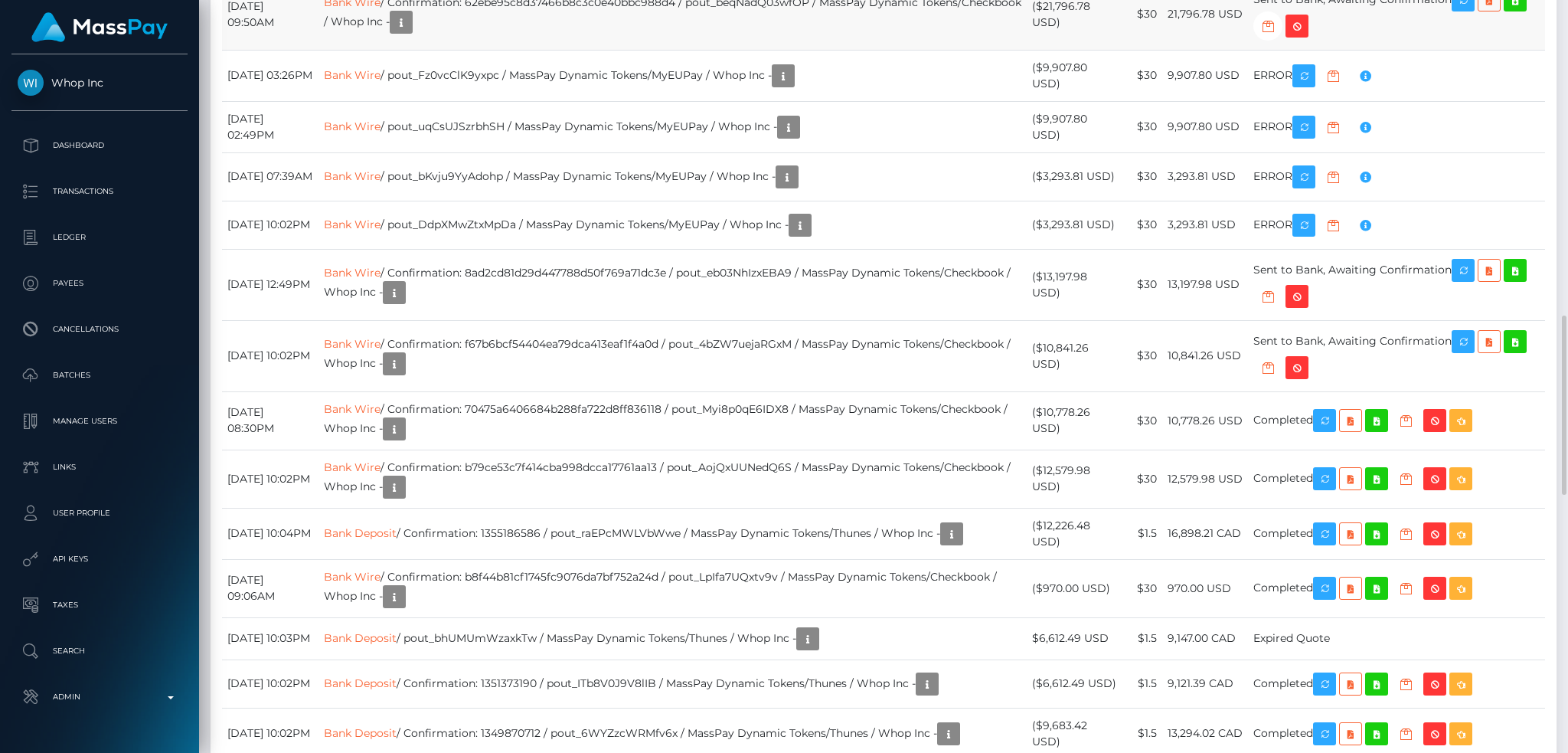
drag, startPoint x: 1184, startPoint y: 189, endPoint x: 1257, endPoint y: 190, distance: 73.0
click at [1248, 49] on td "21,796.78 USD" at bounding box center [1205, 14] width 85 height 71
copy td "21,796.78 USD"
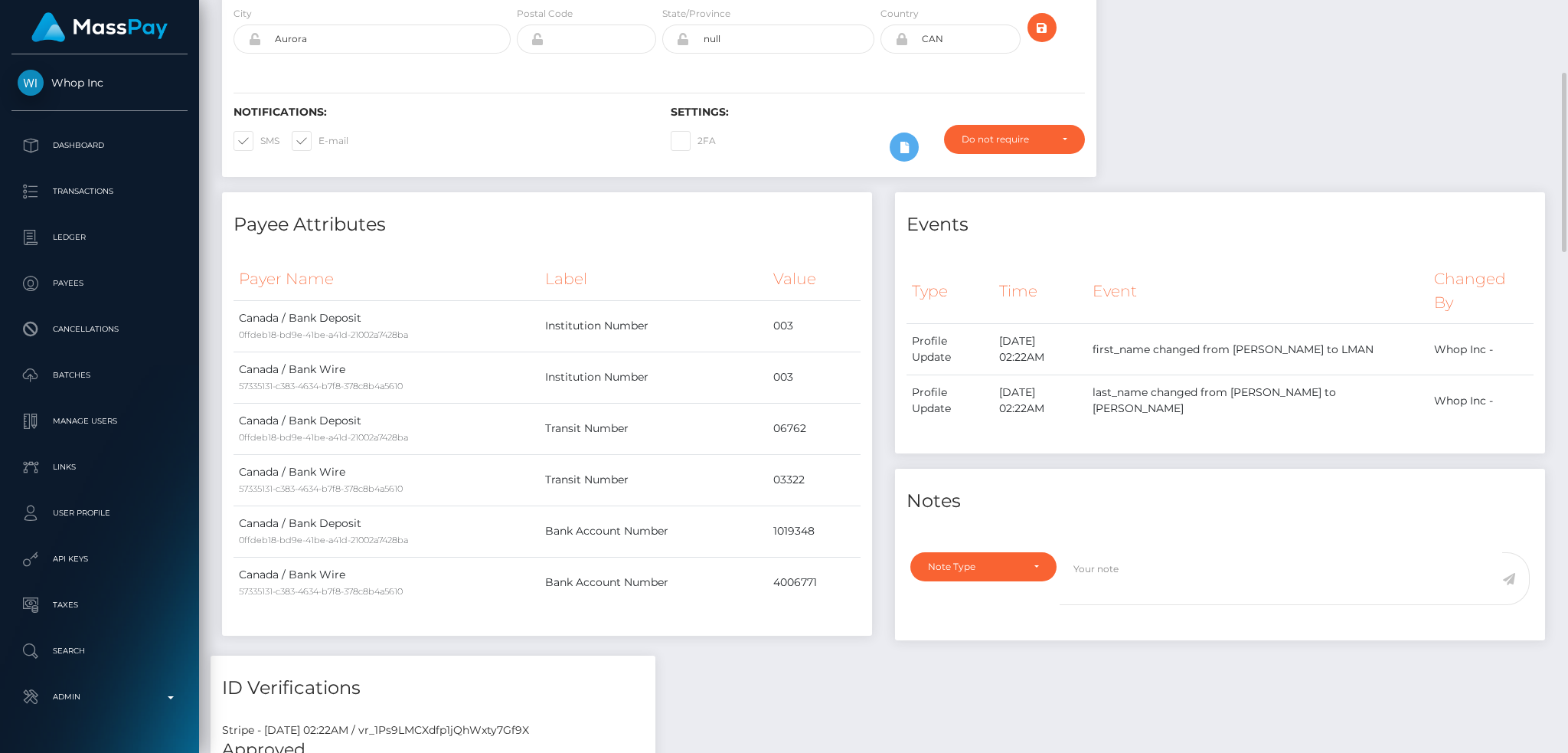
scroll to position [0, 0]
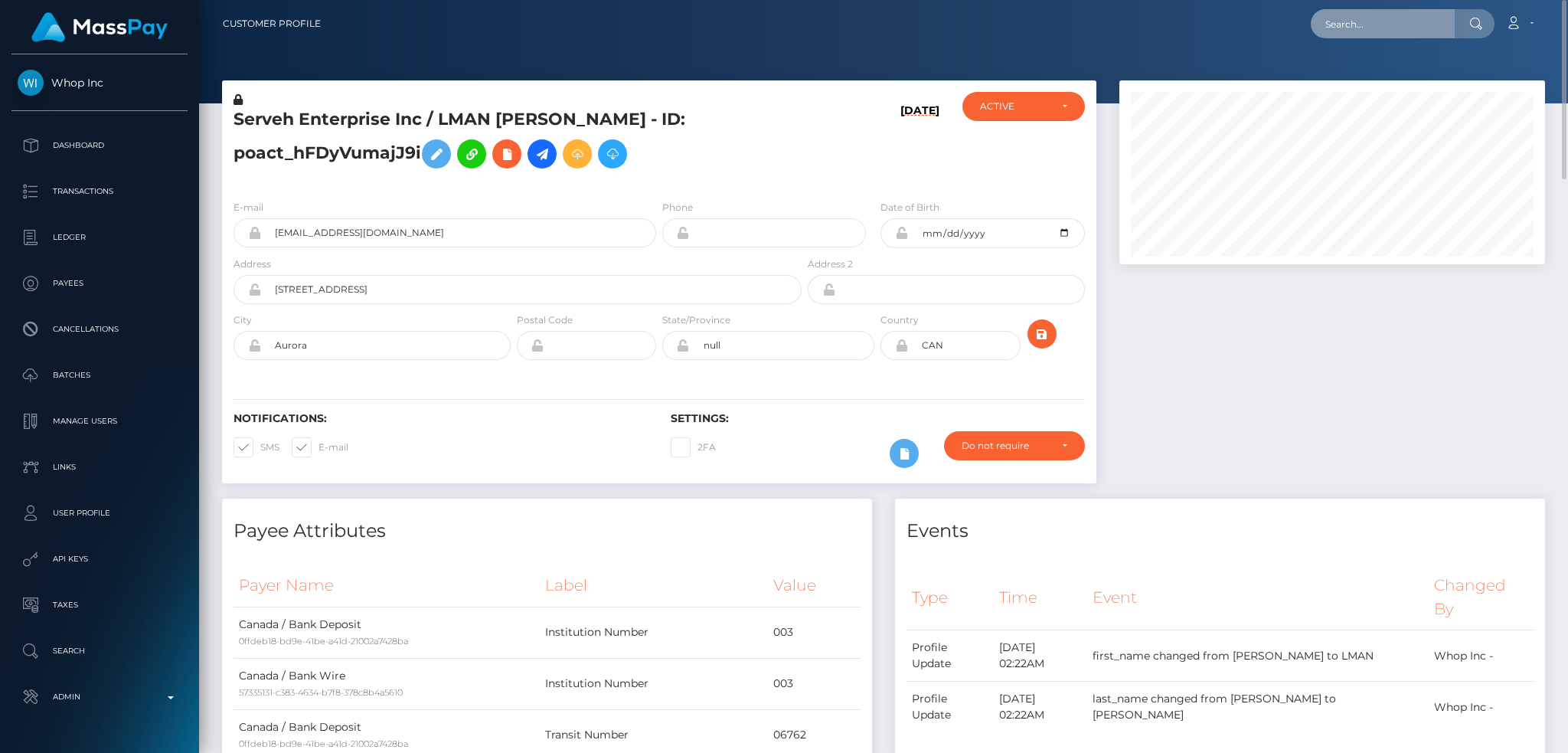
click at [1379, 19] on input "text" at bounding box center [1383, 24] width 144 height 29
paste input "pout_8QVaowTYgts9k"
type input "pout_8QVaowTYgts9k"
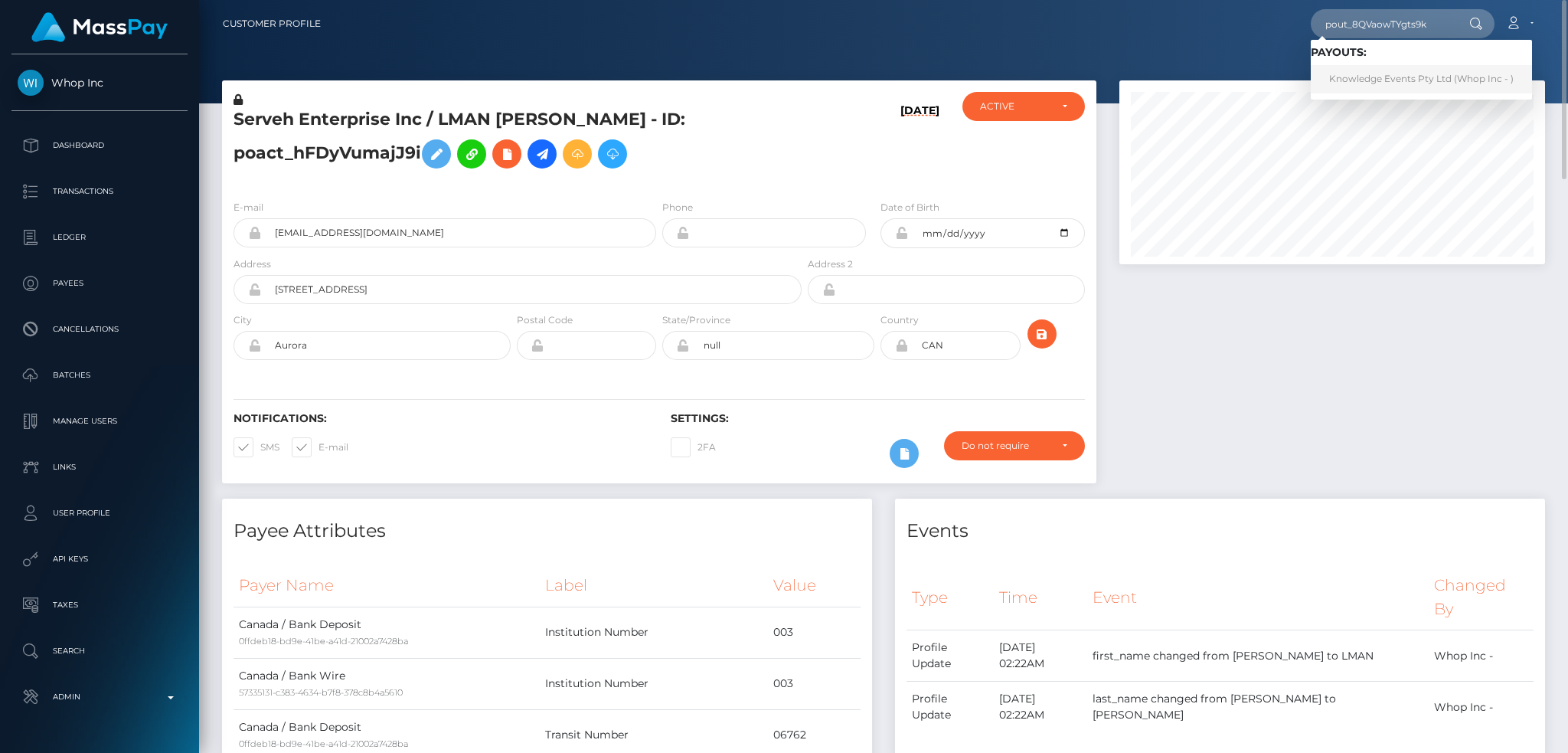
drag, startPoint x: 1367, startPoint y: 80, endPoint x: 1109, endPoint y: 60, distance: 258.8
click at [1369, 80] on link "Knowledge Events Pty Ltd (Whop Inc - )" at bounding box center [1421, 79] width 221 height 28
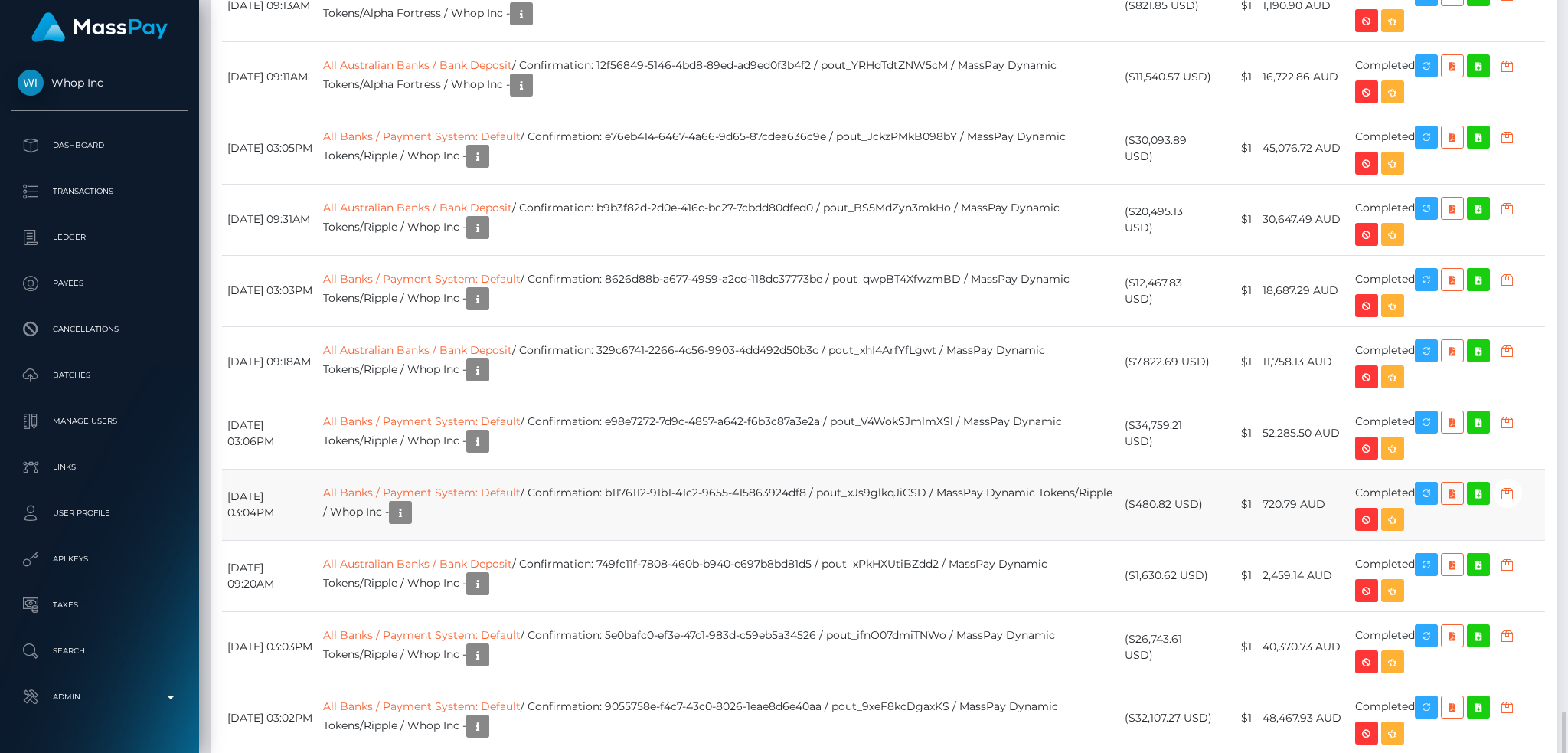
scroll to position [3573, 0]
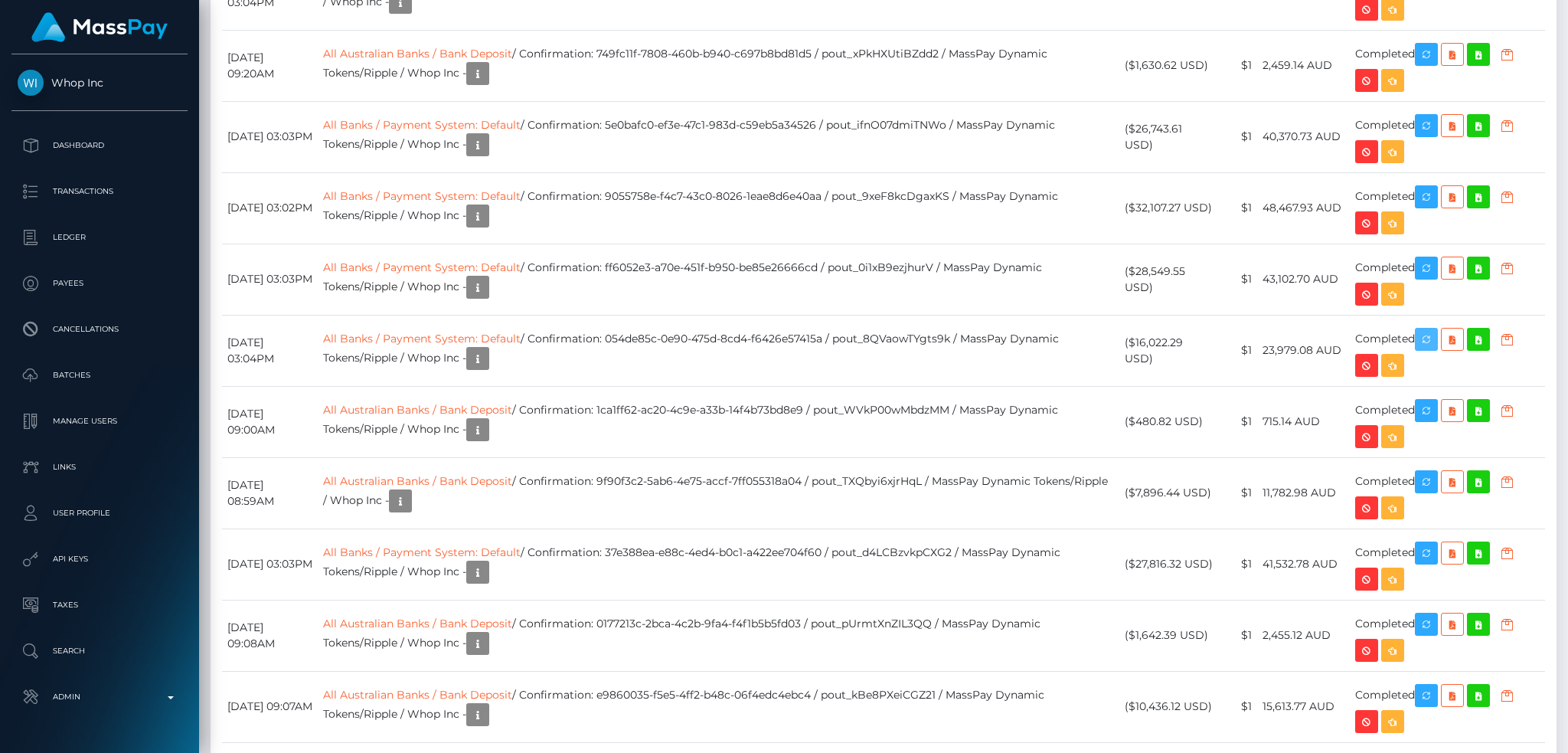
click at [1432, 340] on body "Whop Inc Dashboard Transactions Ledger Payees" at bounding box center [784, 376] width 1568 height 753
click at [1435, 348] on icon "button" at bounding box center [1426, 340] width 18 height 19
